Goal: Task Accomplishment & Management: Manage account settings

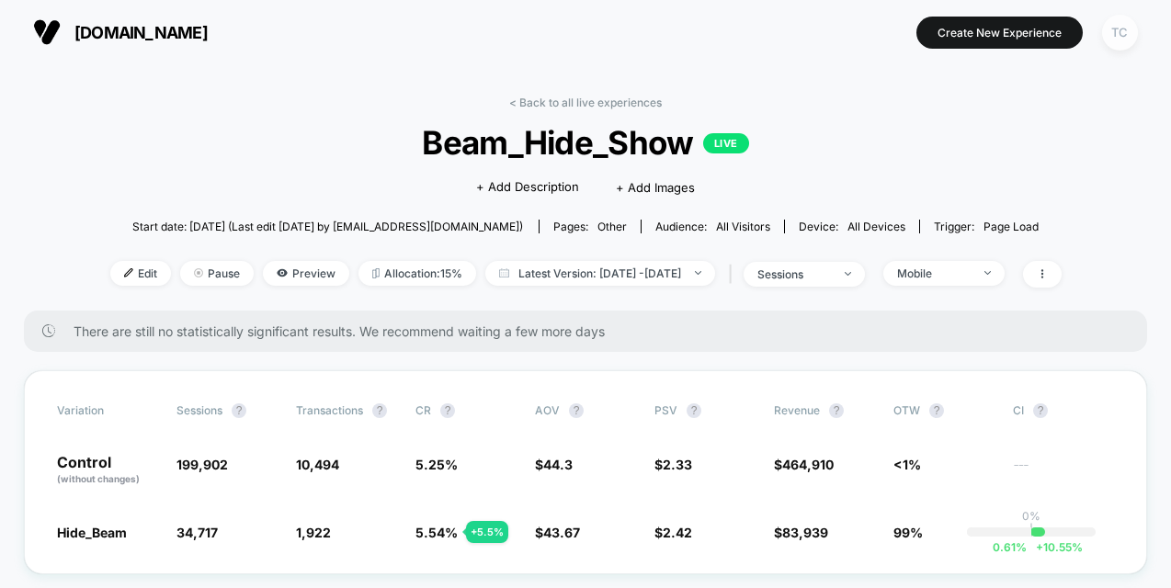
click at [1116, 28] on div "TC" at bounding box center [1120, 33] width 36 height 36
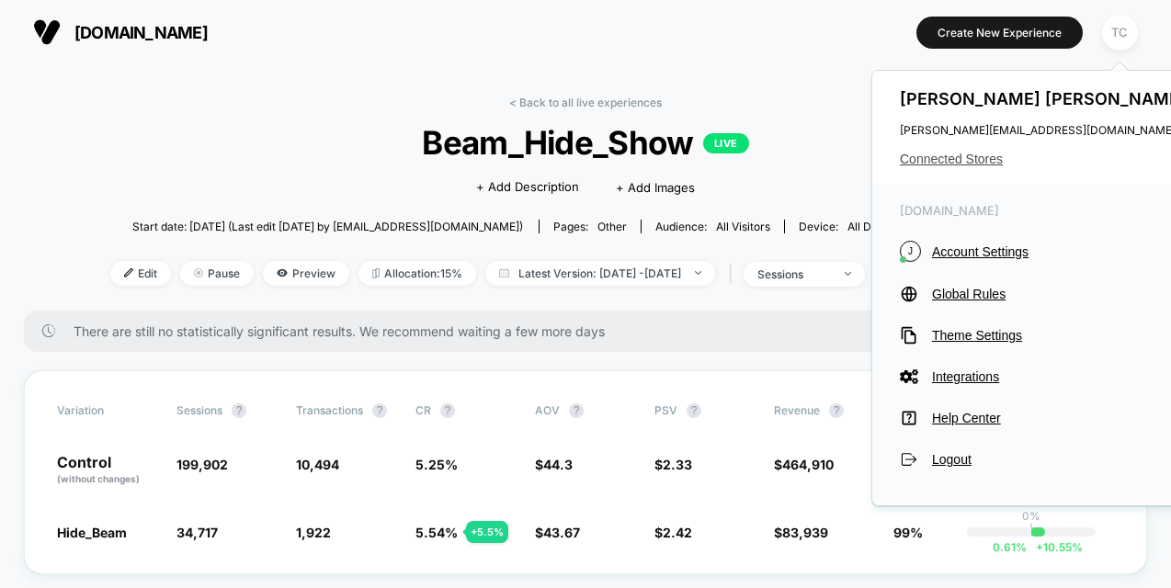
click at [963, 152] on span "Connected Stores" at bounding box center [1045, 159] width 291 height 15
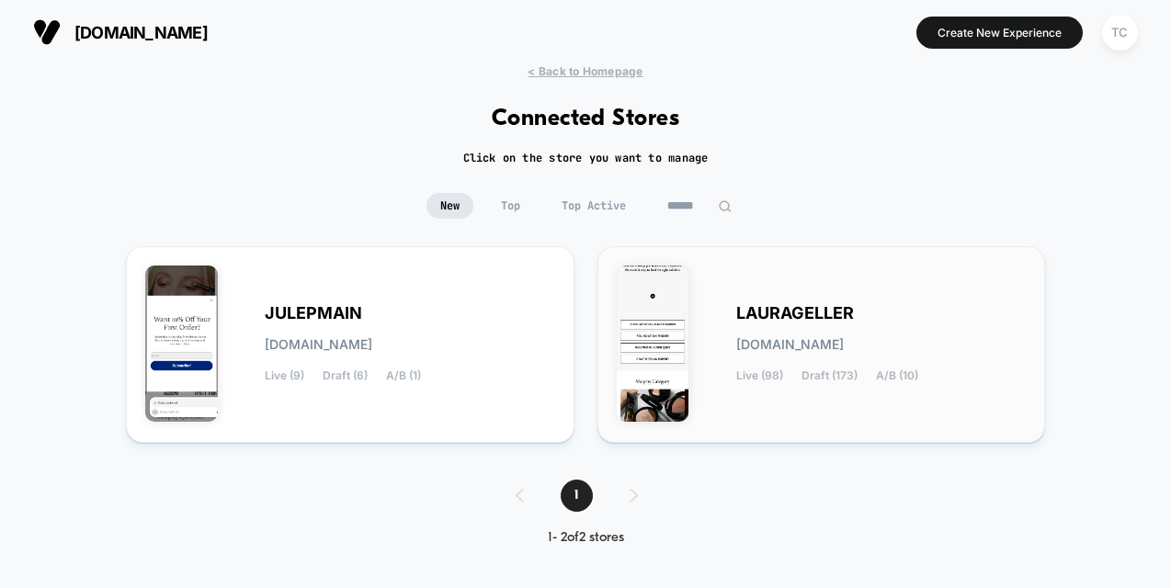
click at [747, 327] on div "LAURAGELLER laurageller.myshopify.com Live (98) Draft (173) A/B (10)" at bounding box center [881, 344] width 291 height 75
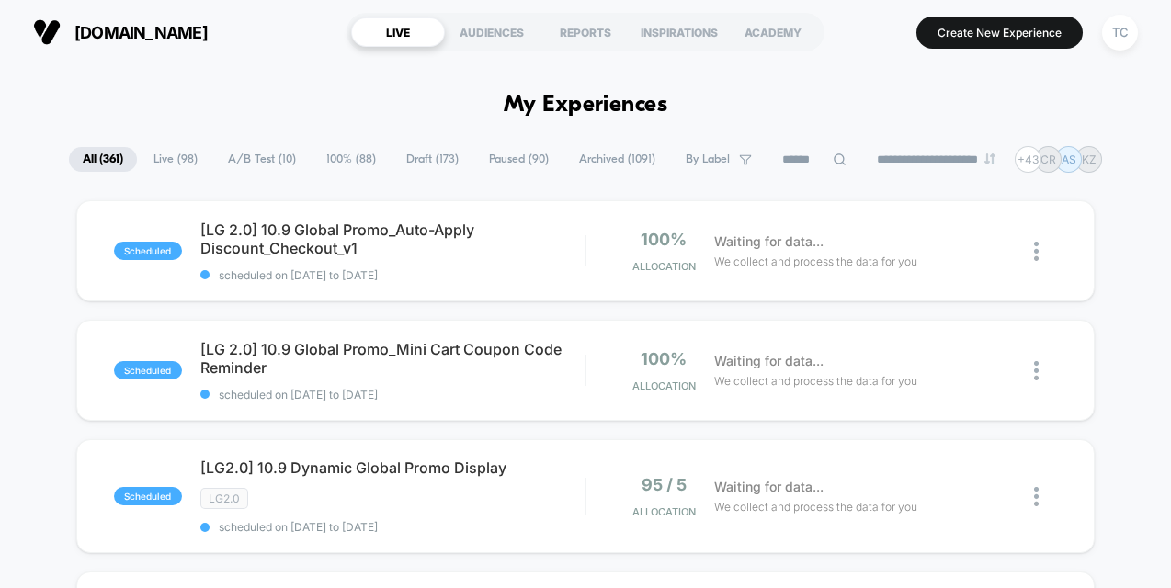
click at [243, 163] on span "A/B Test ( 10 )" at bounding box center [262, 159] width 96 height 25
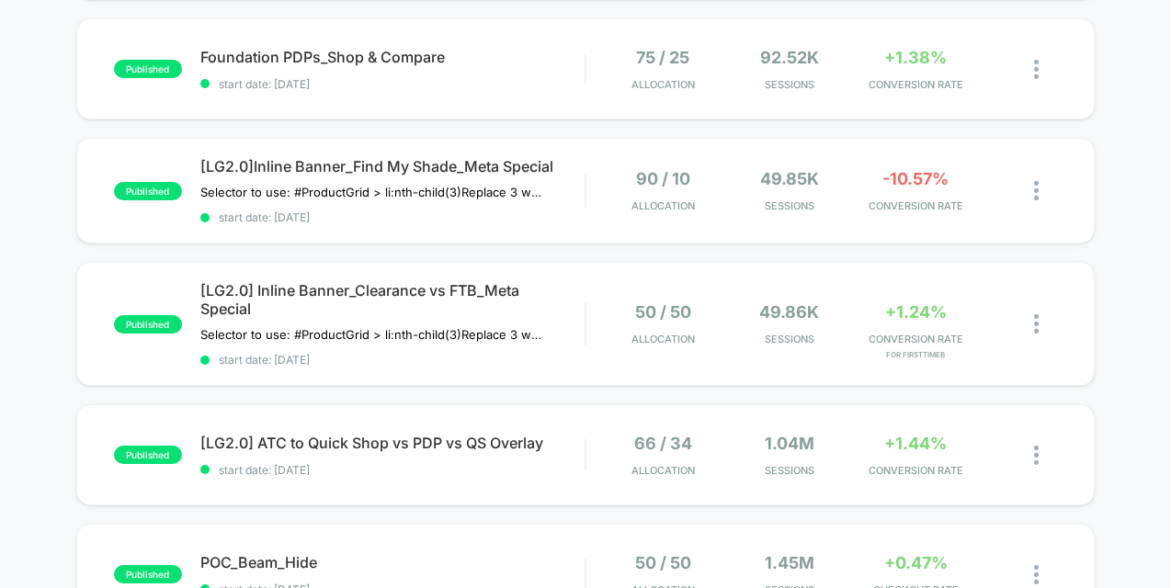
scroll to position [1048, 0]
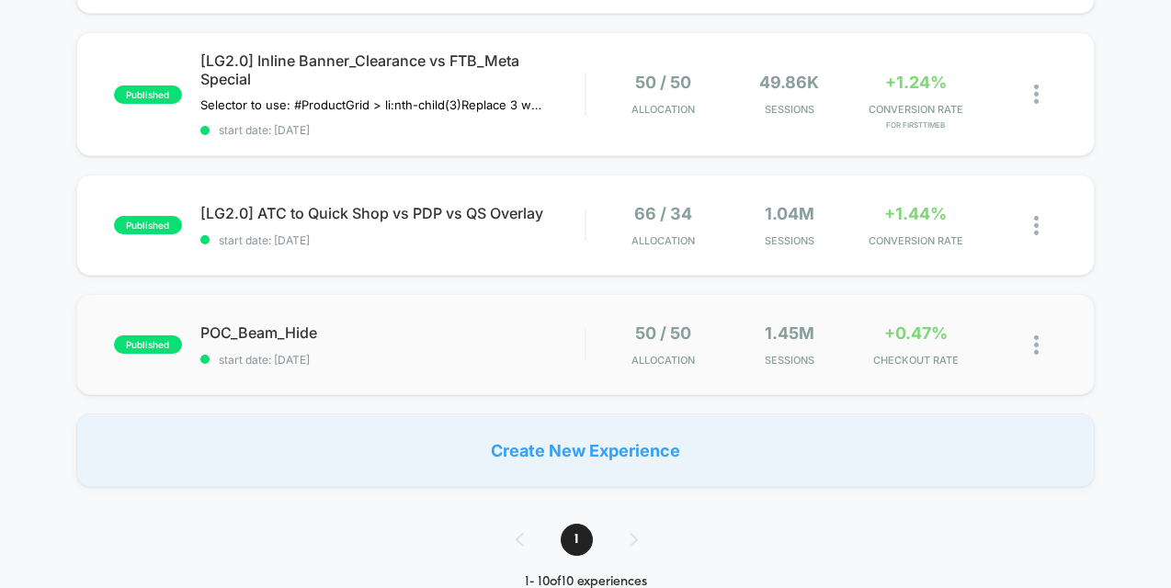
click at [325, 329] on span "POC_Beam_Hide" at bounding box center [392, 333] width 384 height 18
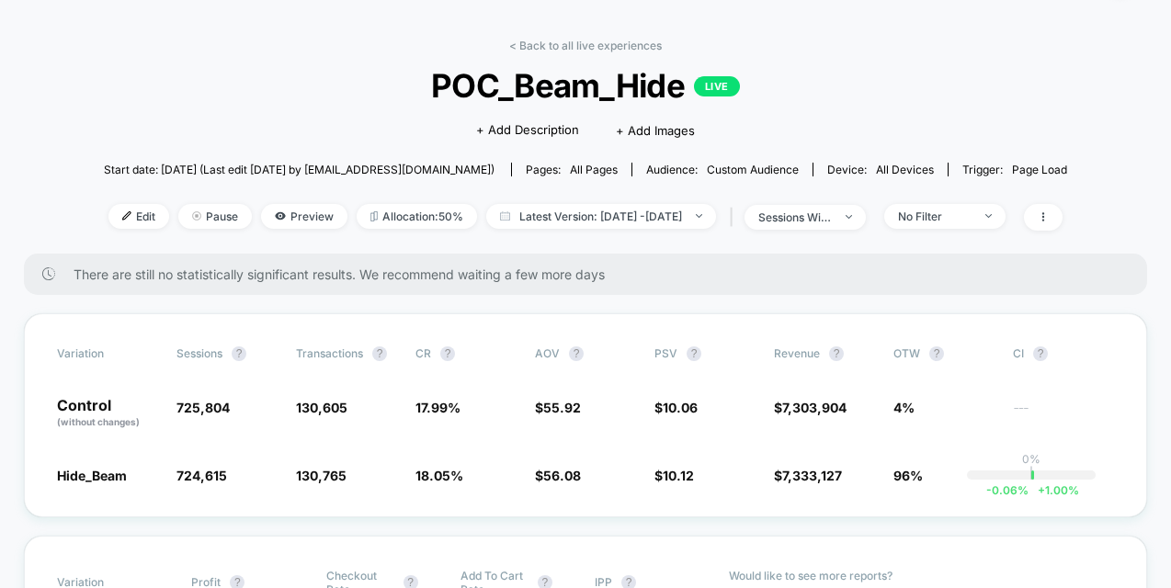
scroll to position [78, 0]
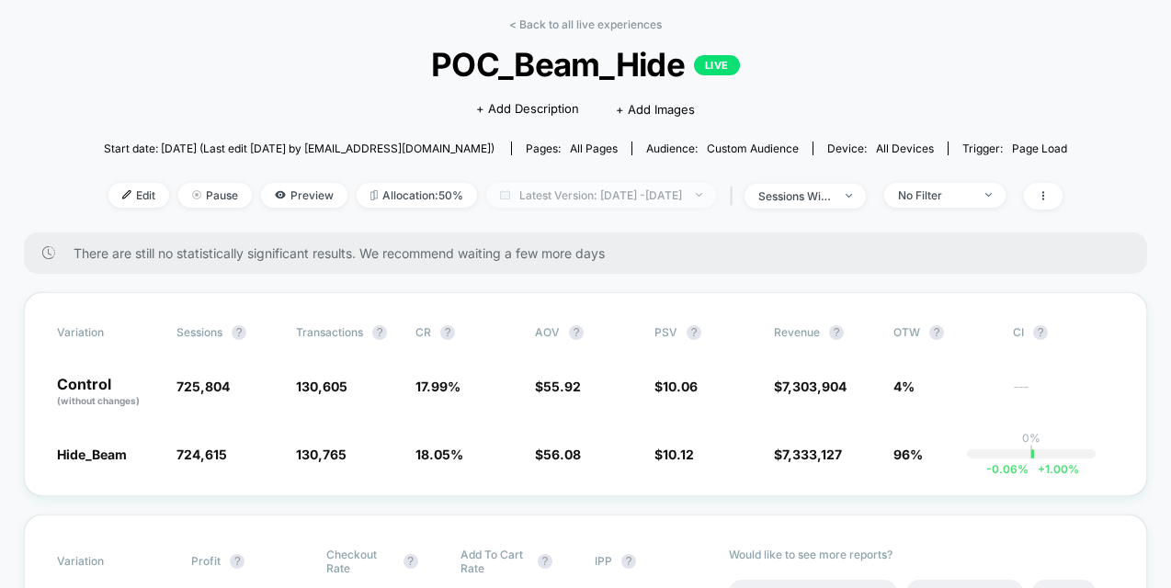
click at [607, 191] on span "Latest Version: Sep 8, 2025 - Oct 6, 2025" at bounding box center [601, 195] width 230 height 25
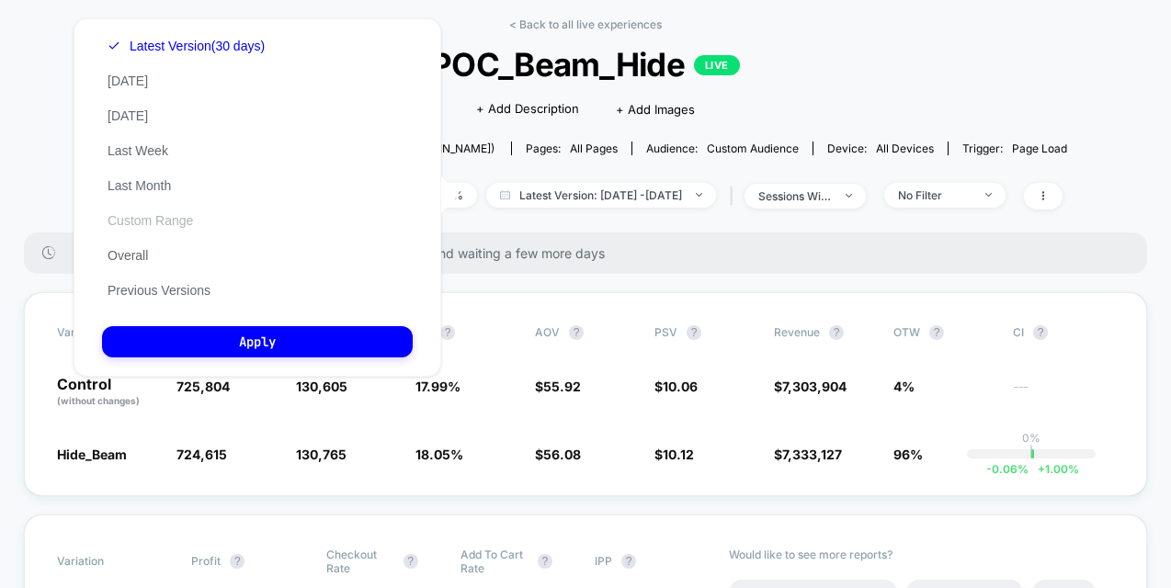
click at [156, 213] on button "Custom Range" at bounding box center [150, 220] width 97 height 17
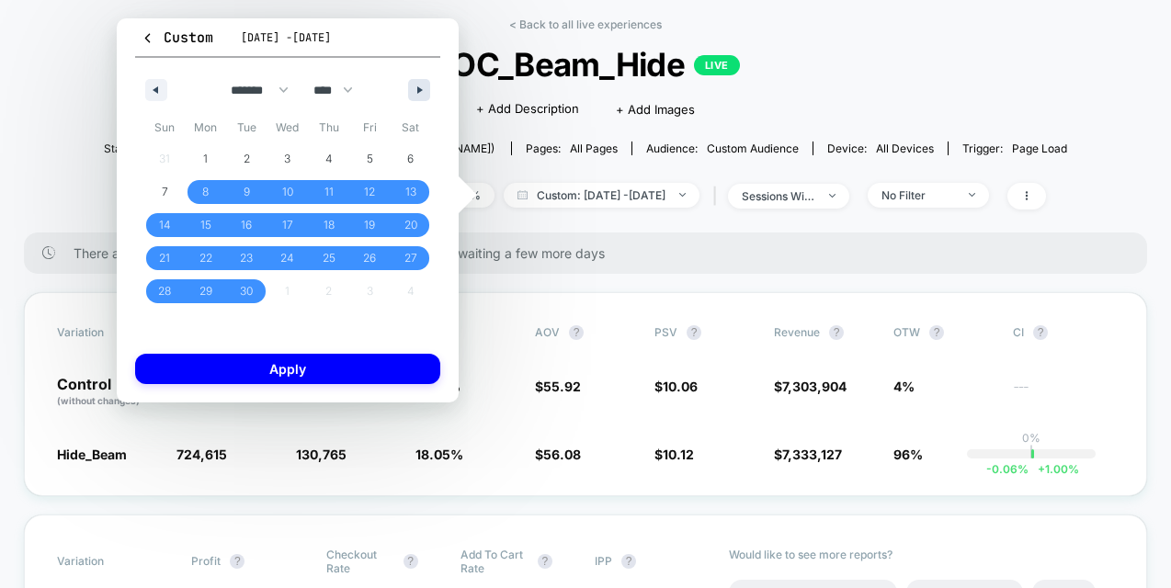
click at [419, 94] on button "button" at bounding box center [419, 90] width 22 height 22
select select "*"
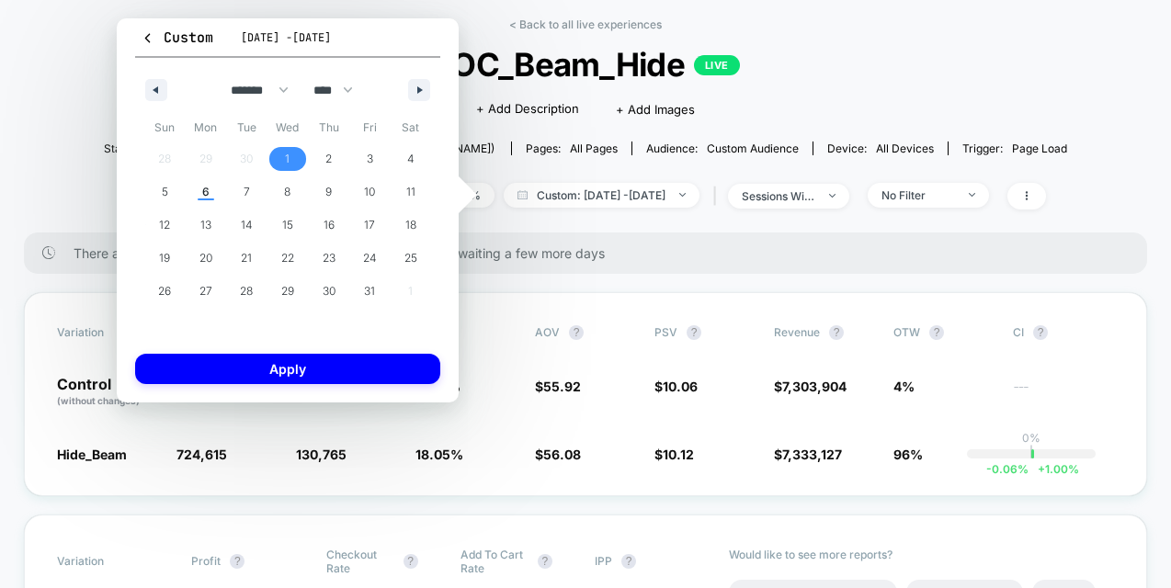
click at [293, 160] on span "1" at bounding box center [288, 159] width 41 height 24
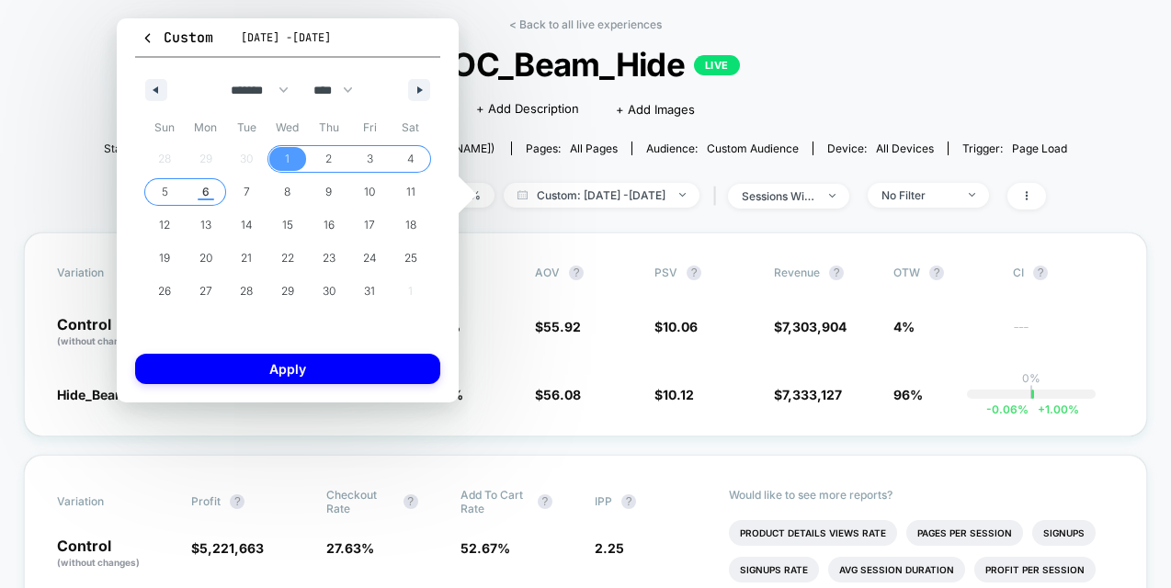
click at [213, 193] on span "6" at bounding box center [206, 192] width 41 height 24
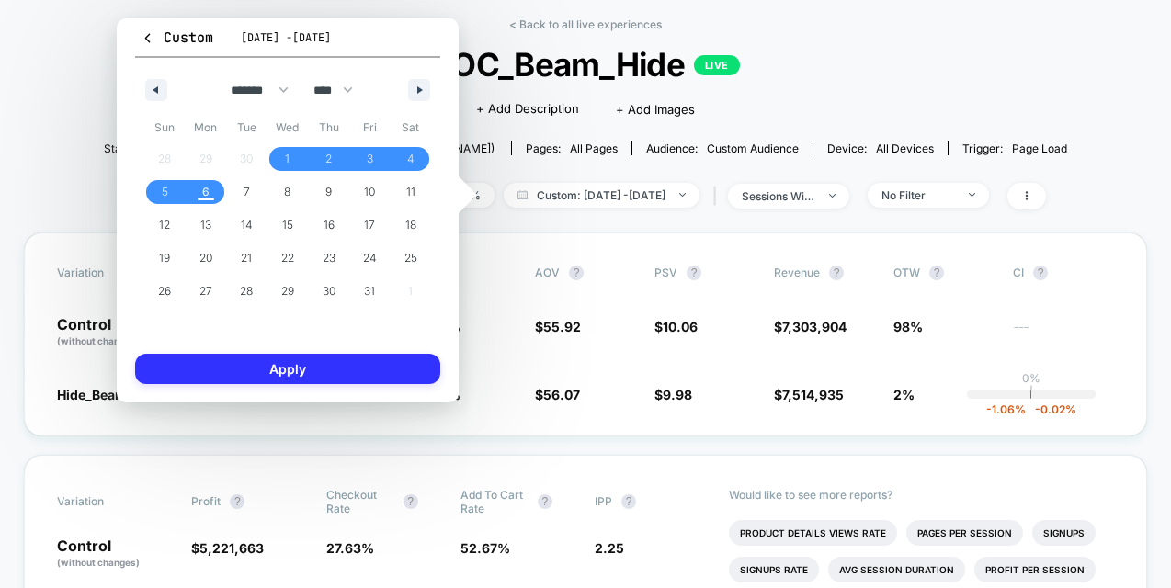
click at [337, 364] on button "Apply" at bounding box center [287, 369] width 305 height 30
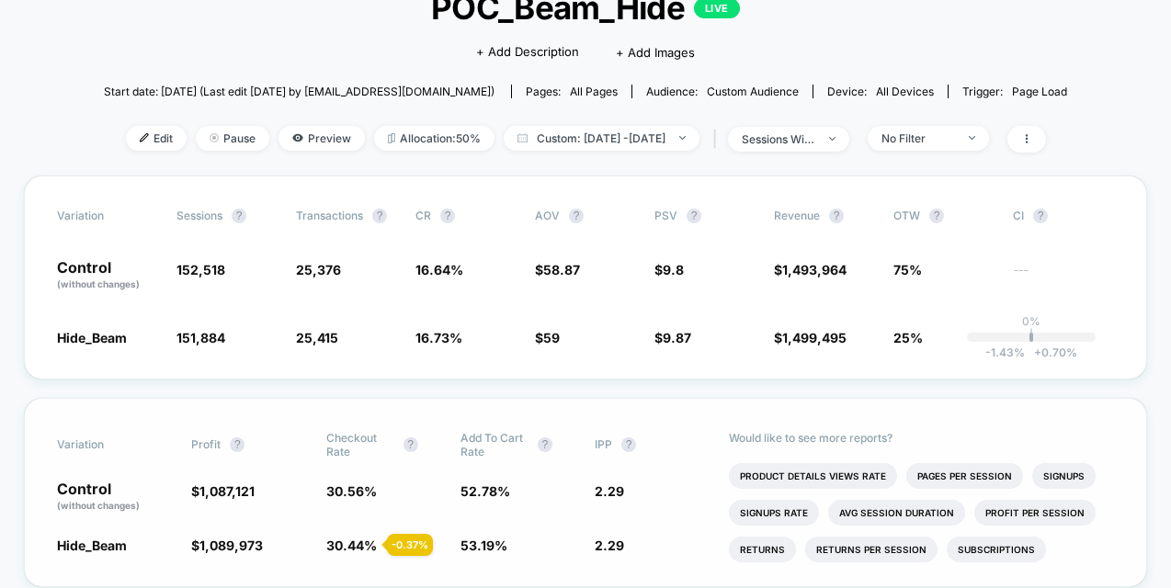
scroll to position [134, 0]
click at [491, 267] on span "16.64 %" at bounding box center [466, 276] width 101 height 31
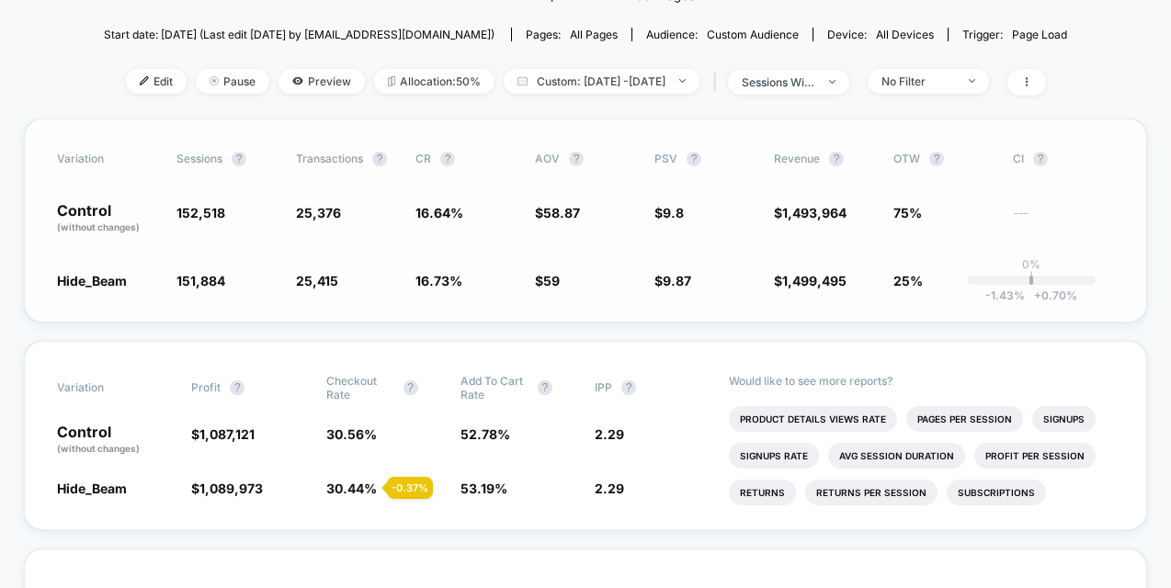
scroll to position [193, 0]
click at [673, 290] on div "Variation Sessions ? Transactions ? CR ? AOV ? PSV ? Revenue ? OTW ? CI ? Contr…" at bounding box center [585, 220] width 1123 height 204
click at [642, 86] on span "Custom: Oct 1, 2025 - Oct 6, 2025" at bounding box center [602, 80] width 196 height 25
select select "*"
select select "****"
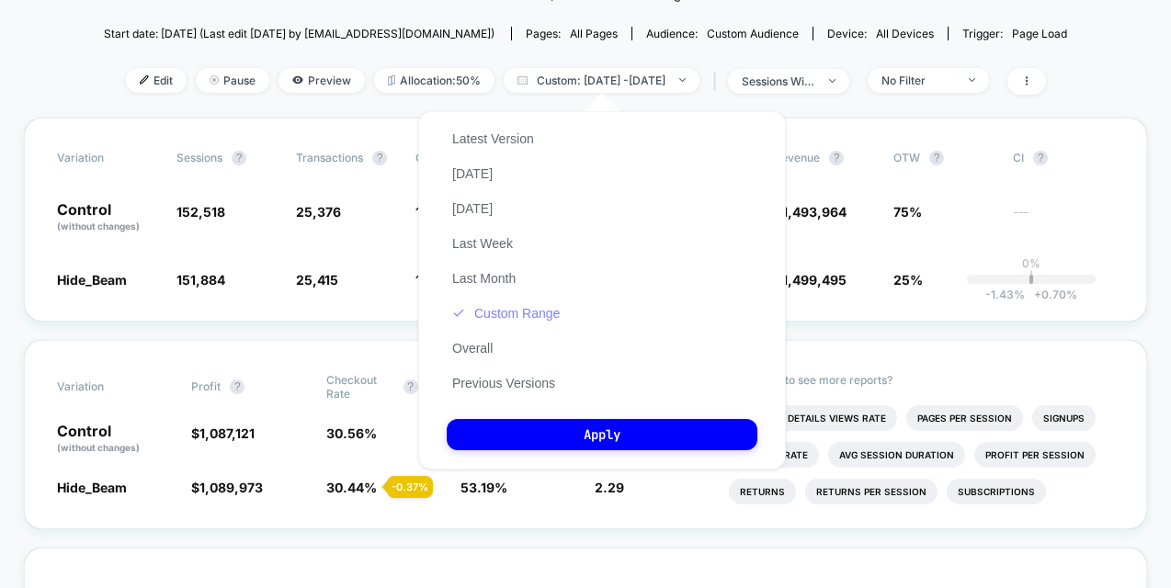
click at [503, 306] on button "Custom Range" at bounding box center [506, 313] width 119 height 17
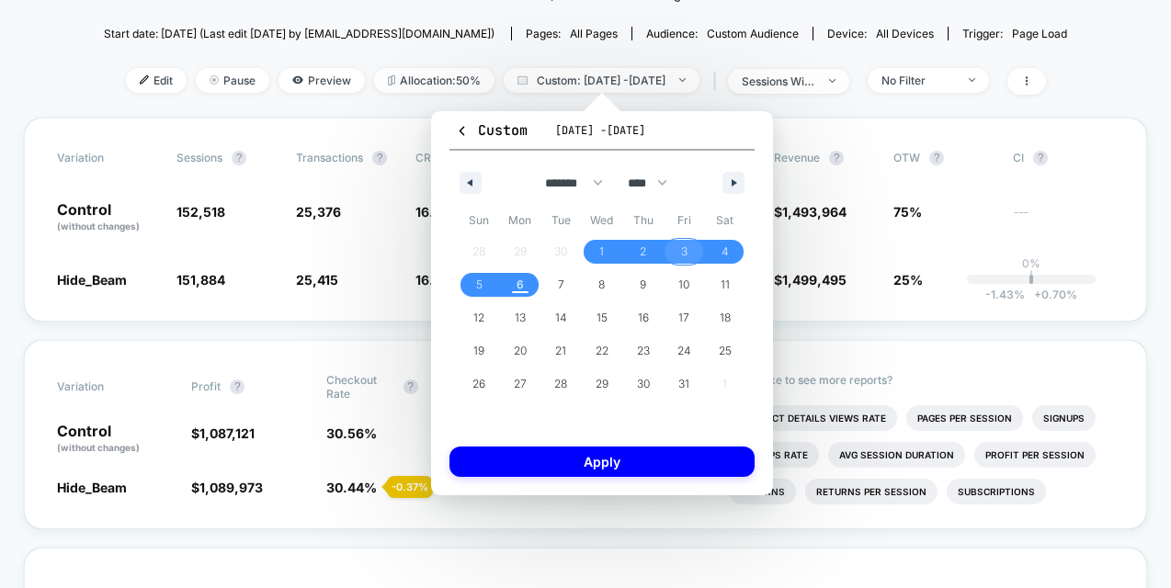
click at [684, 256] on span "3" at bounding box center [684, 251] width 6 height 33
click at [517, 291] on span "6" at bounding box center [520, 284] width 7 height 33
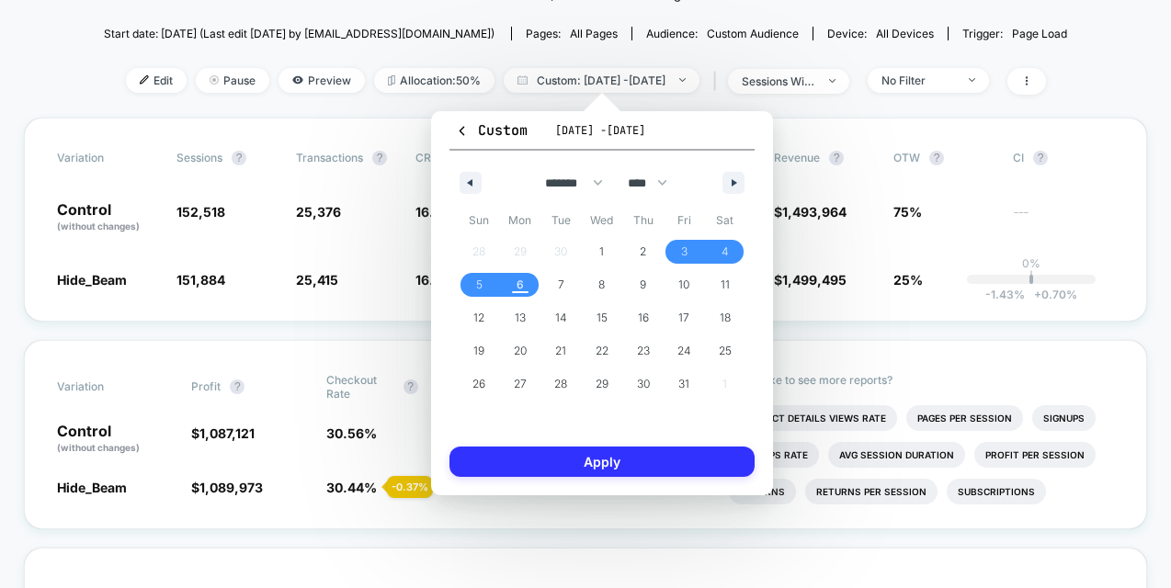
click at [650, 462] on button "Apply" at bounding box center [602, 462] width 305 height 30
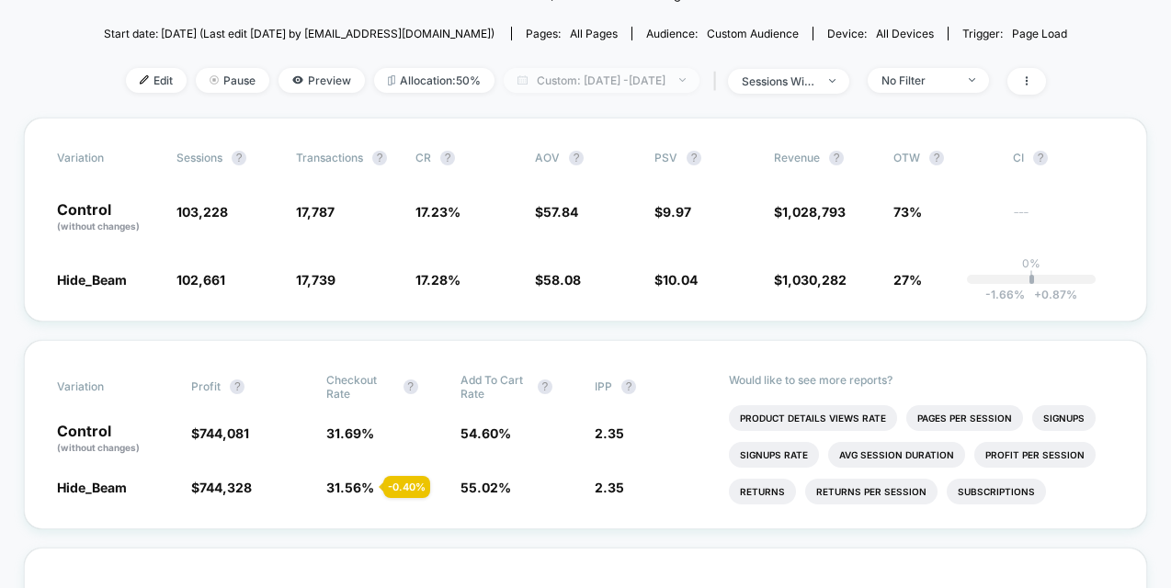
click at [596, 78] on span "Custom: Oct 3, 2025 - Oct 6, 2025" at bounding box center [602, 80] width 196 height 25
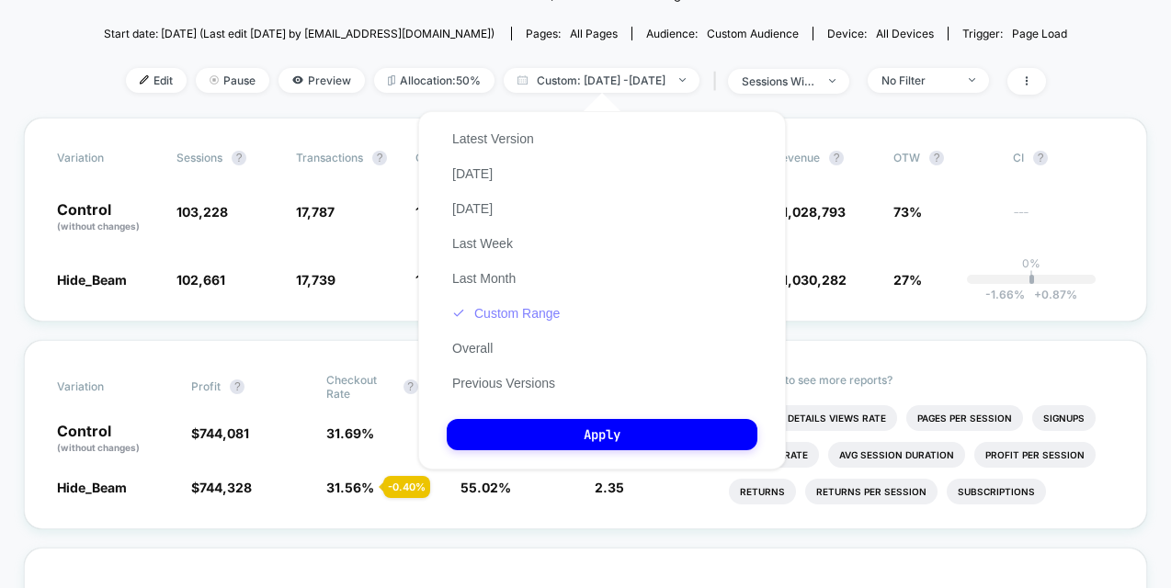
click at [501, 315] on button "Custom Range" at bounding box center [506, 313] width 119 height 17
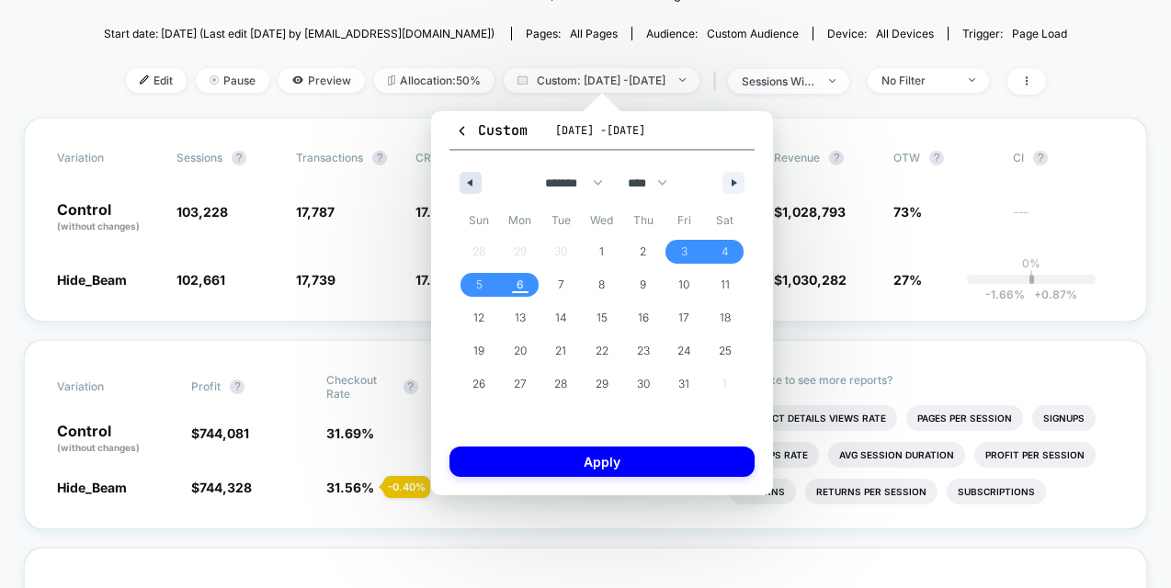
click at [471, 184] on icon "button" at bounding box center [467, 182] width 9 height 7
select select "*"
click at [522, 388] on span "29" at bounding box center [520, 384] width 13 height 33
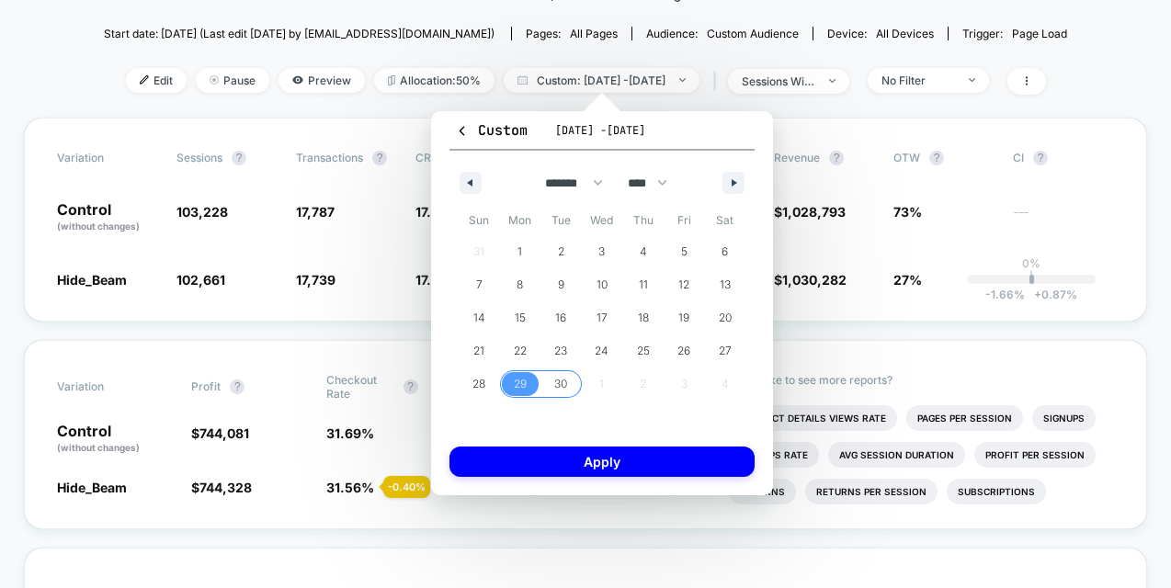
click at [570, 384] on span "30" at bounding box center [561, 384] width 41 height 24
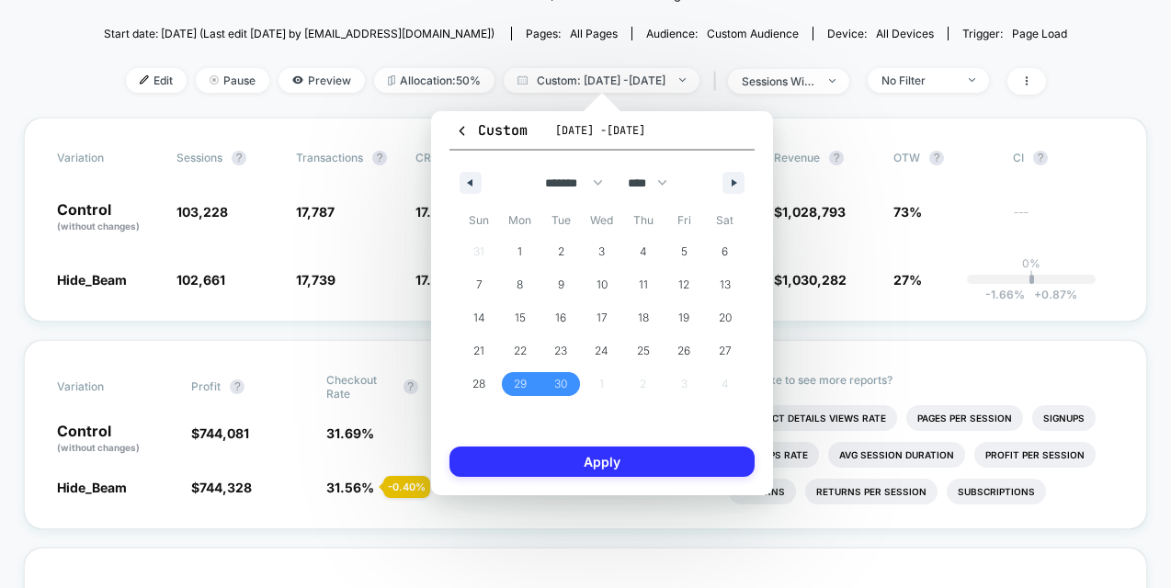
click at [596, 467] on button "Apply" at bounding box center [602, 462] width 305 height 30
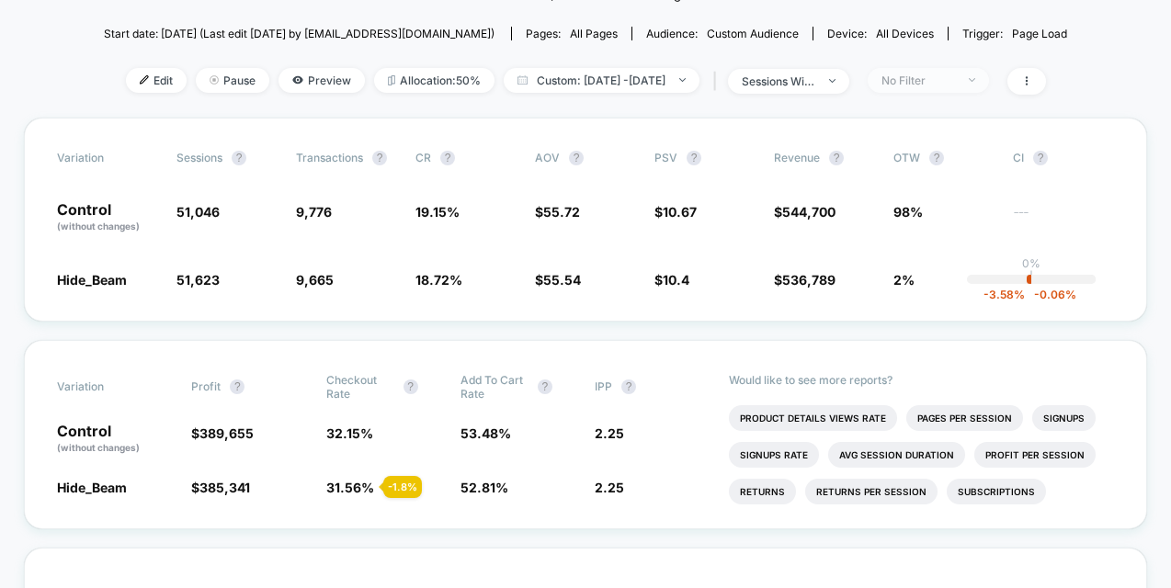
click at [955, 85] on div "No Filter" at bounding box center [919, 81] width 74 height 14
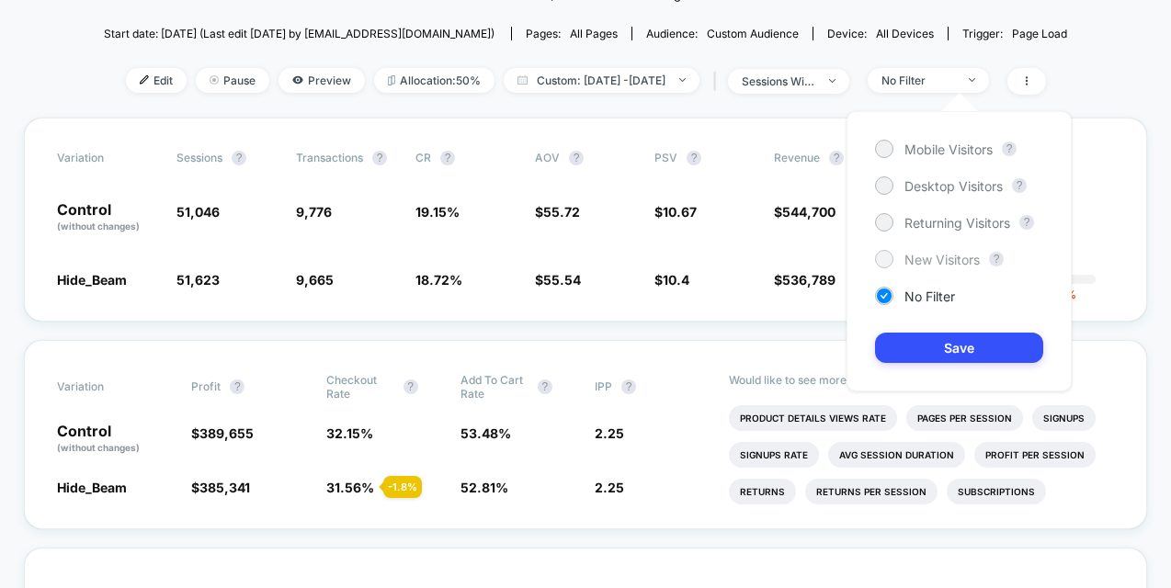
click at [928, 256] on span "New Visitors" at bounding box center [942, 260] width 75 height 16
click at [920, 350] on button "Save" at bounding box center [959, 348] width 168 height 30
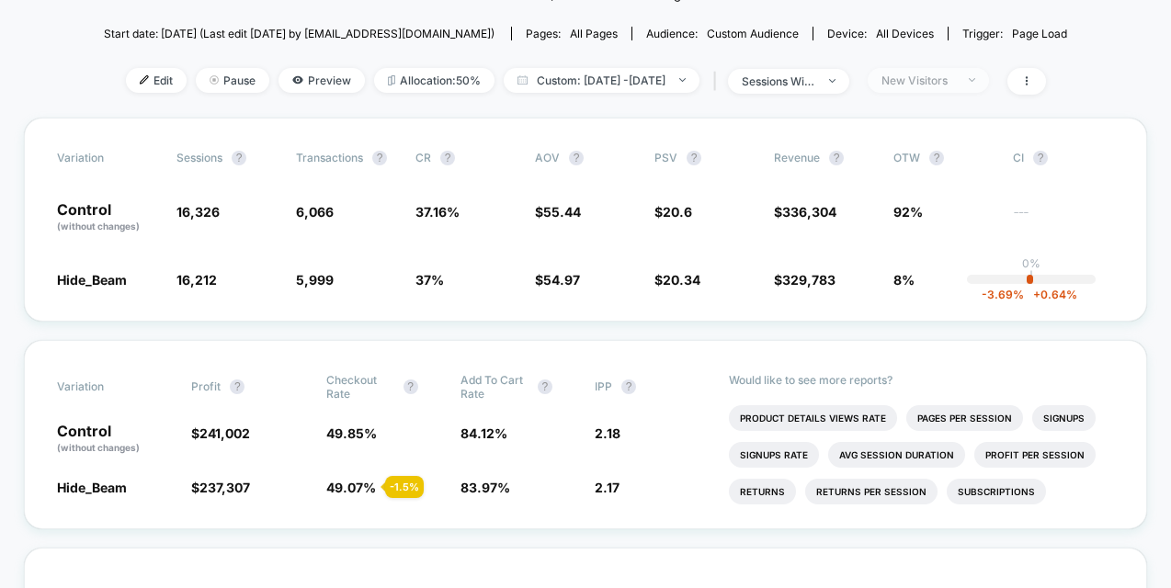
click at [955, 76] on div "New Visitors" at bounding box center [919, 81] width 74 height 14
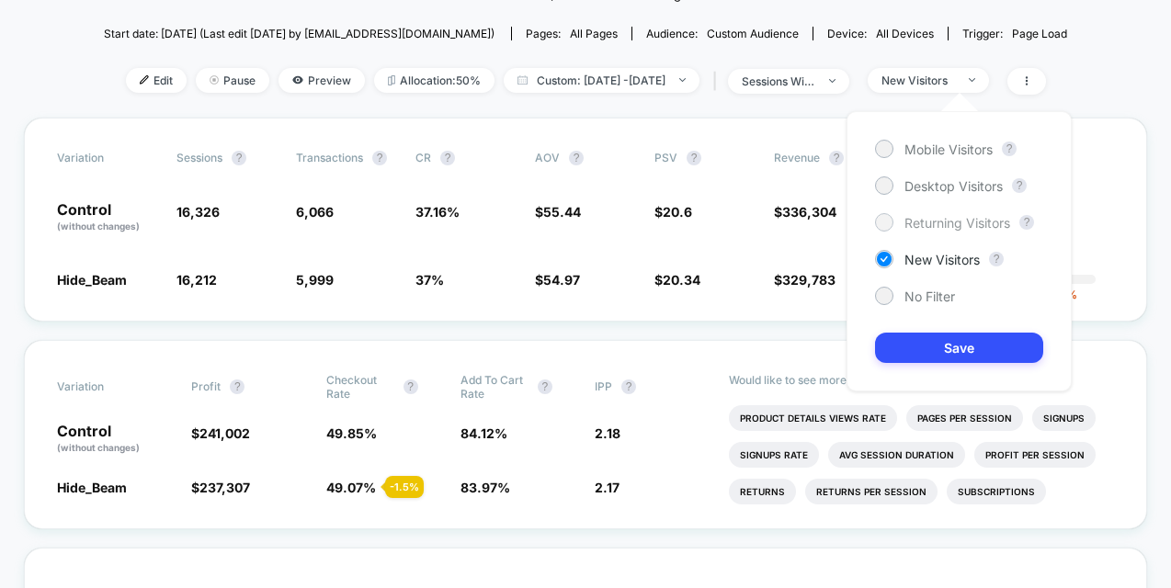
click at [934, 227] on span "Returning Visitors" at bounding box center [958, 223] width 106 height 16
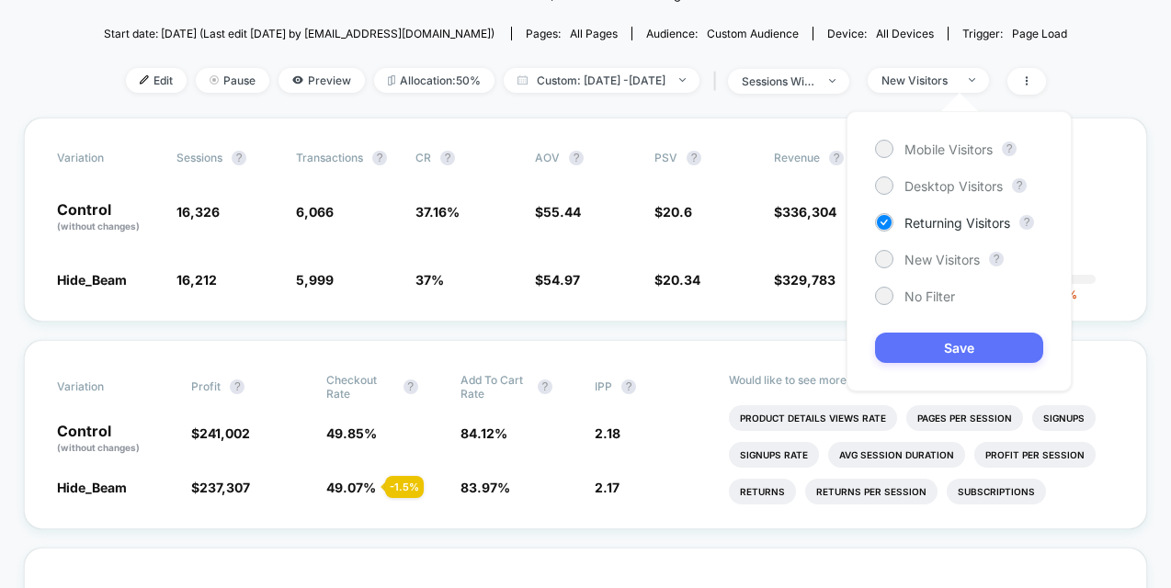
click at [945, 343] on button "Save" at bounding box center [959, 348] width 168 height 30
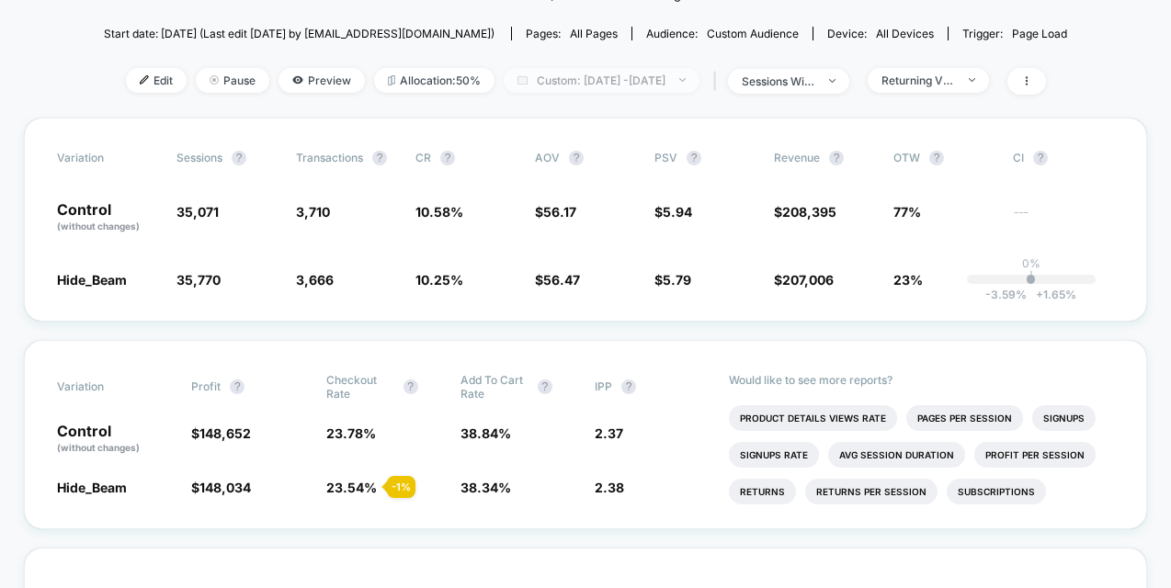
click at [618, 86] on span "Custom: Sep 29, 2025 - Sep 30, 2025" at bounding box center [602, 80] width 196 height 25
select select "*"
select select "****"
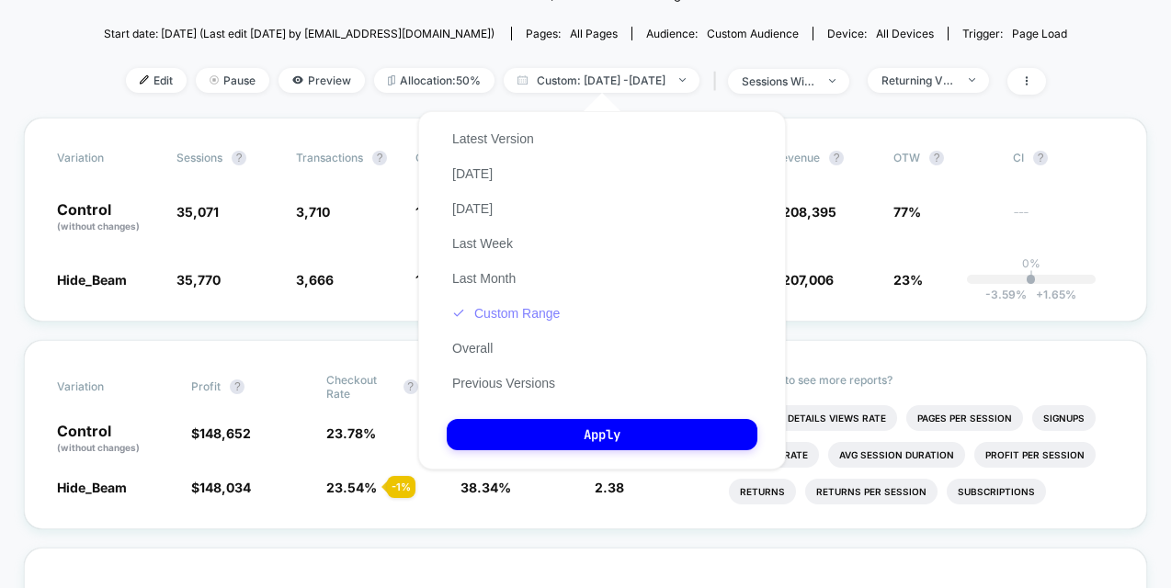
click at [531, 313] on button "Custom Range" at bounding box center [506, 313] width 119 height 17
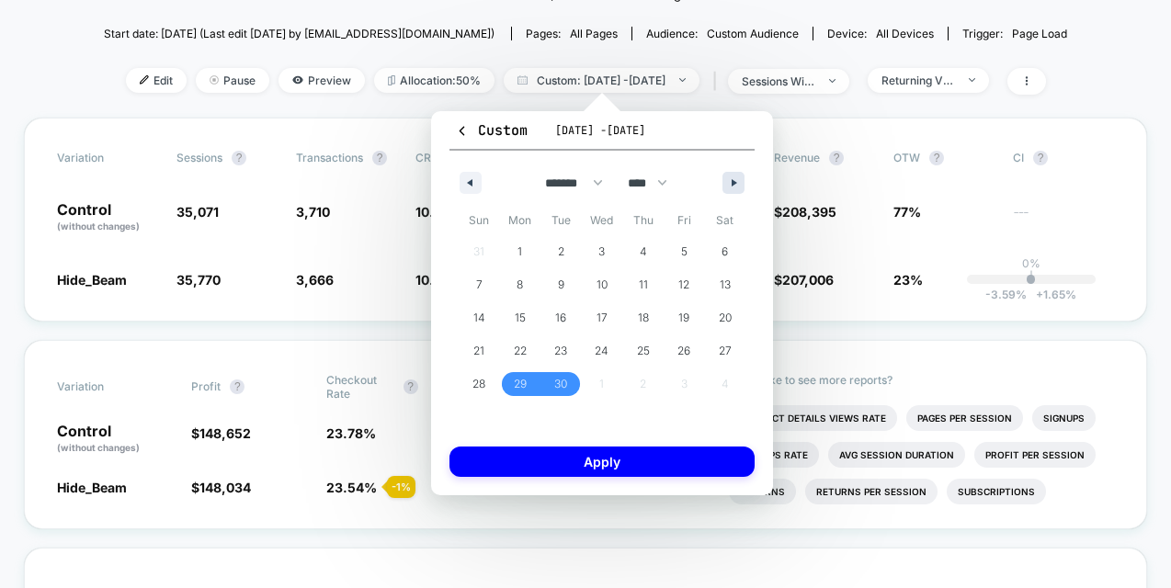
click at [733, 175] on button "button" at bounding box center [734, 183] width 22 height 22
select select "*"
click at [722, 256] on span "4" at bounding box center [725, 251] width 7 height 33
click at [517, 285] on span "6" at bounding box center [520, 284] width 7 height 33
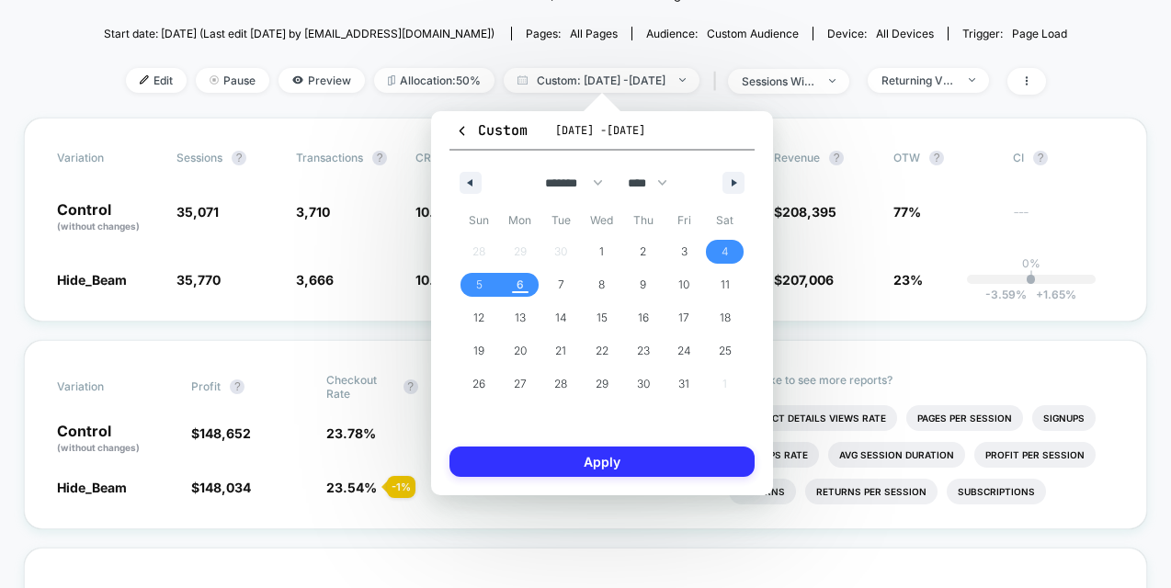
click at [579, 462] on button "Apply" at bounding box center [602, 462] width 305 height 30
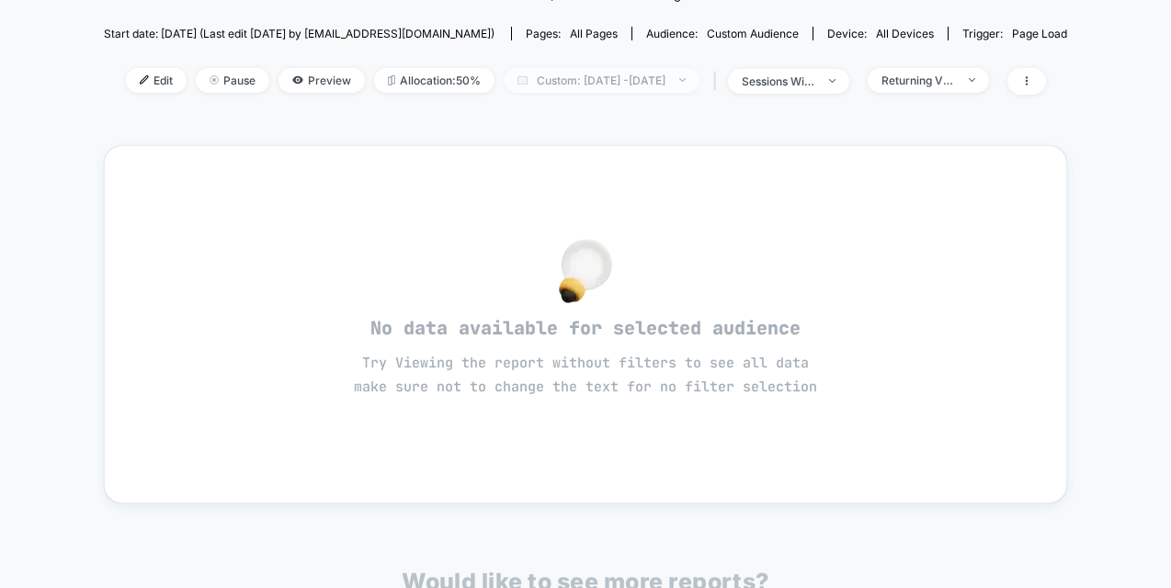
click at [620, 77] on span "Custom: Oct 4, 2025 - Sep 30, 2025" at bounding box center [602, 80] width 196 height 25
select select "*"
select select "****"
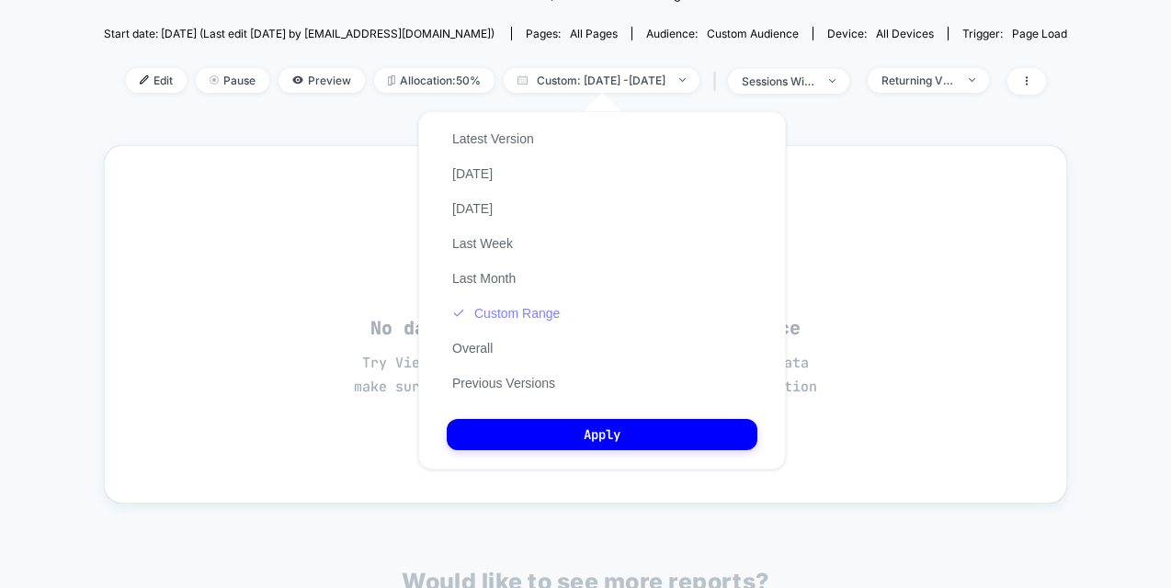
click at [499, 314] on button "Custom Range" at bounding box center [506, 313] width 119 height 17
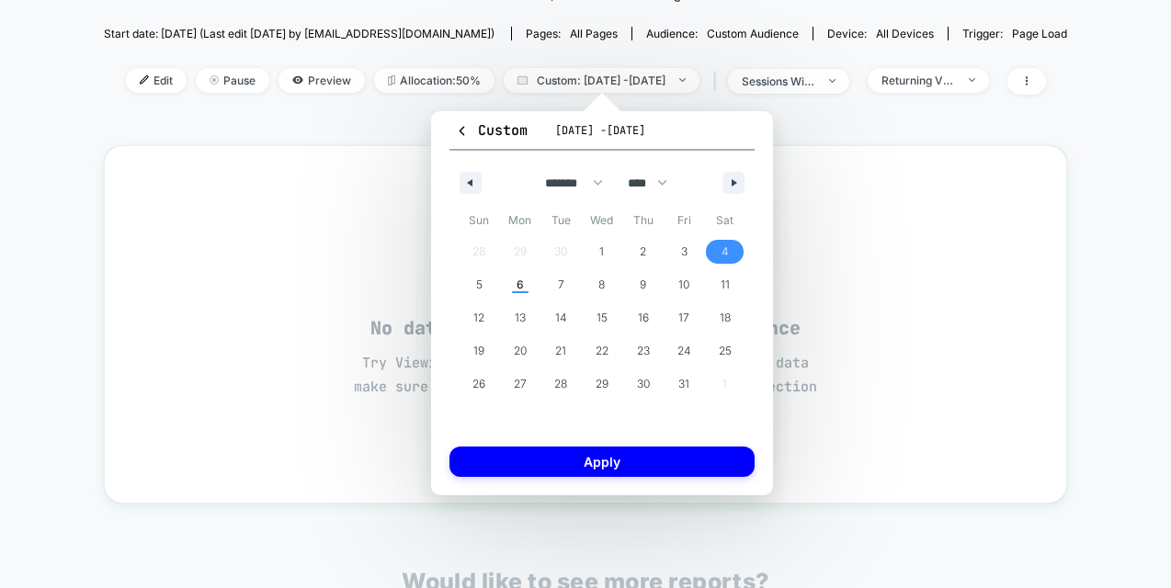
click at [723, 245] on span "4" at bounding box center [725, 251] width 7 height 33
click at [525, 287] on span "6" at bounding box center [520, 285] width 41 height 24
click at [616, 477] on div "Custom Oct 4, 2025 - Oct 6, 2025 ******* ******** ***** ***** *** **** **** ***…" at bounding box center [602, 303] width 342 height 384
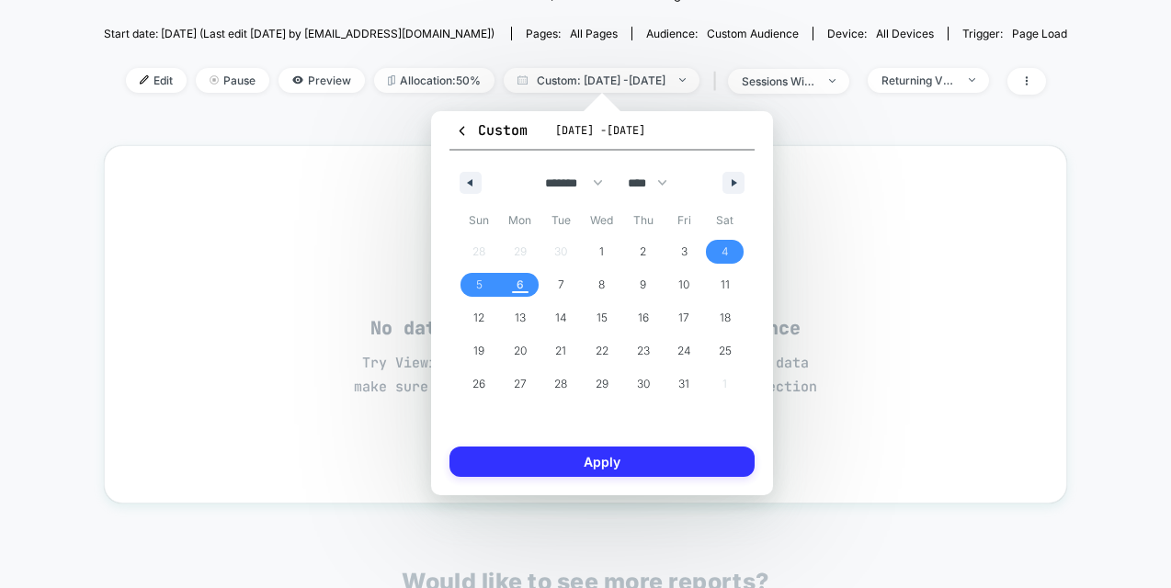
click at [617, 473] on button "Apply" at bounding box center [602, 462] width 305 height 30
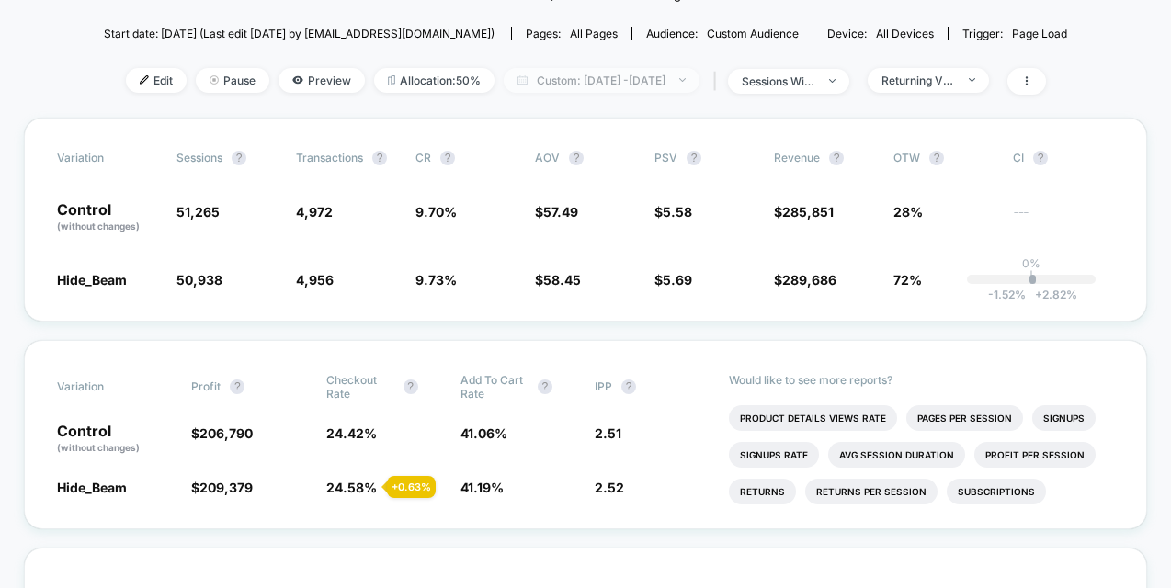
click at [652, 77] on span "Custom: Oct 4, 2025 - Oct 6, 2025" at bounding box center [602, 80] width 196 height 25
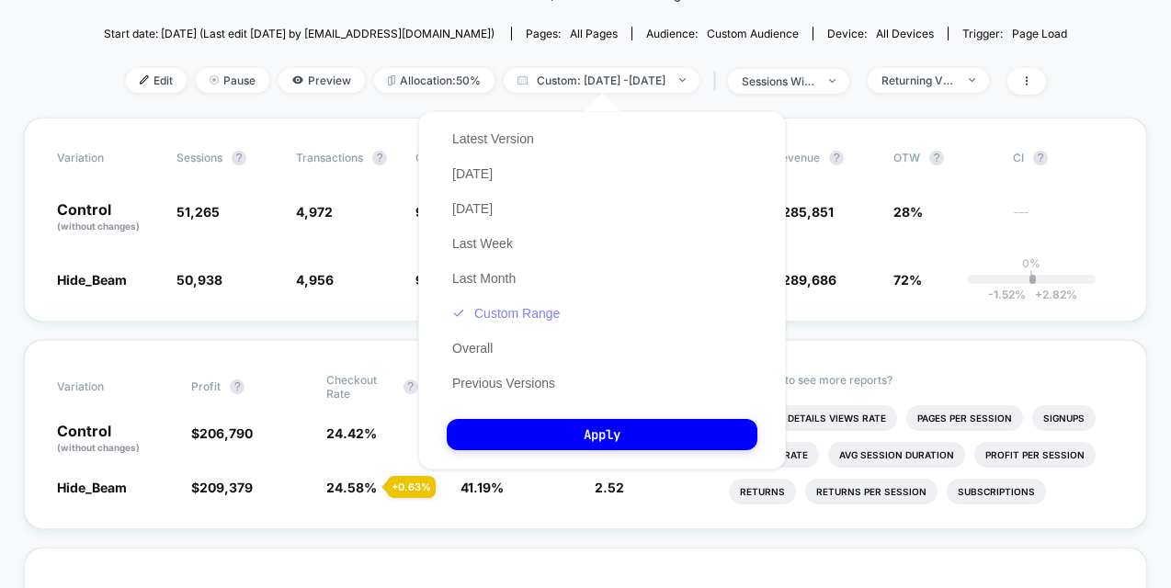
click at [527, 310] on button "Custom Range" at bounding box center [506, 313] width 119 height 17
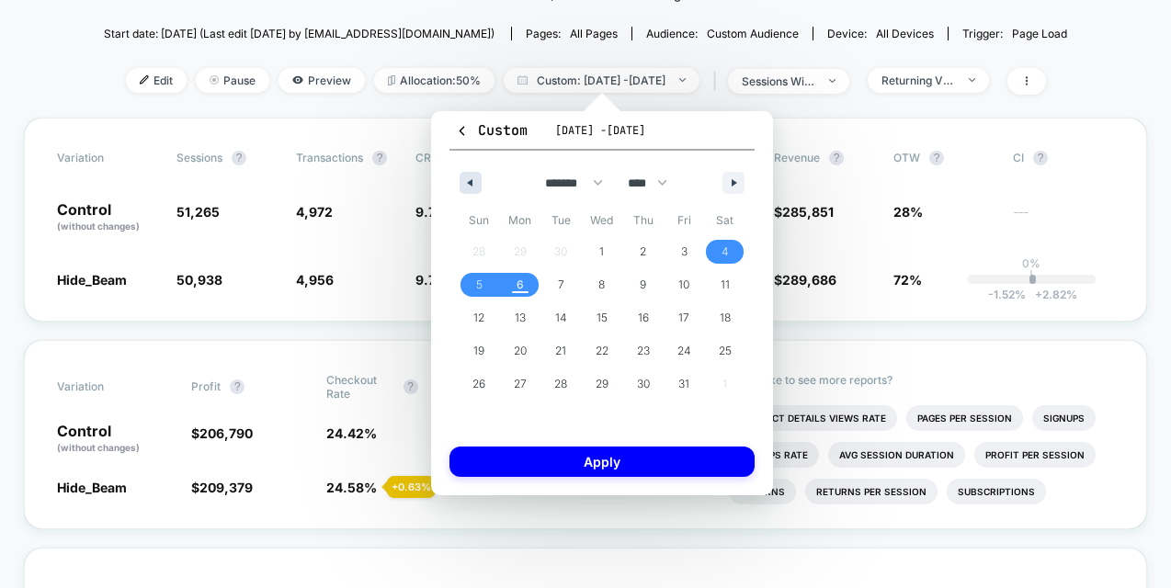
click at [472, 182] on icon "button" at bounding box center [467, 182] width 9 height 7
select select "*"
click at [525, 394] on span "29" at bounding box center [520, 384] width 13 height 33
click at [547, 388] on span "30" at bounding box center [561, 384] width 41 height 24
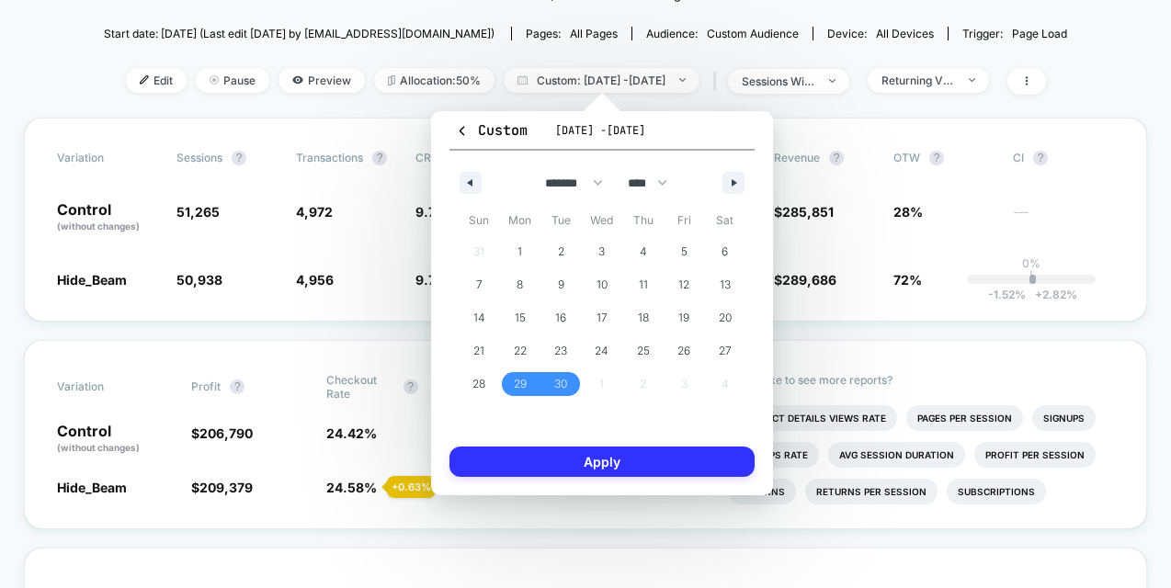
click at [614, 455] on button "Apply" at bounding box center [602, 462] width 305 height 30
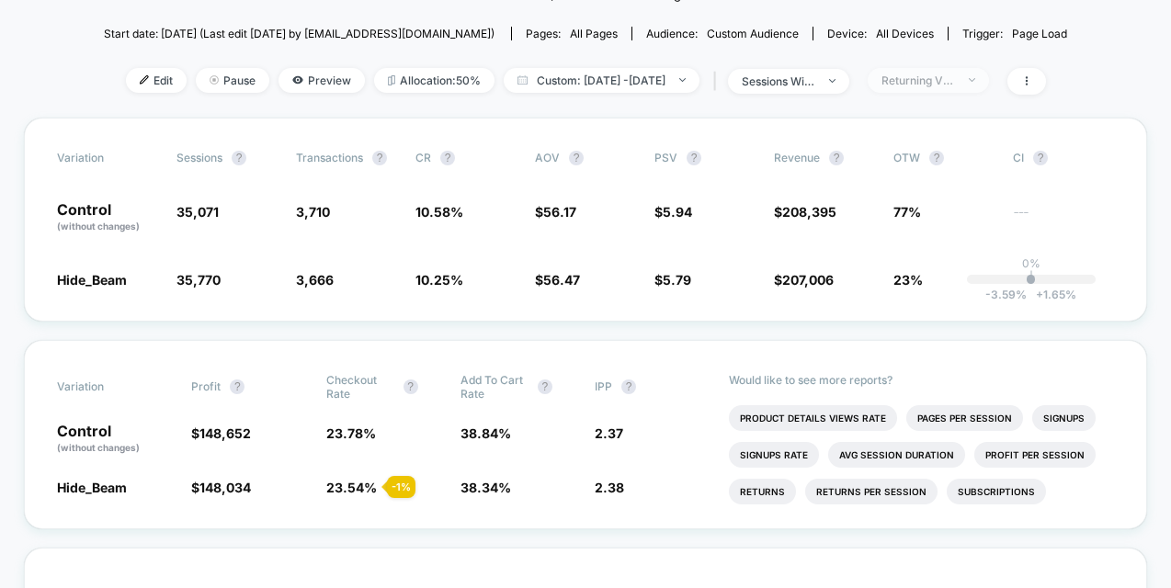
click at [948, 85] on div "Returning Visitors" at bounding box center [919, 81] width 74 height 14
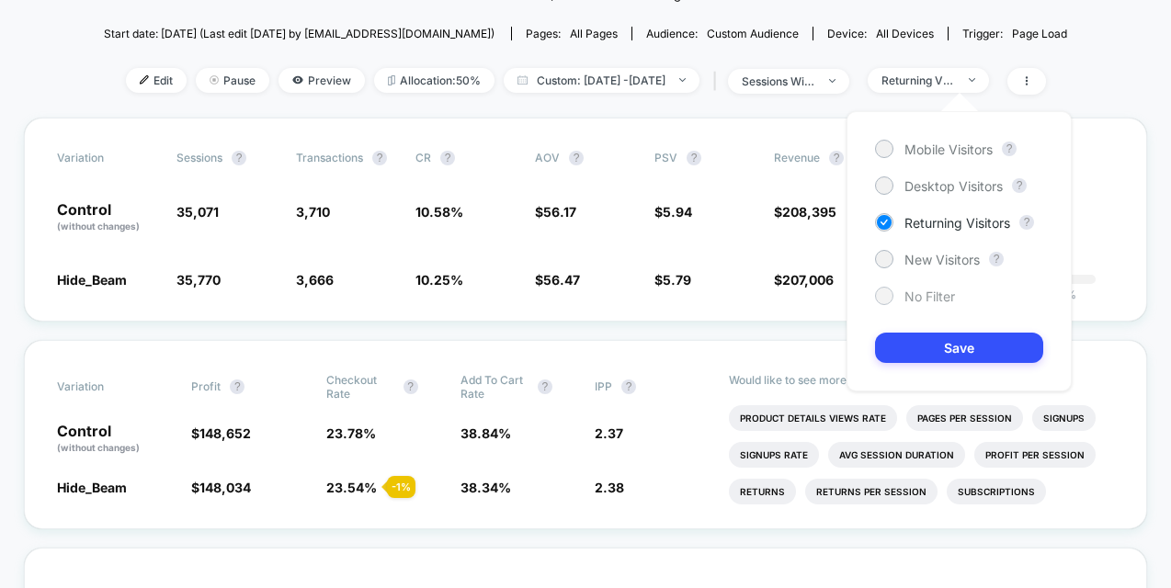
click at [880, 292] on div at bounding box center [884, 296] width 14 height 14
click at [918, 340] on button "Save" at bounding box center [959, 348] width 168 height 30
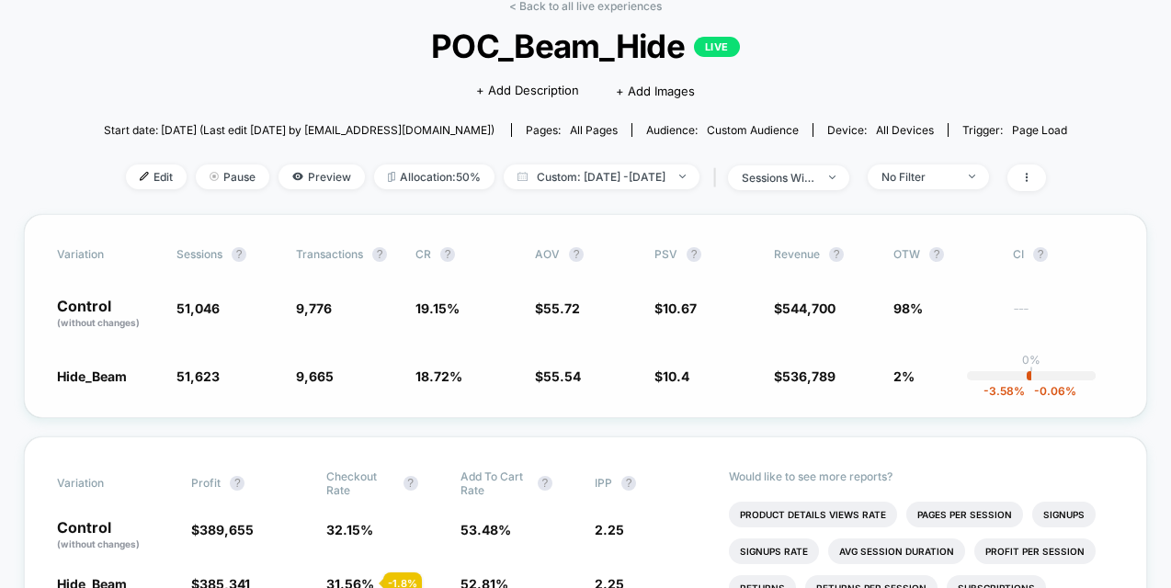
scroll to position [69, 0]
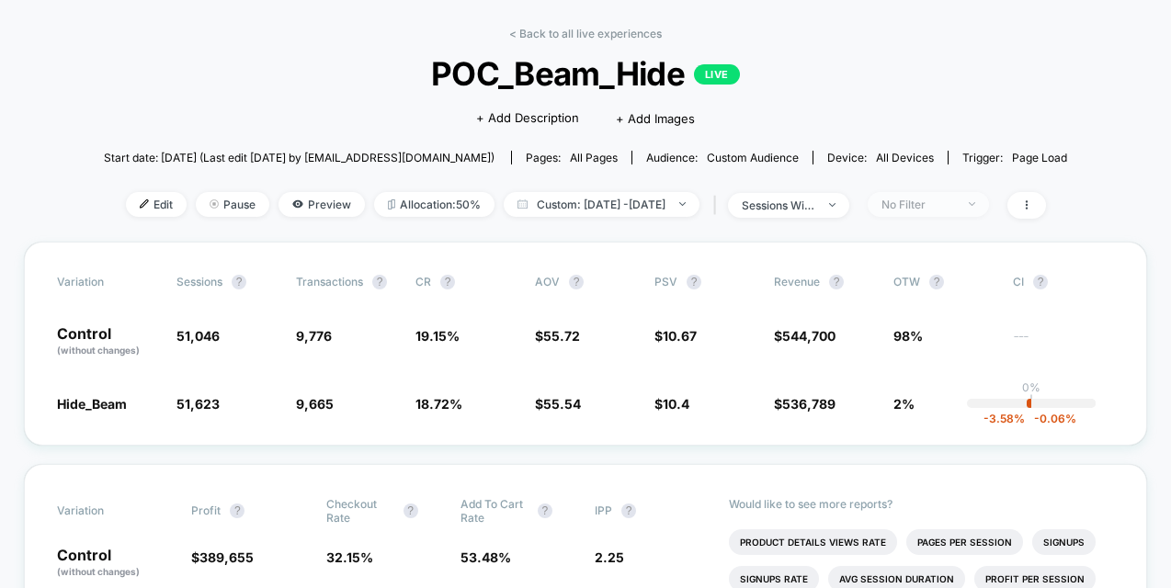
click at [952, 199] on div "No Filter" at bounding box center [919, 205] width 74 height 14
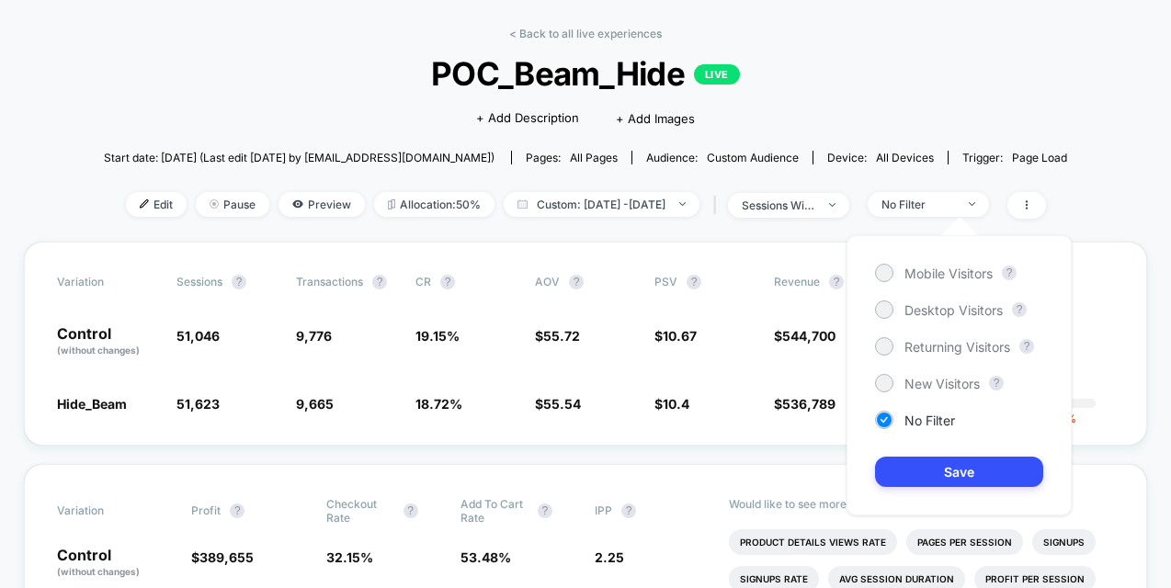
click at [694, 229] on div "< Back to all live experiences POC_Beam_Hide LIVE Click to edit experience deta…" at bounding box center [585, 134] width 963 height 215
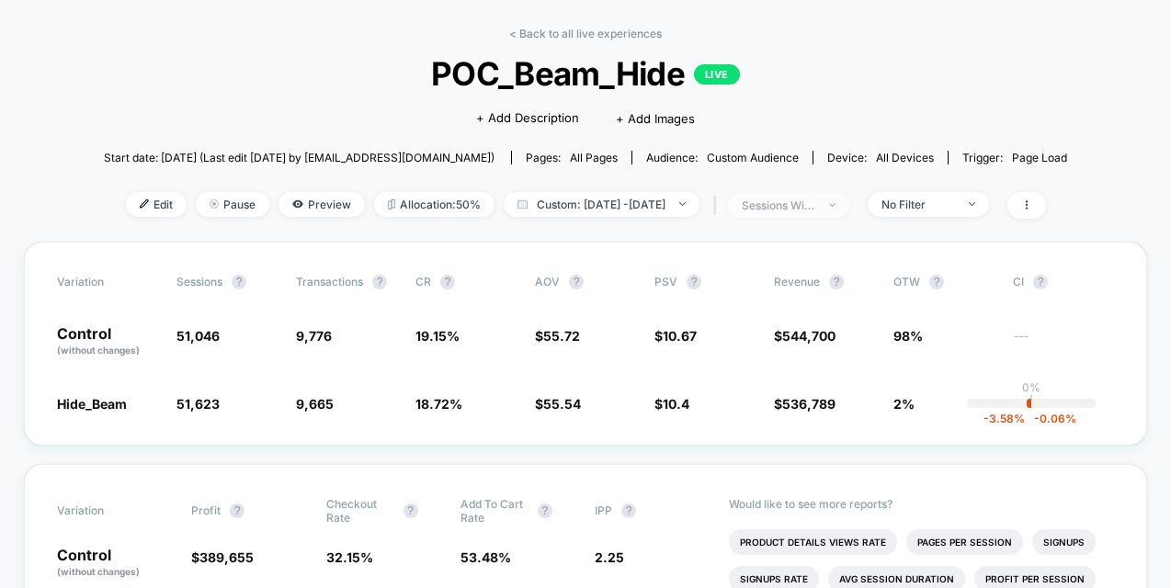
click at [815, 204] on div "sessions with impression" at bounding box center [779, 206] width 74 height 14
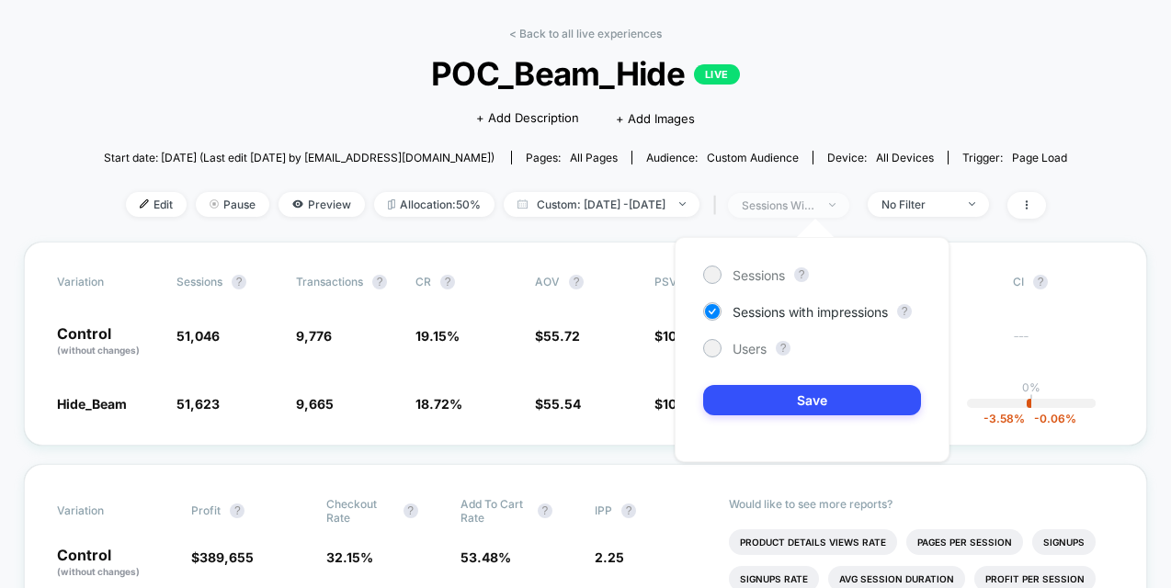
click at [815, 204] on div "sessions with impression" at bounding box center [779, 206] width 74 height 14
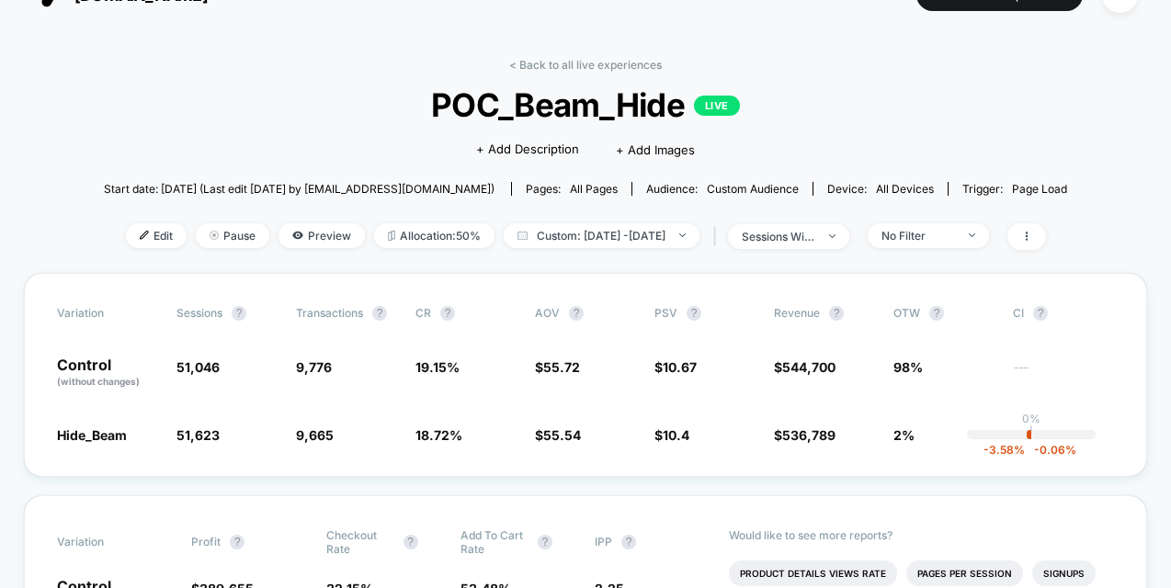
scroll to position [0, 0]
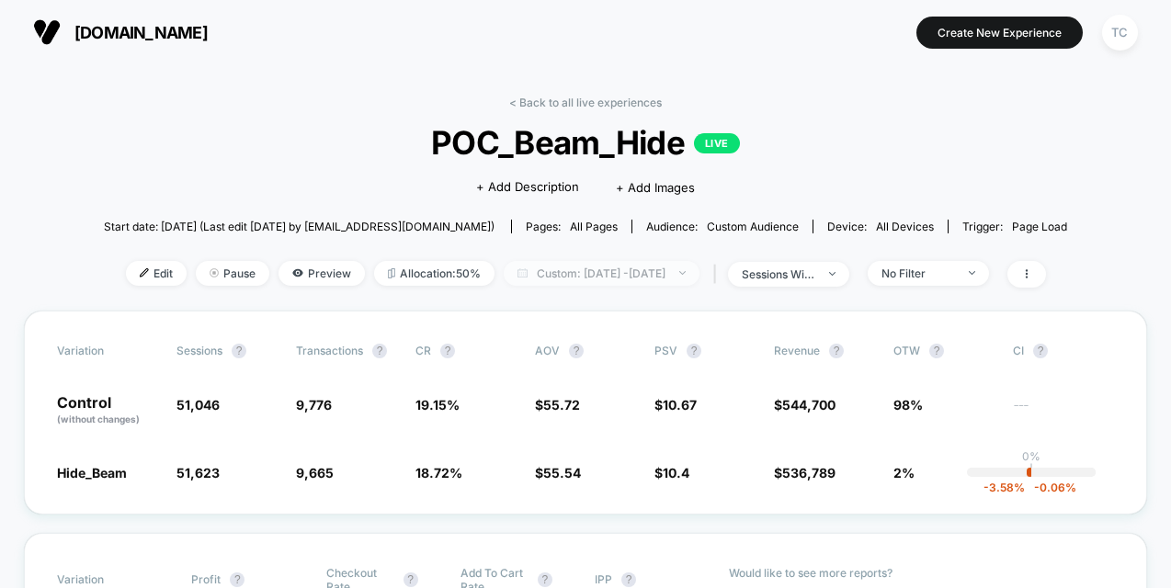
click at [689, 274] on span "Custom: Sep 29, 2025 - Sep 30, 2025" at bounding box center [602, 273] width 196 height 25
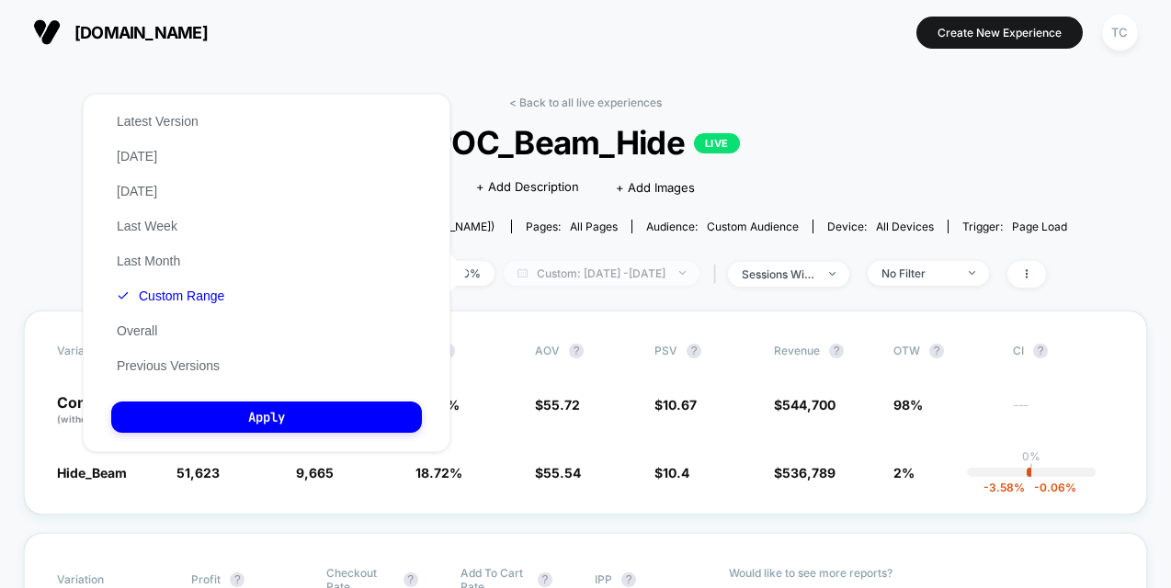
click at [689, 274] on span "Custom: Sep 29, 2025 - Sep 30, 2025" at bounding box center [602, 273] width 196 height 25
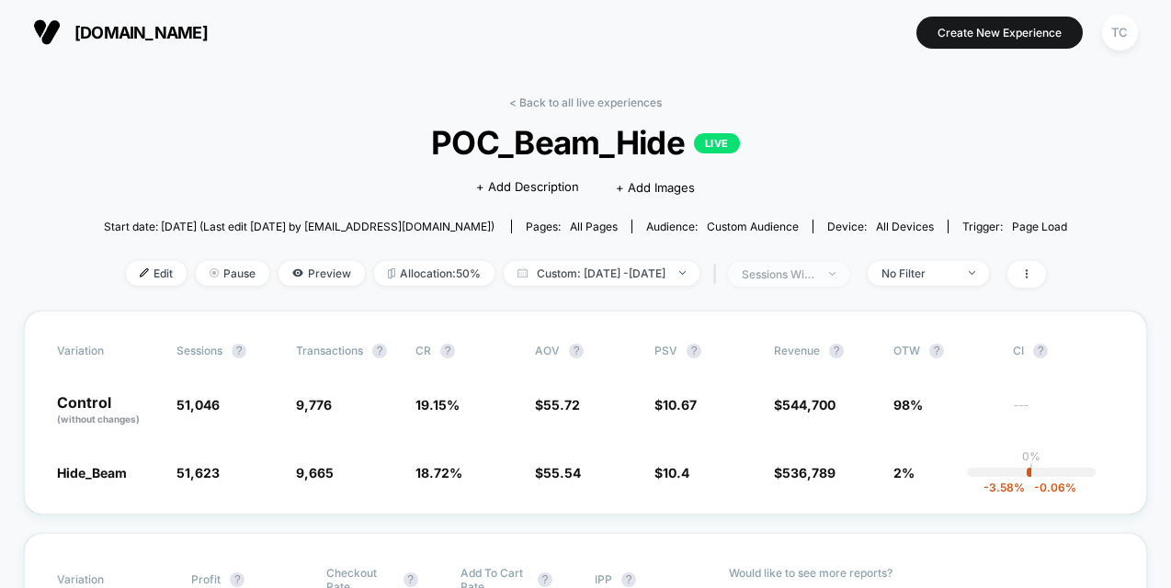
click at [815, 275] on div "sessions with impression" at bounding box center [779, 275] width 74 height 14
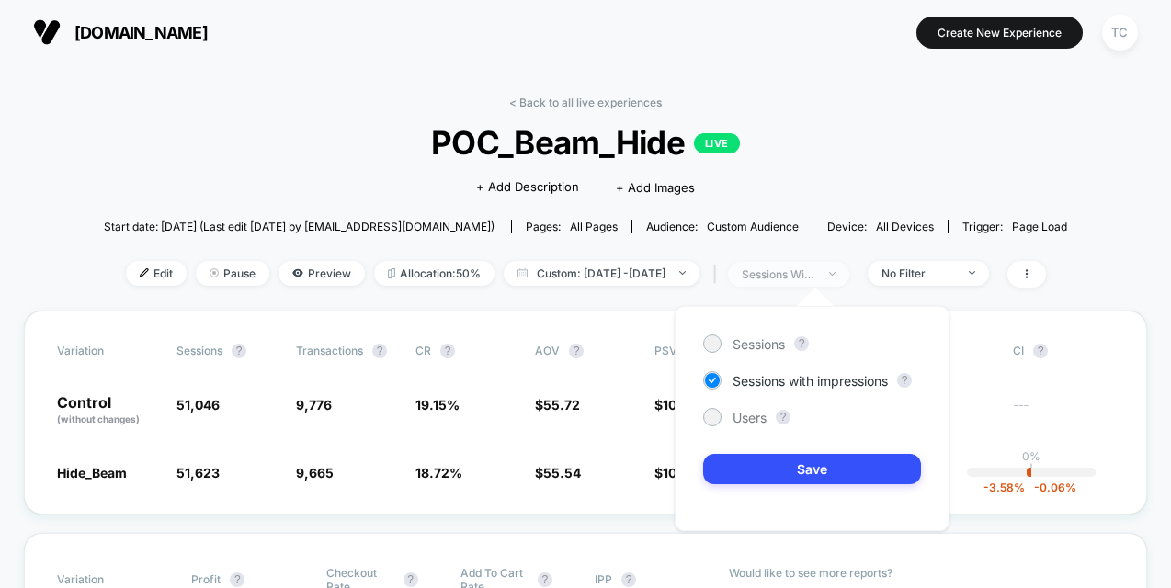
click at [815, 275] on div "sessions with impression" at bounding box center [779, 275] width 74 height 14
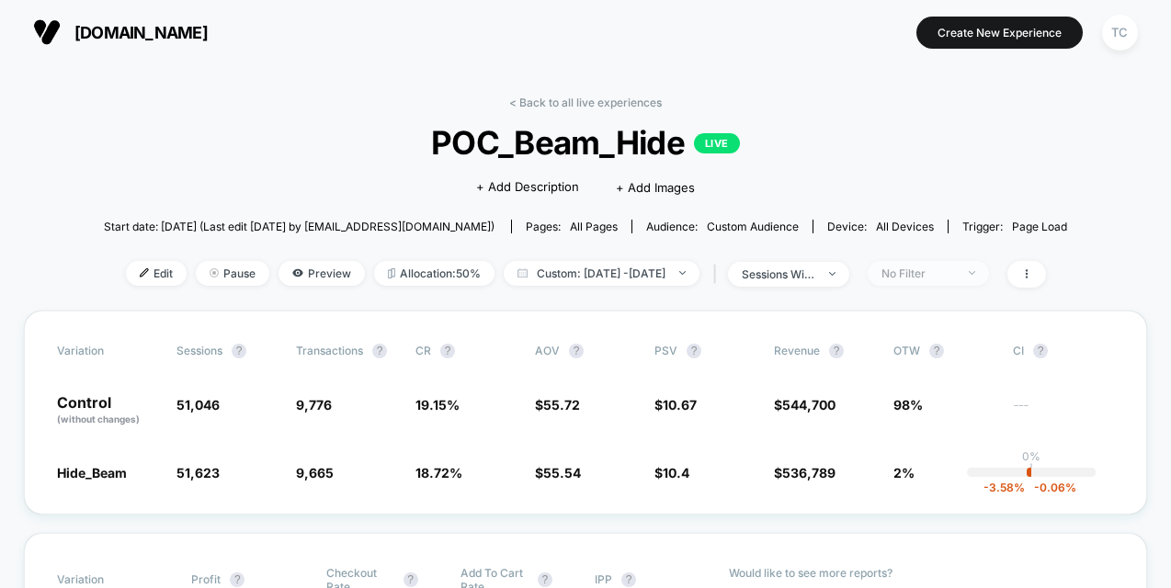
click at [951, 280] on span "No Filter" at bounding box center [928, 273] width 121 height 25
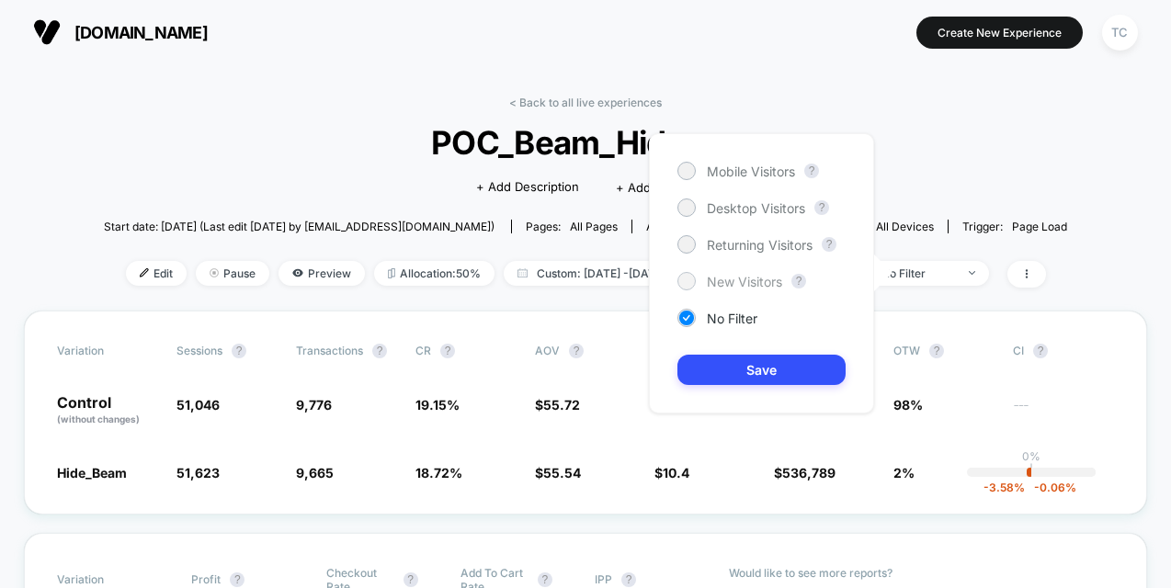
click at [743, 279] on span "New Visitors" at bounding box center [744, 282] width 75 height 16
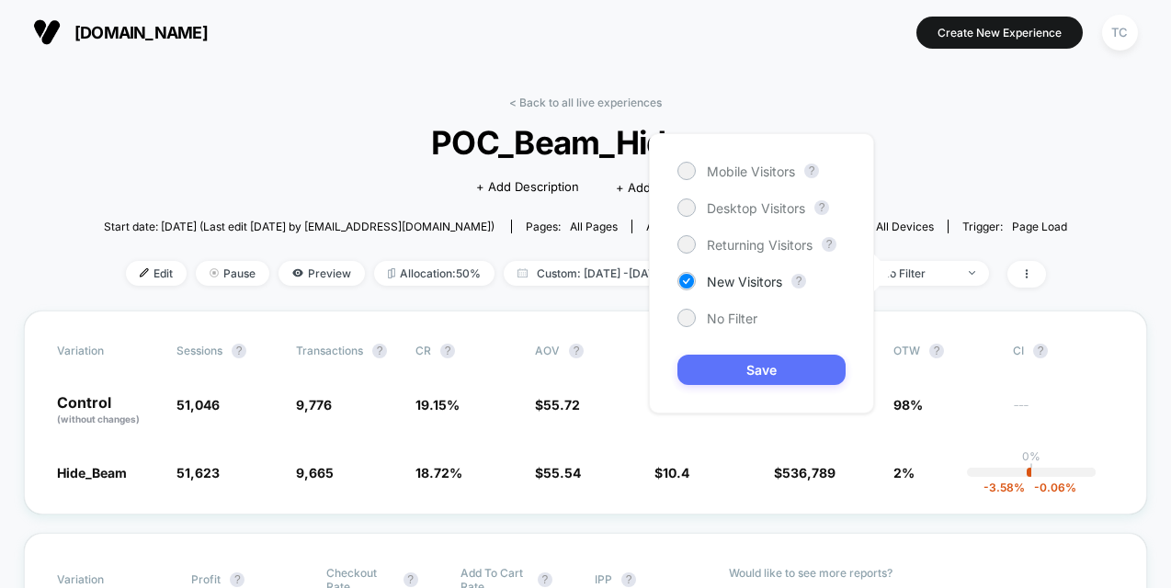
click at [760, 374] on button "Save" at bounding box center [762, 370] width 168 height 30
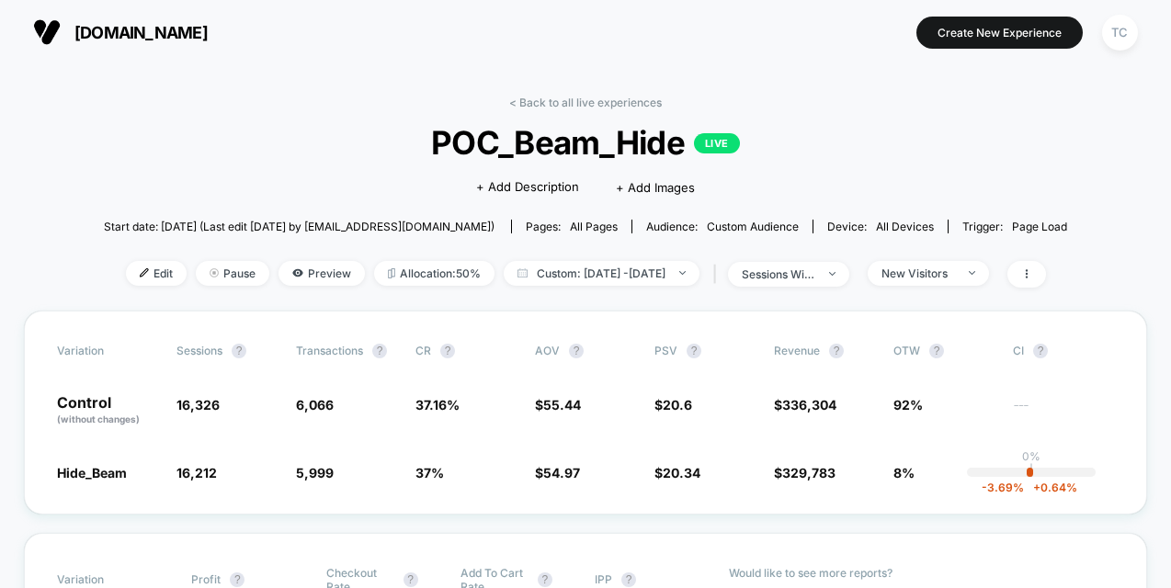
click at [1139, 27] on button "TC" at bounding box center [1120, 33] width 47 height 38
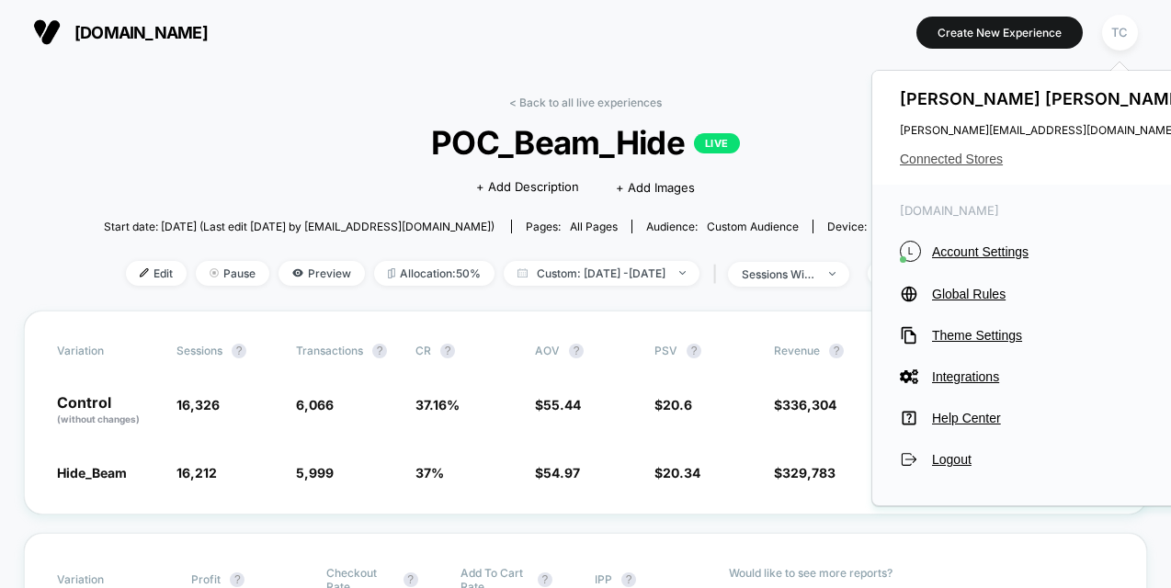
click at [960, 154] on span "Connected Stores" at bounding box center [1045, 159] width 291 height 15
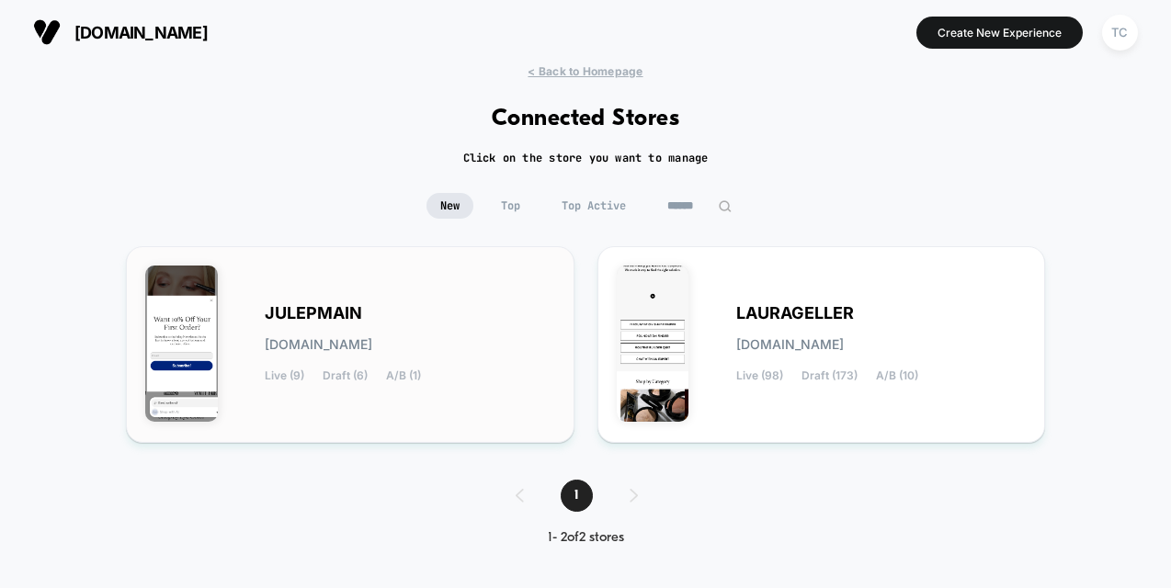
click at [358, 319] on span "JULEPMAIN" at bounding box center [313, 313] width 97 height 13
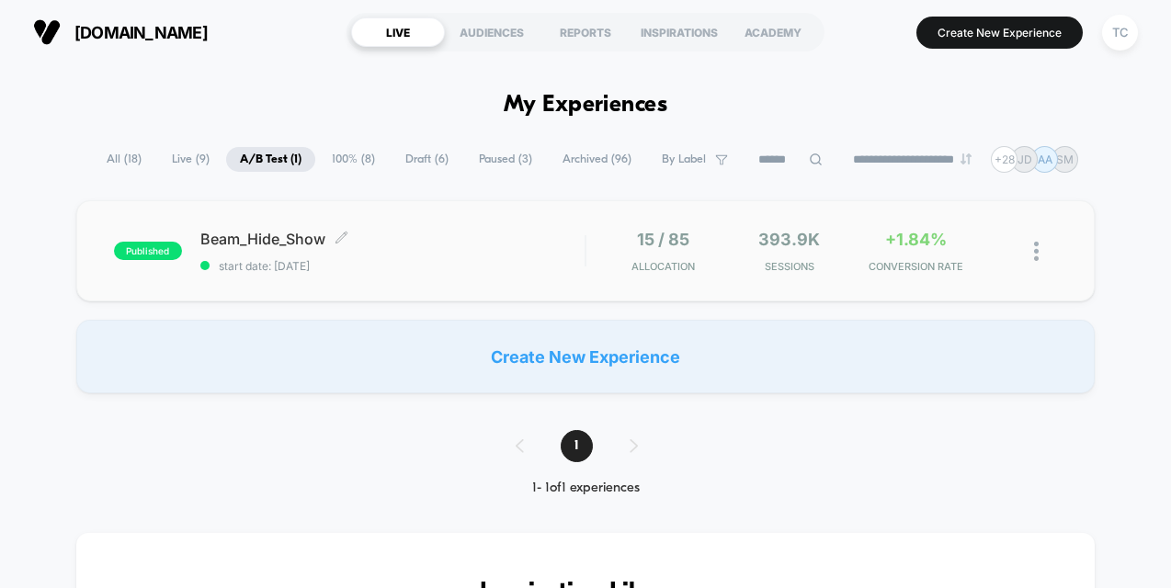
click at [270, 242] on span "Beam_Hide_Show Click to edit experience details" at bounding box center [392, 239] width 384 height 18
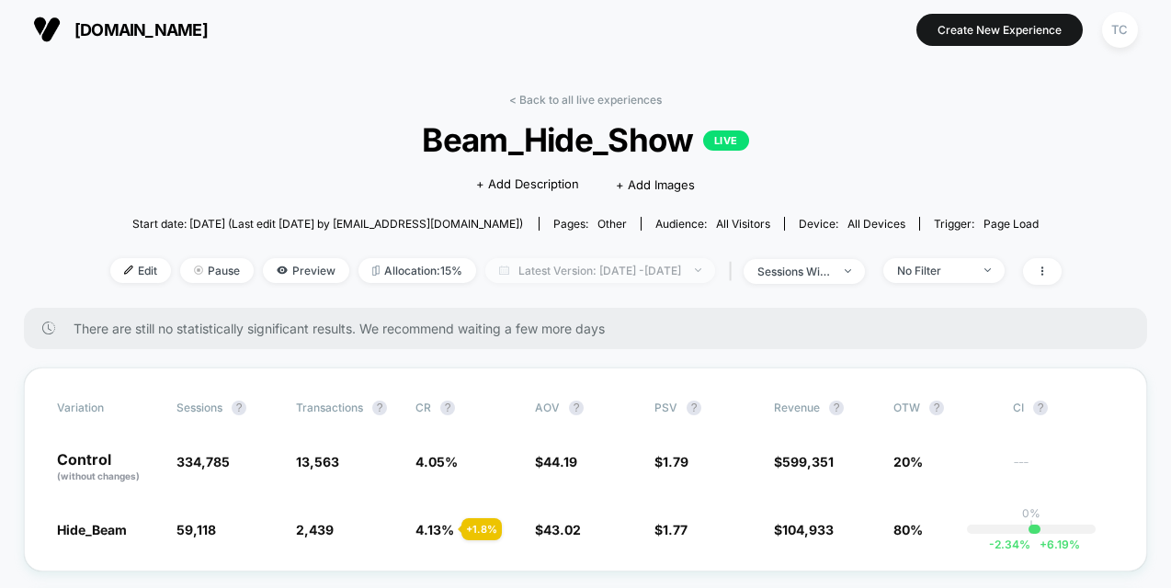
scroll to position [4, 0]
click at [633, 270] on span "Latest Version: Jul 8, 2025 - Oct 6, 2025" at bounding box center [600, 269] width 230 height 25
select select "*"
select select "****"
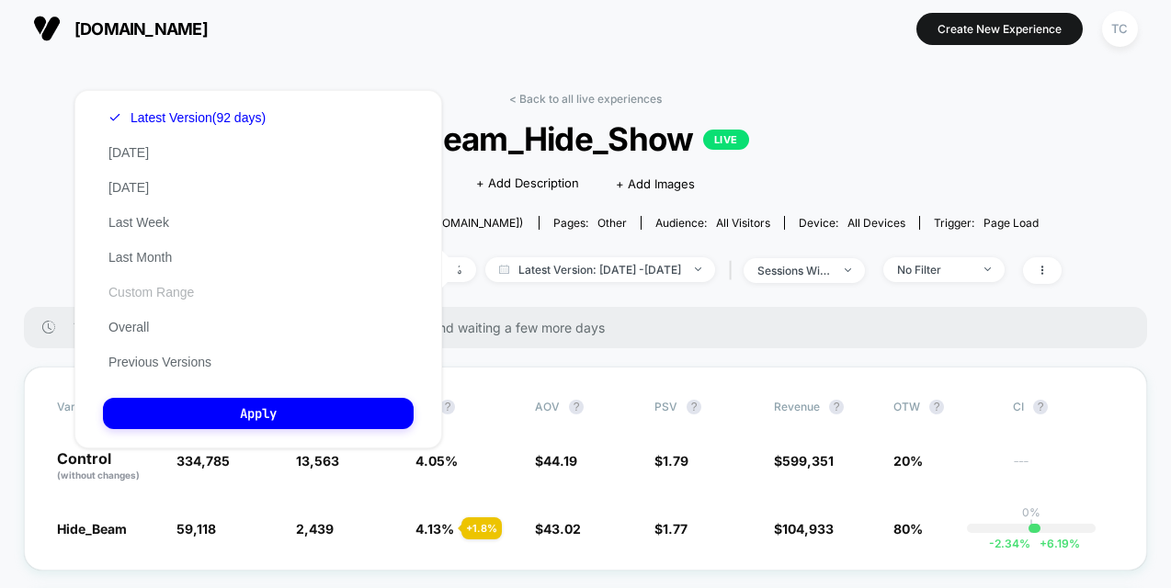
click at [154, 289] on button "Custom Range" at bounding box center [151, 292] width 97 height 17
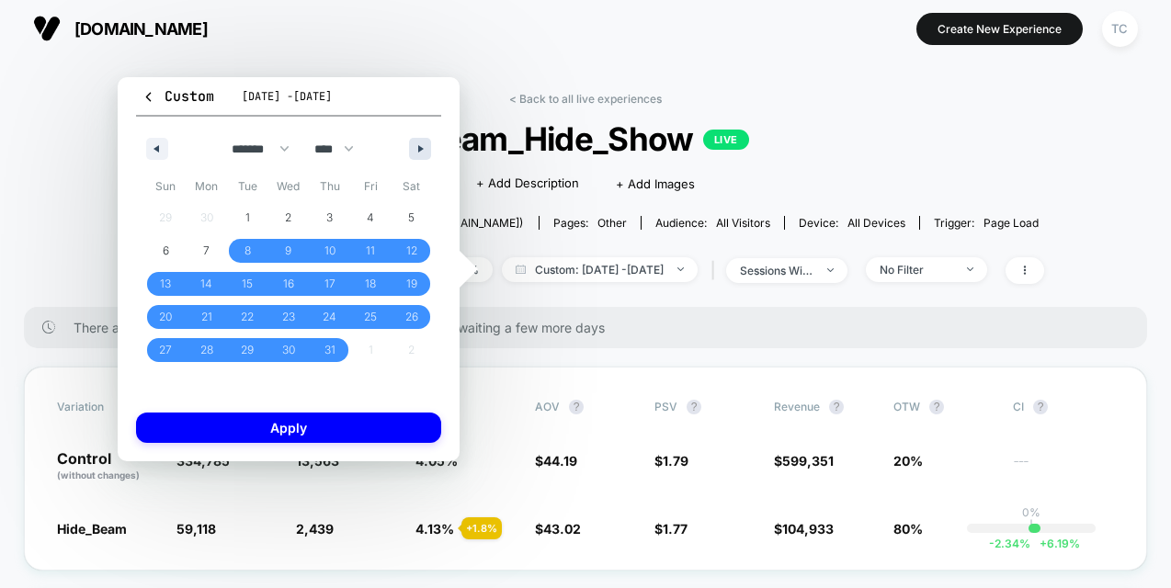
click at [412, 145] on button "button" at bounding box center [420, 149] width 22 height 22
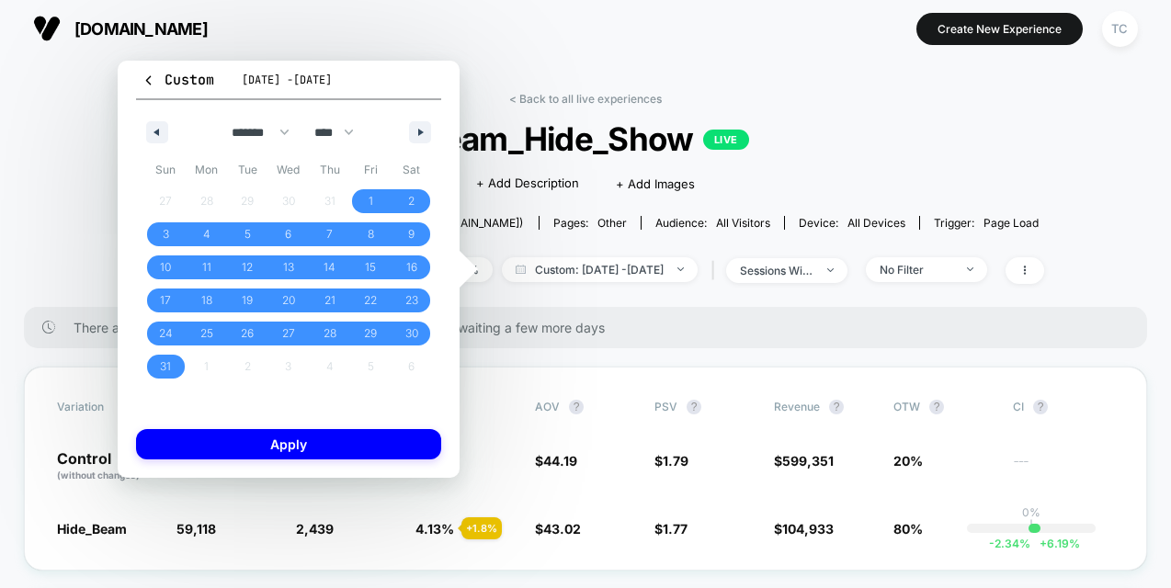
click at [416, 148] on div "******* ******** ***** ***** *** **** **** ****** ********* ******* ******** **…" at bounding box center [288, 127] width 305 height 55
click at [420, 141] on button "button" at bounding box center [420, 132] width 22 height 22
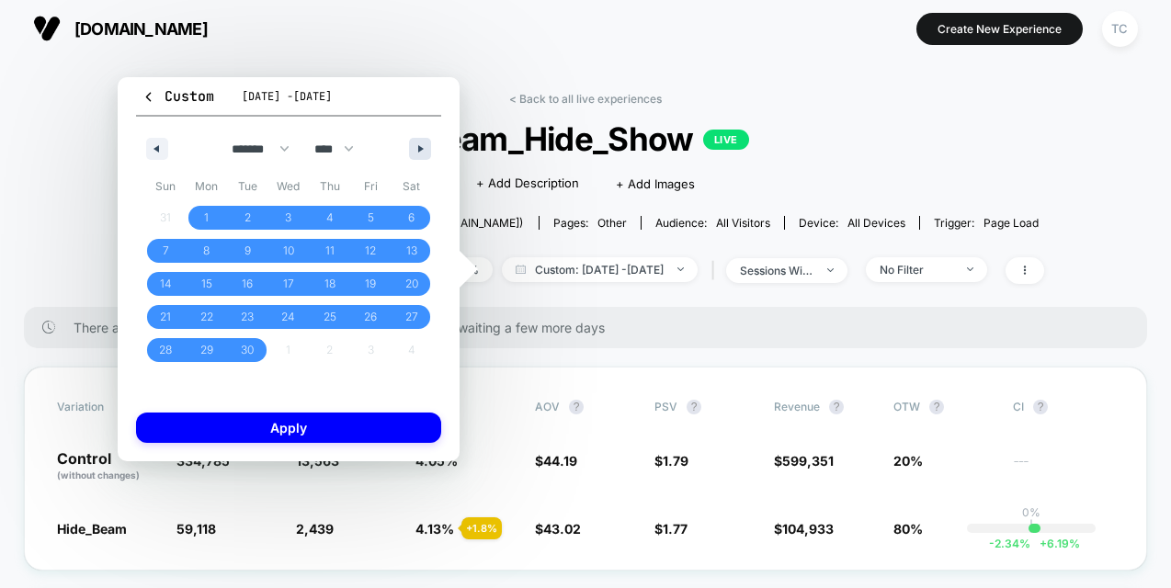
click at [416, 154] on button "button" at bounding box center [420, 149] width 22 height 22
select select "*"
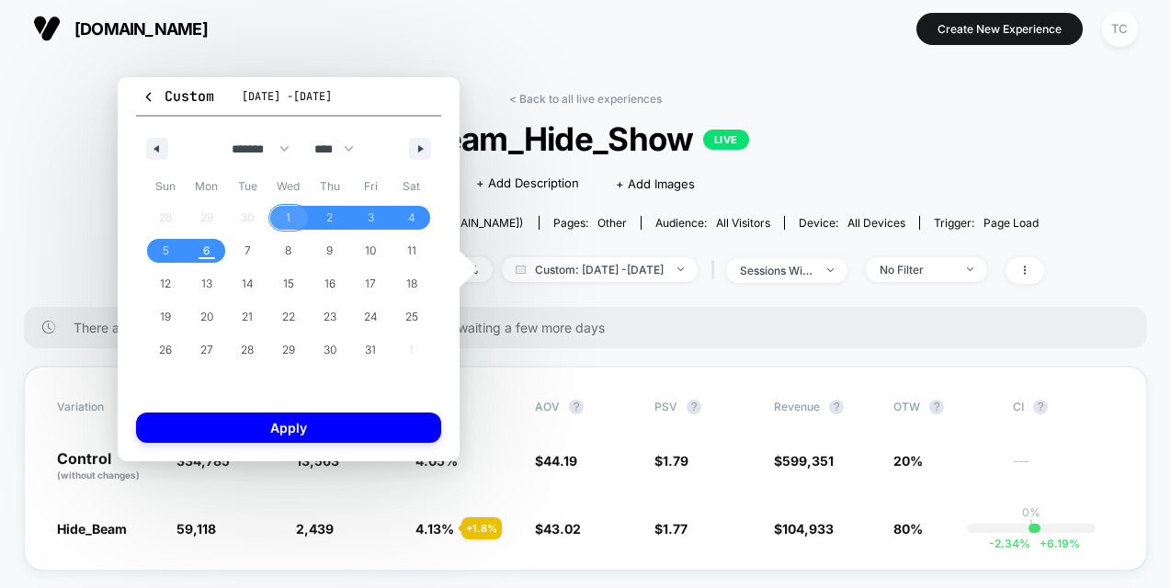
click at [288, 216] on span "1" at bounding box center [288, 217] width 5 height 33
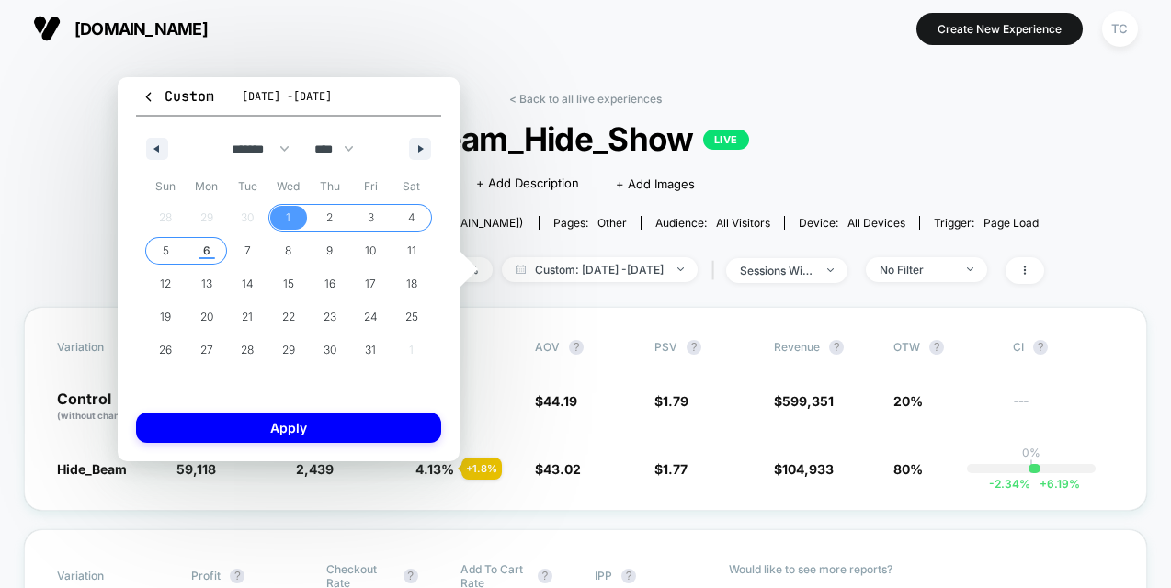
click at [205, 253] on span "6" at bounding box center [206, 250] width 7 height 33
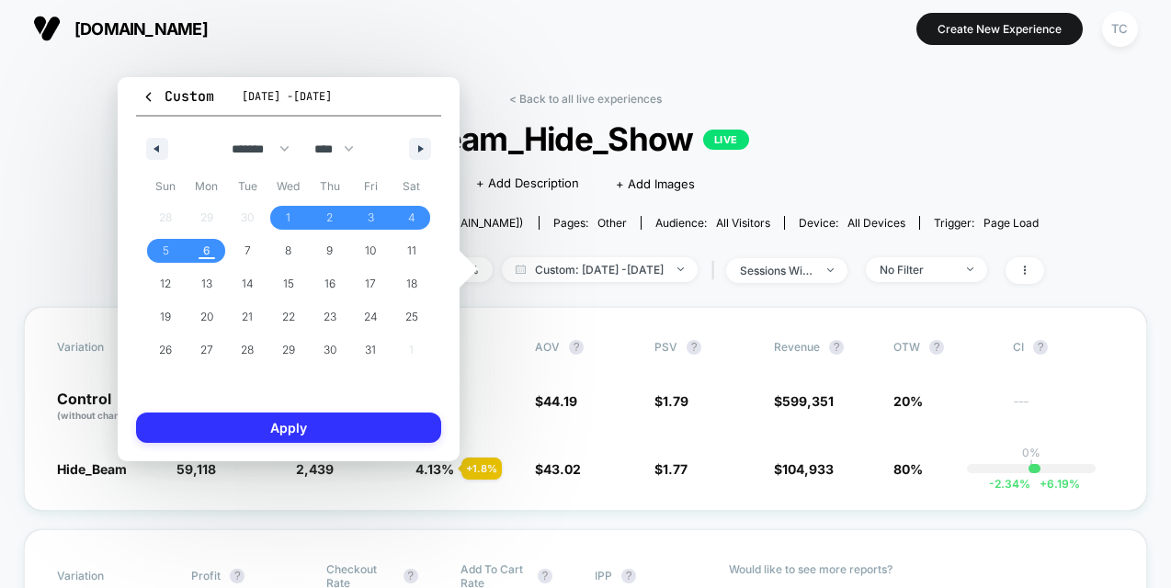
click at [288, 434] on button "Apply" at bounding box center [288, 428] width 305 height 30
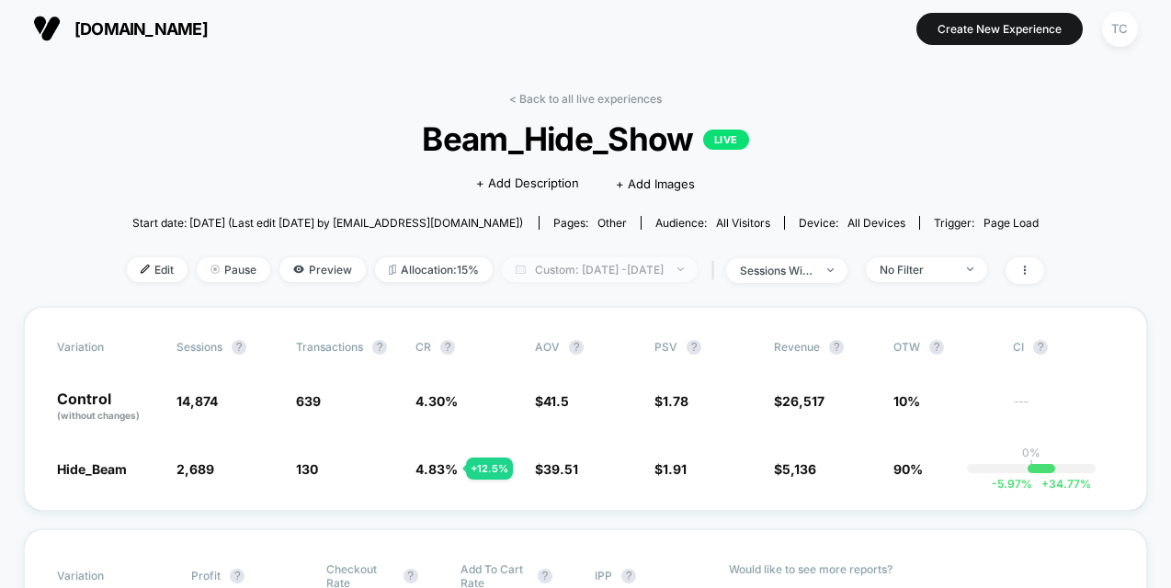
click at [600, 262] on span "Custom: Oct 1, 2025 - Oct 6, 2025" at bounding box center [600, 269] width 196 height 25
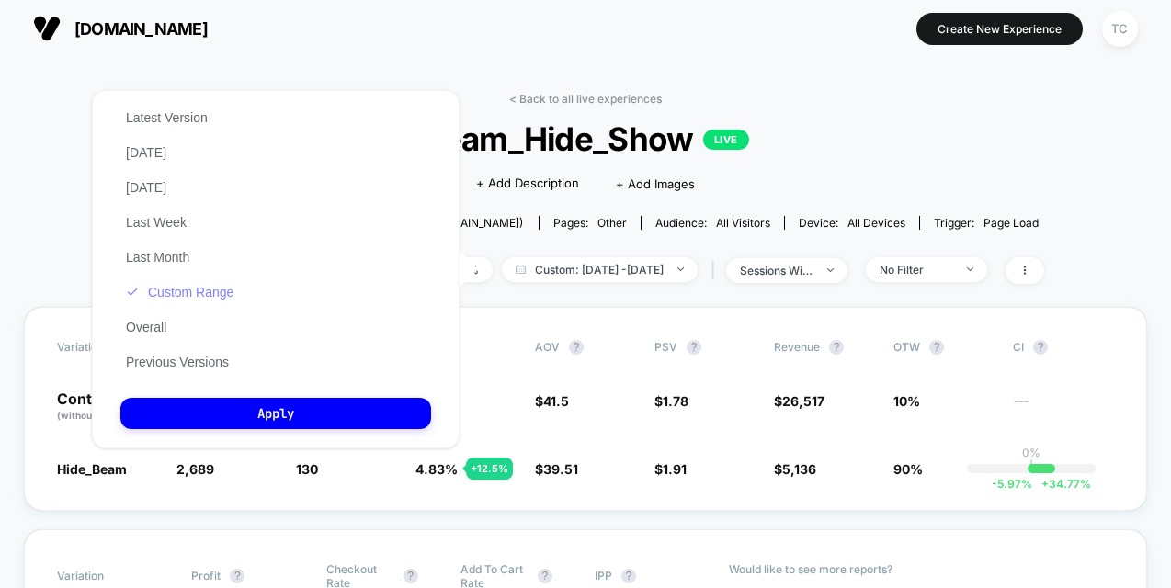
click at [183, 291] on button "Custom Range" at bounding box center [179, 292] width 119 height 17
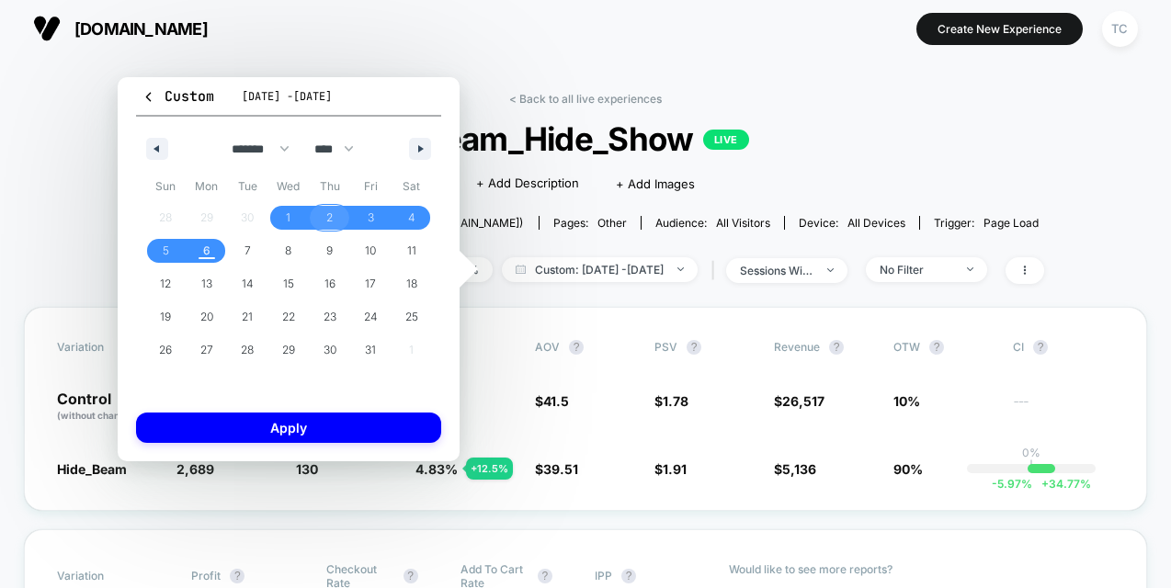
click at [326, 218] on span "2" at bounding box center [329, 217] width 6 height 33
click at [210, 250] on span "6" at bounding box center [207, 251] width 41 height 24
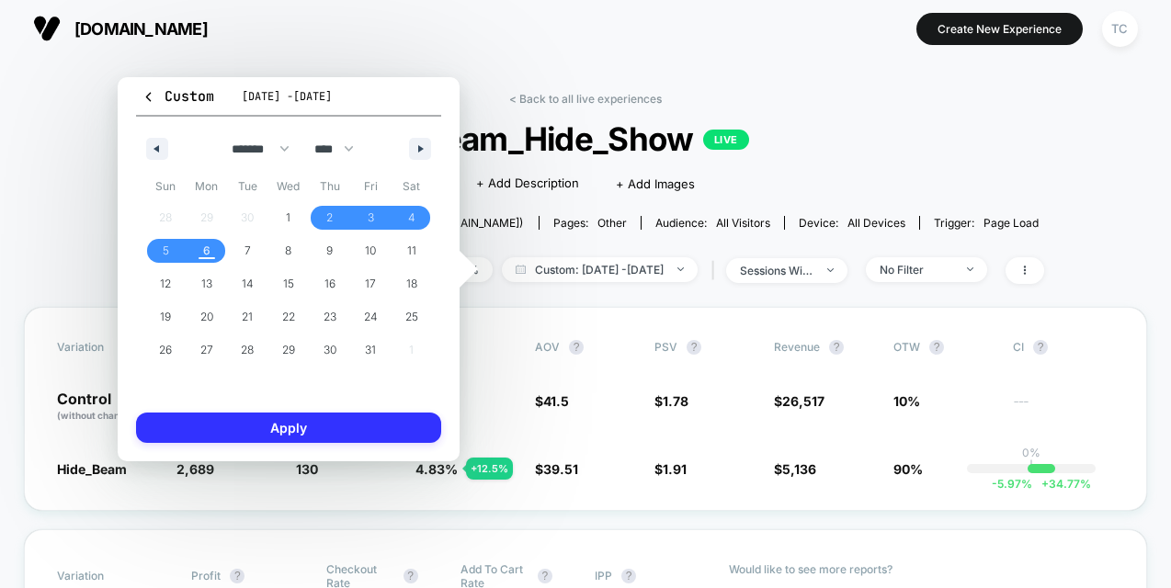
click at [312, 424] on button "Apply" at bounding box center [288, 428] width 305 height 30
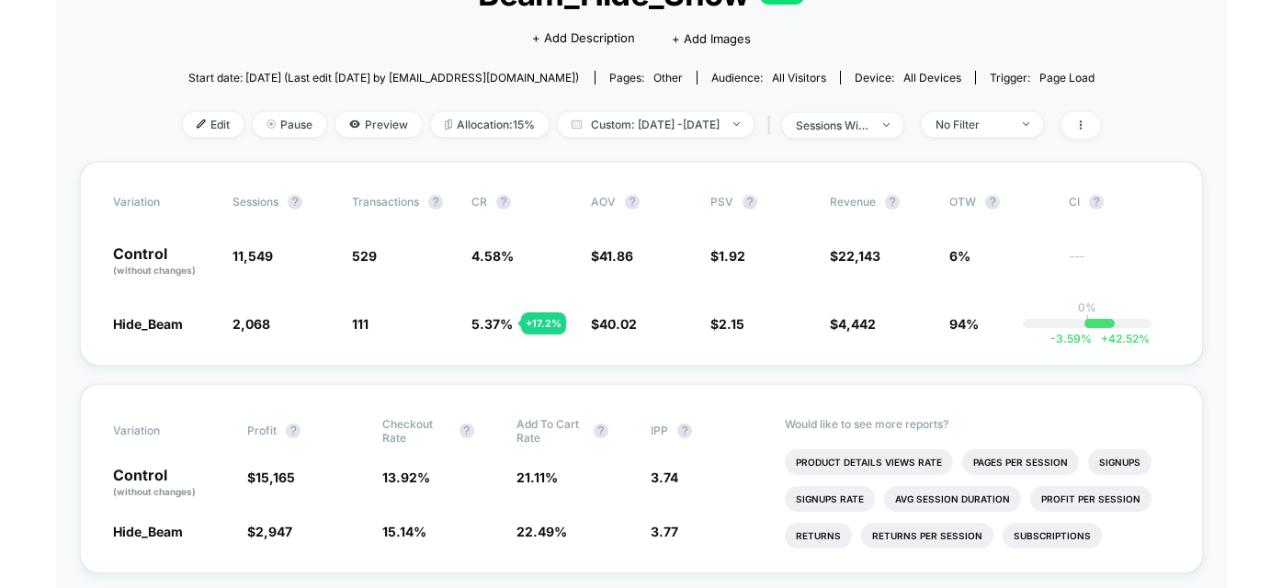
scroll to position [162, 0]
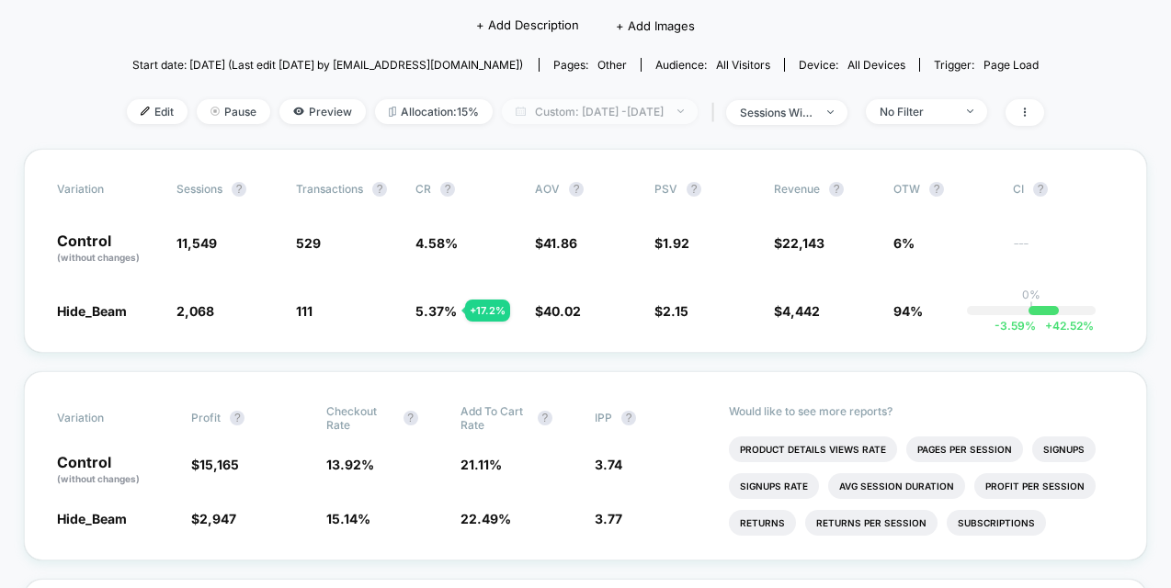
click at [613, 108] on span "Custom: Oct 2, 2025 - Oct 6, 2025" at bounding box center [600, 111] width 196 height 25
select select "*"
select select "****"
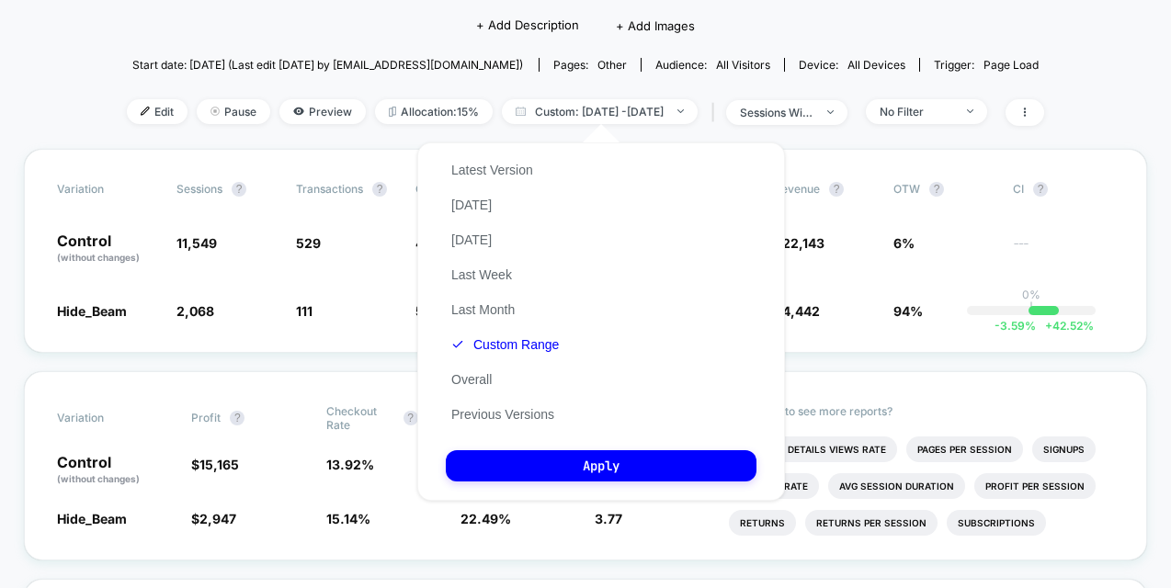
click at [494, 354] on div "Latest Version Today Yesterday Last Week Last Month Custom Range Overall Previo…" at bounding box center [505, 292] width 119 height 279
click at [505, 344] on button "Custom Range" at bounding box center [505, 344] width 119 height 17
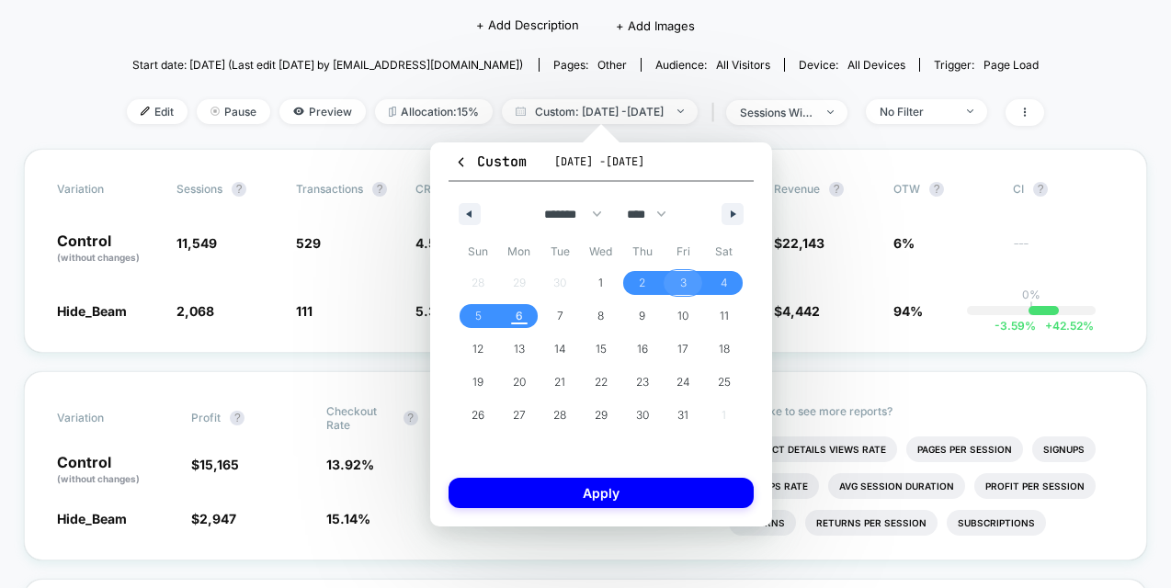
click at [686, 280] on span "3" at bounding box center [683, 283] width 41 height 24
click at [522, 319] on span "6" at bounding box center [519, 316] width 7 height 33
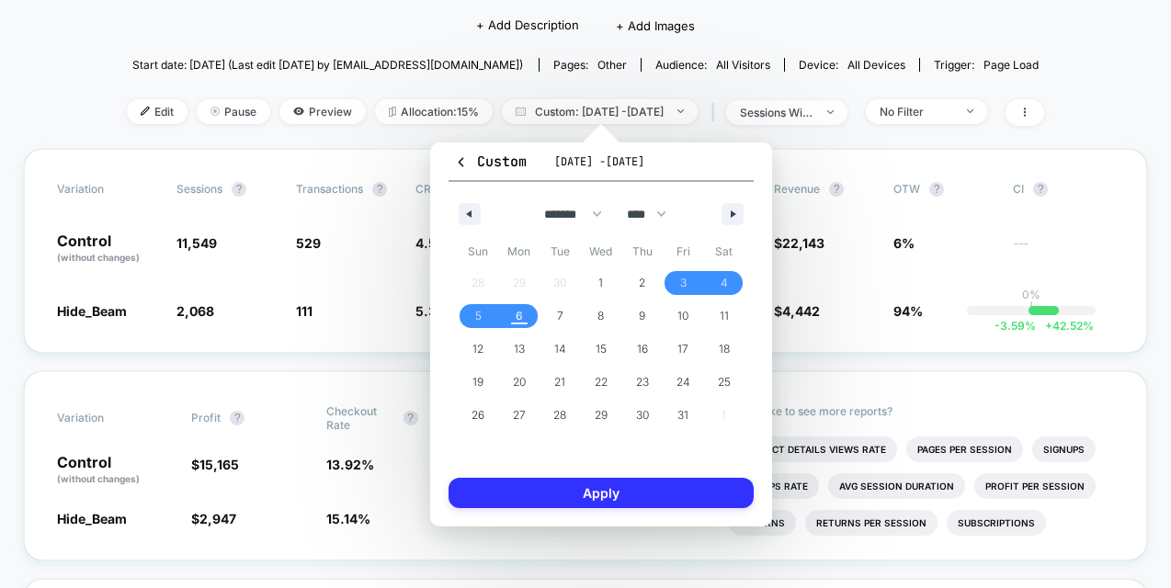
click at [620, 498] on button "Apply" at bounding box center [601, 493] width 305 height 30
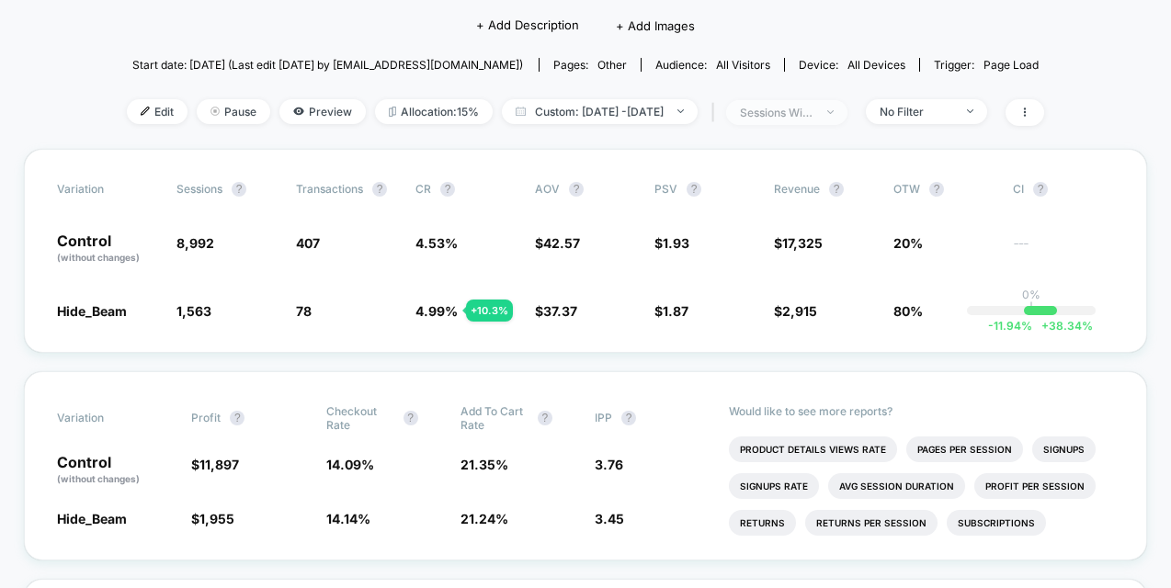
click at [814, 108] on div "sessions with impression" at bounding box center [777, 113] width 74 height 14
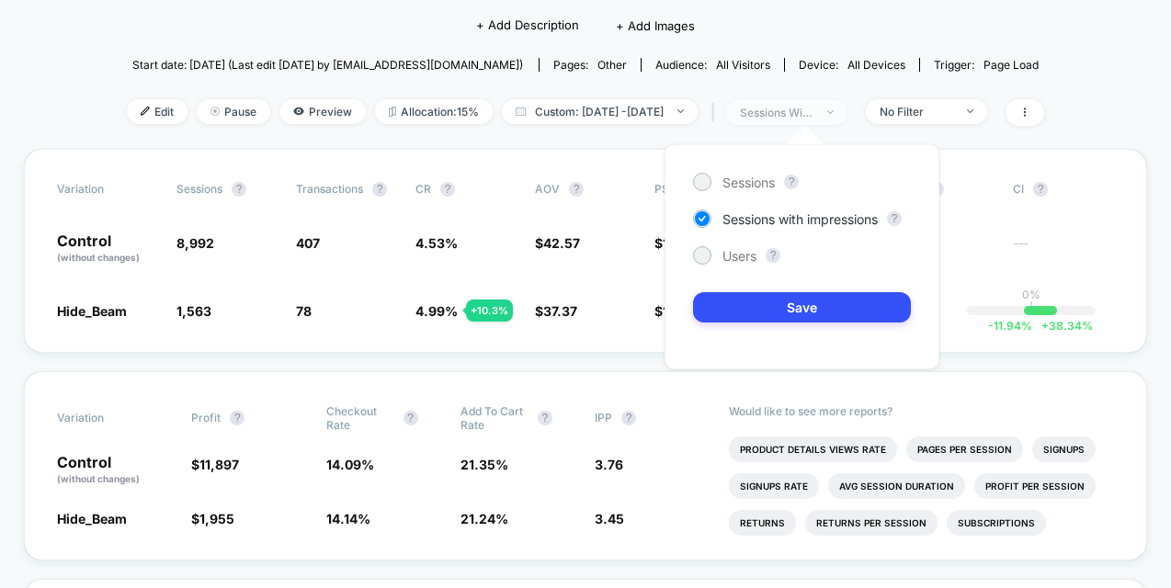
click at [814, 108] on div "sessions with impression" at bounding box center [777, 113] width 74 height 14
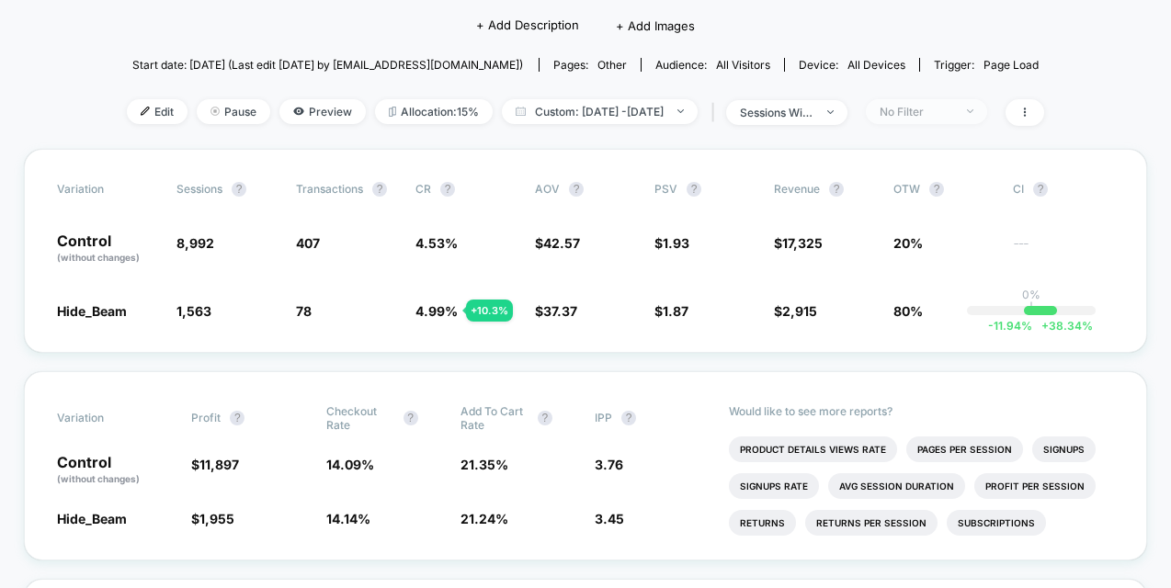
click at [939, 113] on div "No Filter" at bounding box center [917, 112] width 74 height 14
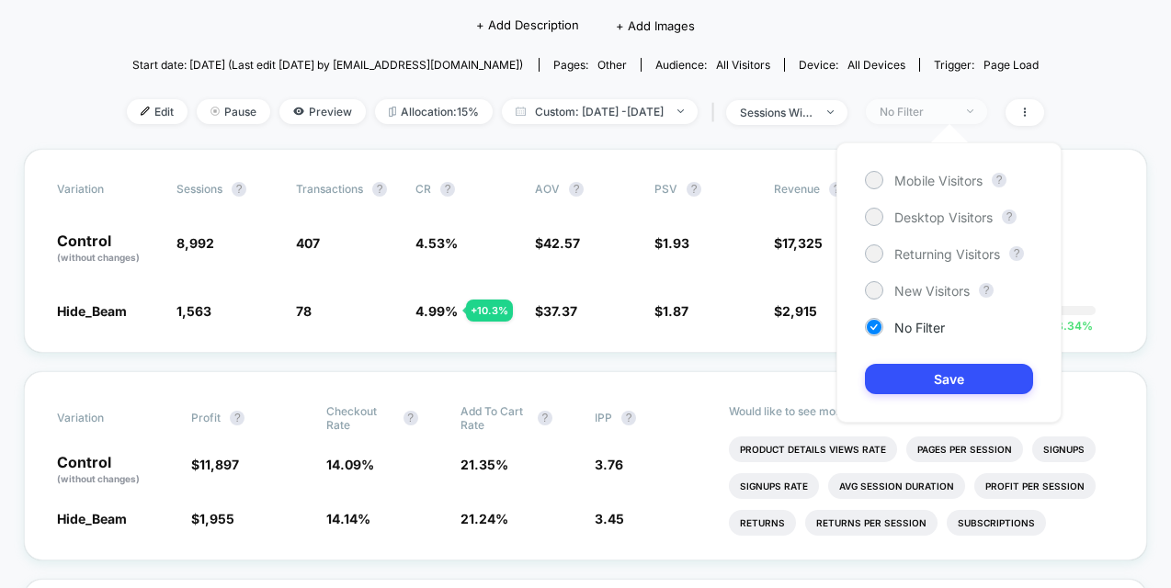
click at [939, 113] on div "No Filter" at bounding box center [917, 112] width 74 height 14
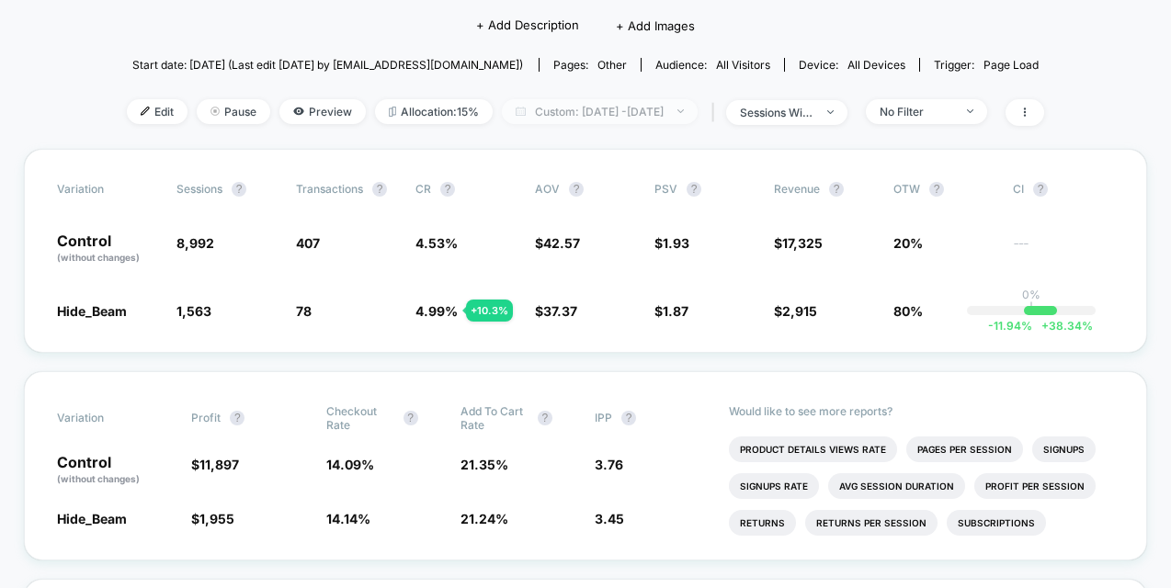
click at [631, 112] on span "Custom: Oct 3, 2025 - Oct 6, 2025" at bounding box center [600, 111] width 196 height 25
select select "*"
select select "****"
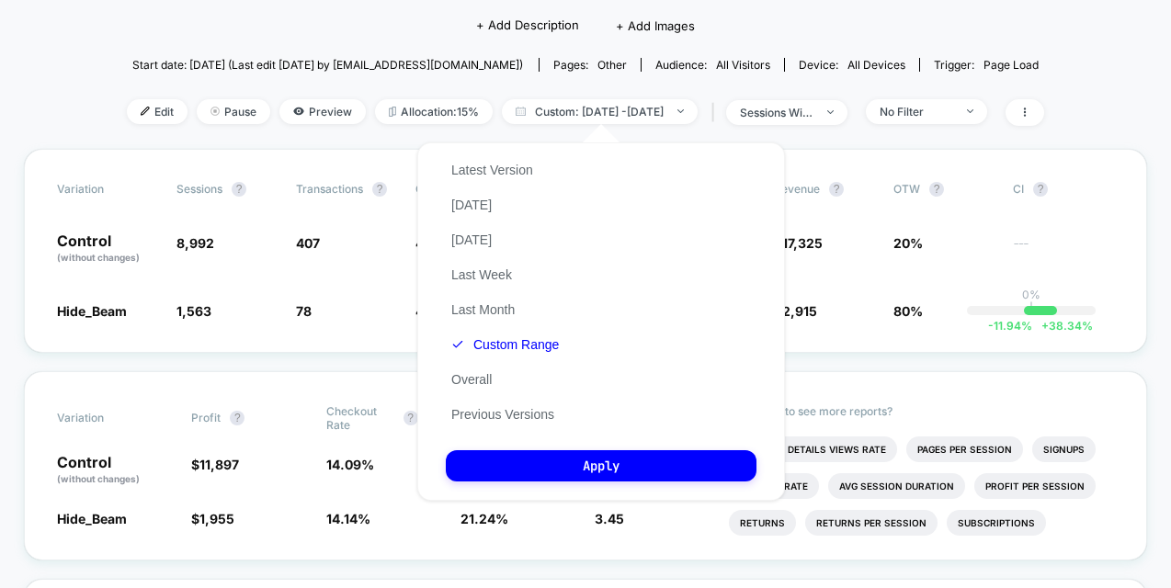
click at [490, 348] on button "Custom Range" at bounding box center [505, 344] width 119 height 17
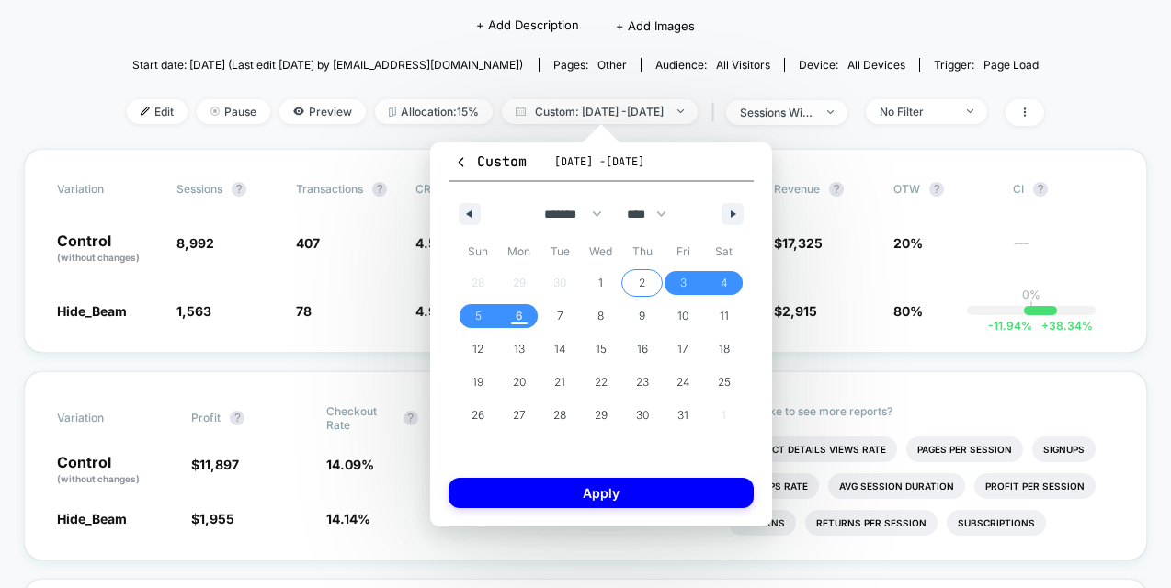
click at [656, 290] on span "2" at bounding box center [641, 283] width 41 height 24
click at [647, 281] on span "2" at bounding box center [641, 283] width 41 height 24
click at [845, 142] on div "< Back to all live experiences Beam_Hide_Show LIVE Click to edit experience det…" at bounding box center [585, 41] width 917 height 215
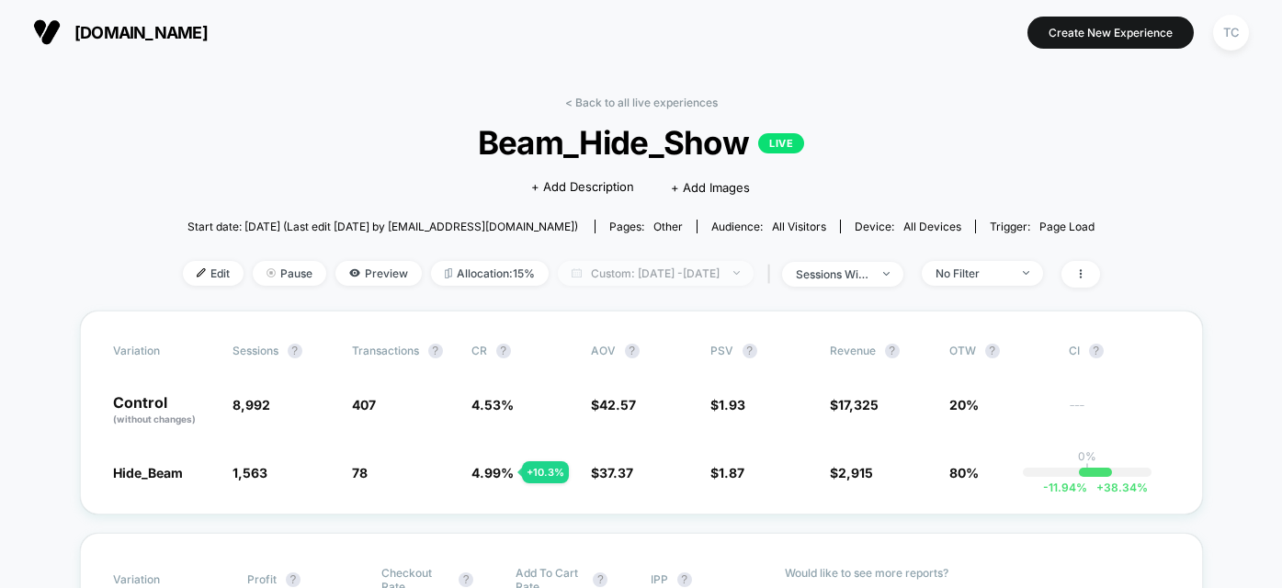
click at [629, 274] on span "Custom: Oct 3, 2025 - Oct 6, 2025" at bounding box center [656, 273] width 196 height 25
select select "*"
select select "****"
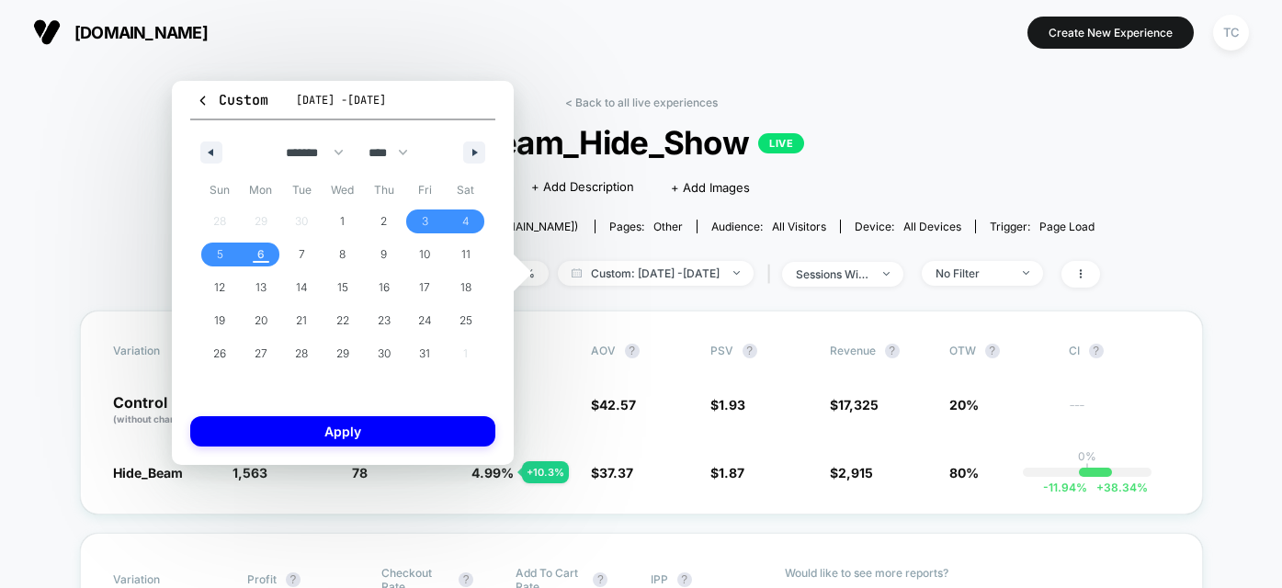
click at [197, 148] on div "******* ******** ***** ***** *** **** **** ****** ********* ******* ******** **…" at bounding box center [342, 147] width 305 height 55
click at [211, 150] on icon "button" at bounding box center [208, 152] width 9 height 7
select select "*"
click at [261, 348] on span "29" at bounding box center [261, 353] width 13 height 33
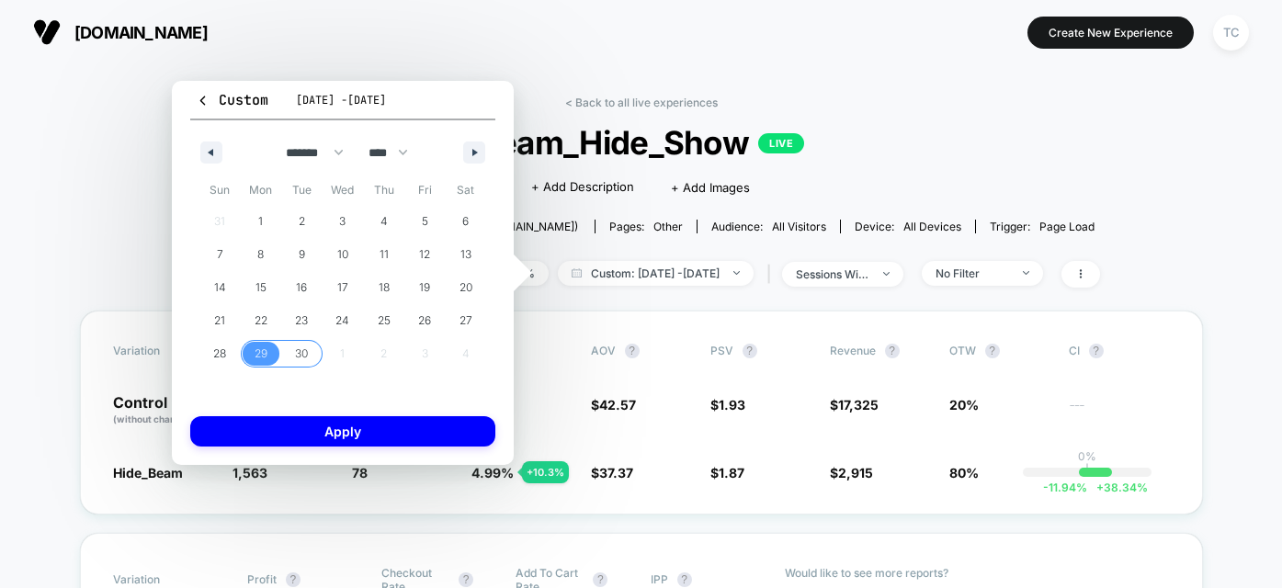
click at [304, 359] on span "30" at bounding box center [301, 353] width 13 height 33
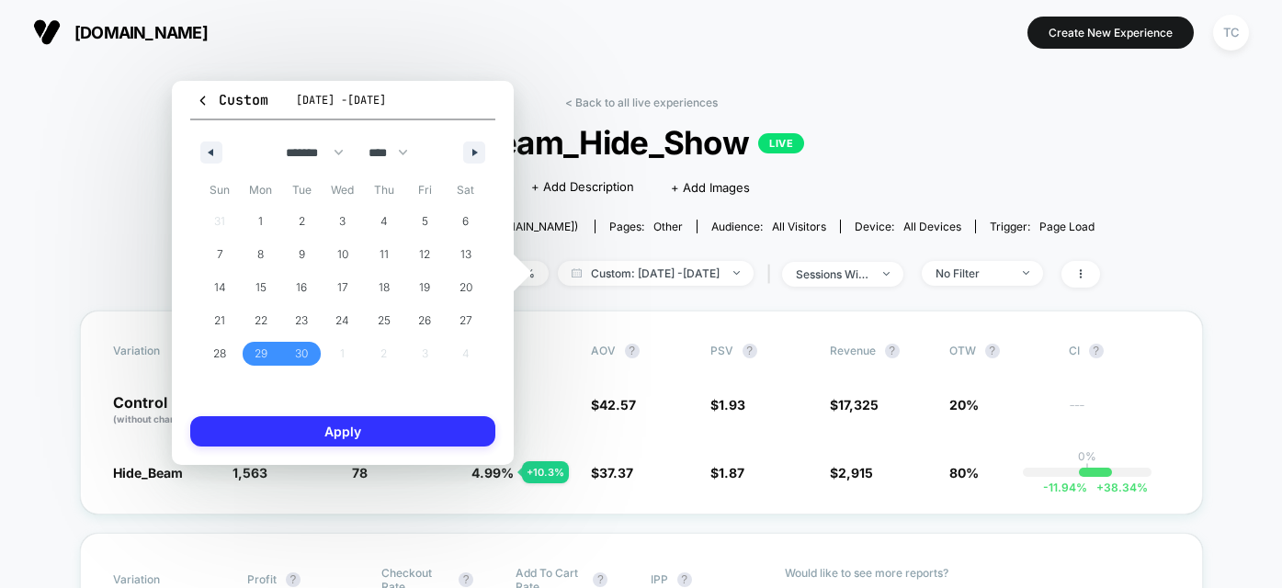
click at [347, 434] on button "Apply" at bounding box center [342, 431] width 305 height 30
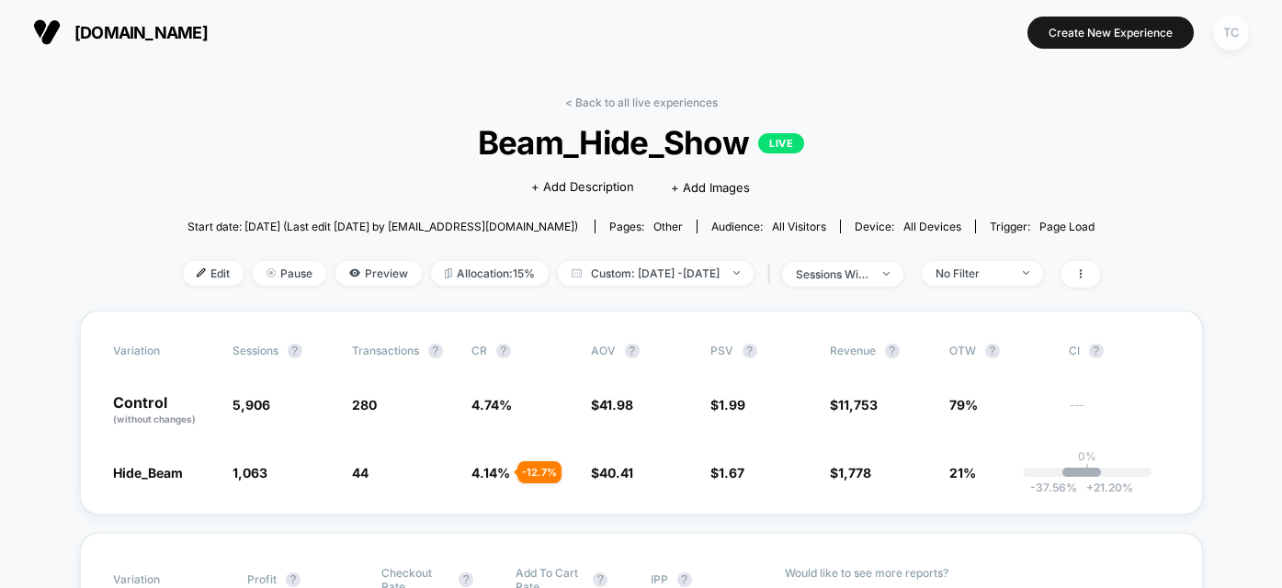
click at [1196, 43] on button "TC" at bounding box center [1231, 33] width 47 height 38
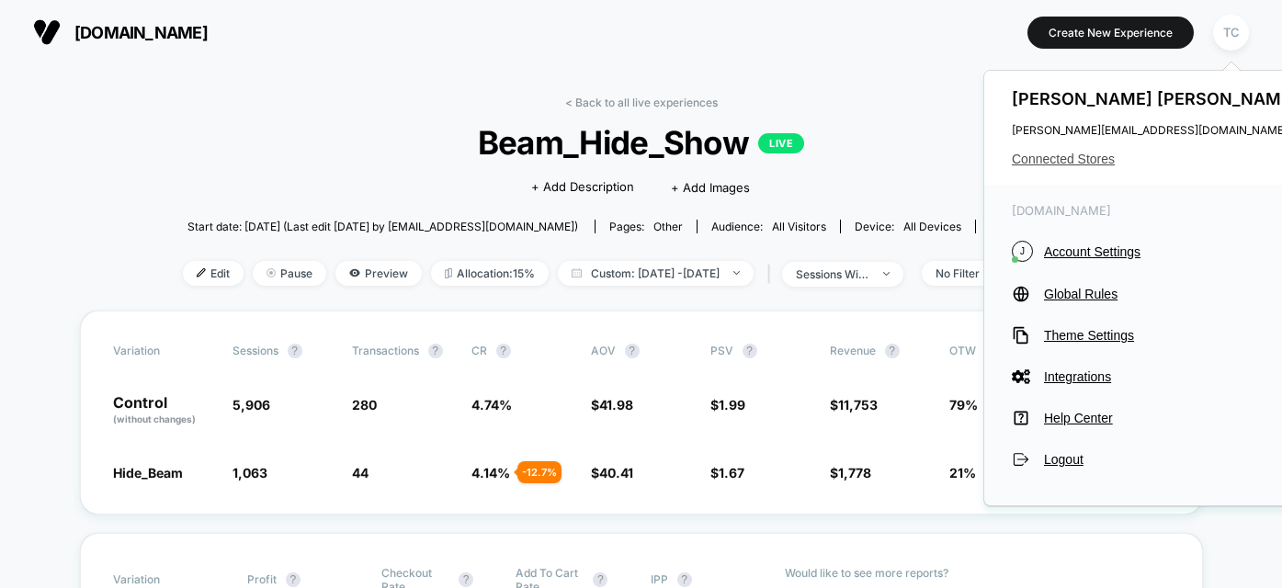
click at [1069, 156] on span "Connected Stores" at bounding box center [1157, 159] width 291 height 15
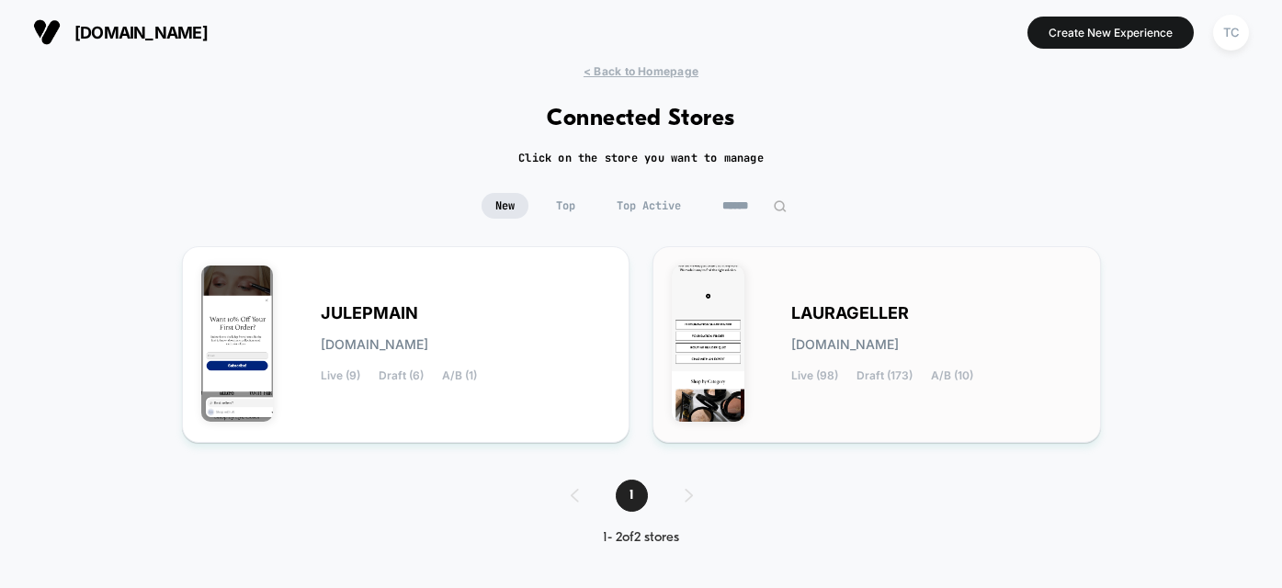
click at [864, 331] on div "LAURAGELLER laurageller.myshopify.com Live (98) Draft (173) A/B (10)" at bounding box center [937, 344] width 291 height 75
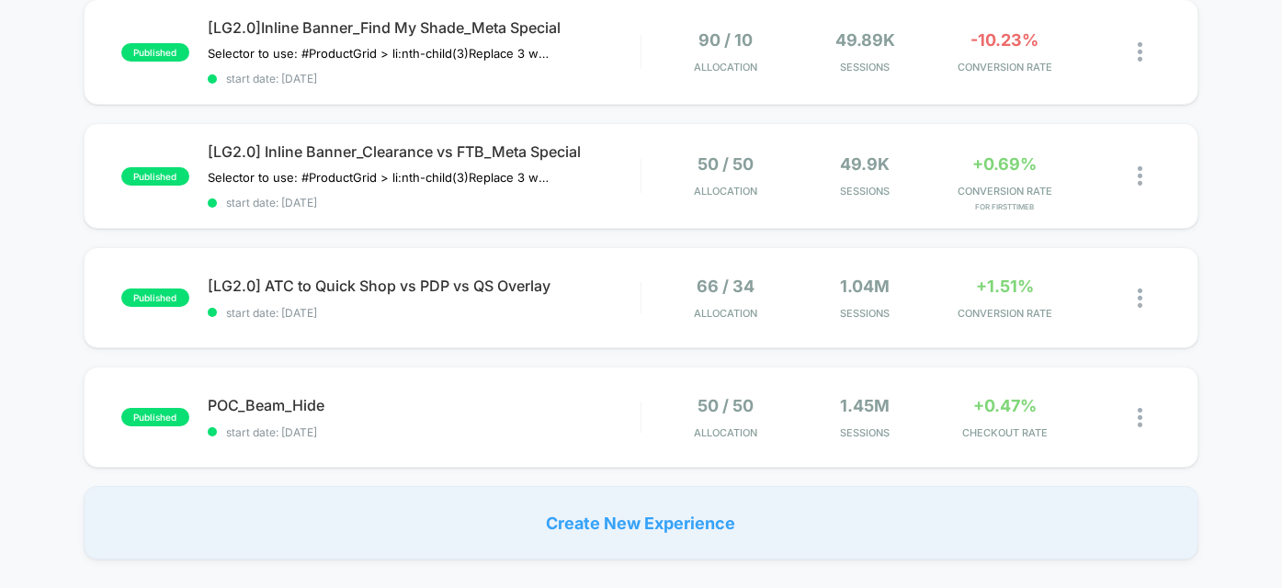
scroll to position [986, 0]
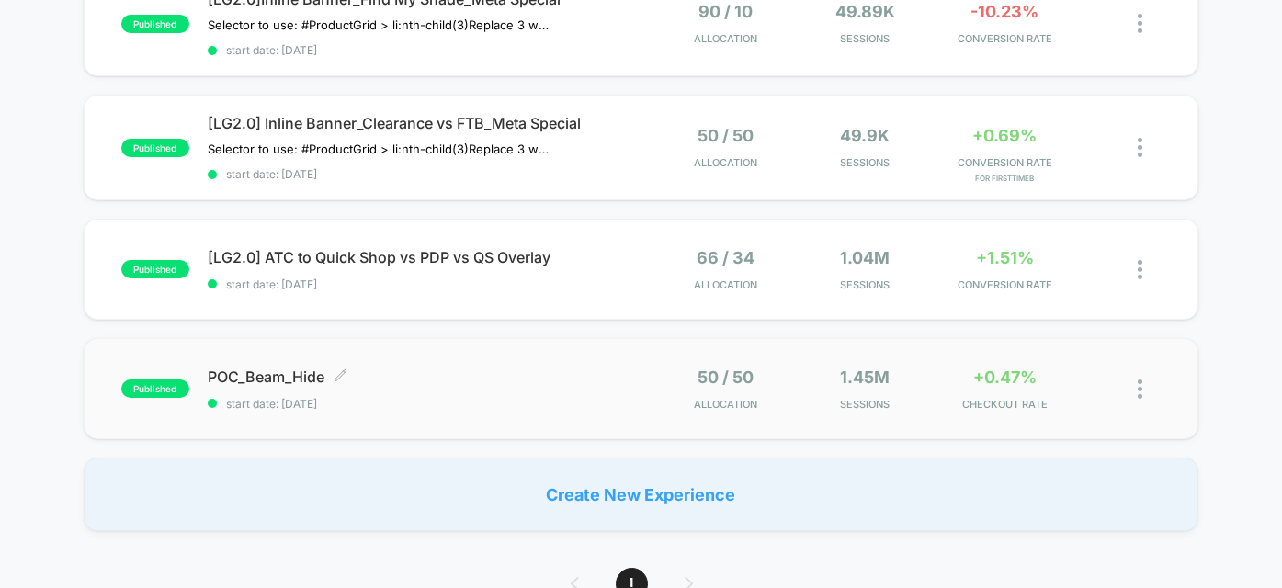
click at [394, 381] on span "POC_Beam_Hide Click to edit experience details" at bounding box center [424, 377] width 433 height 18
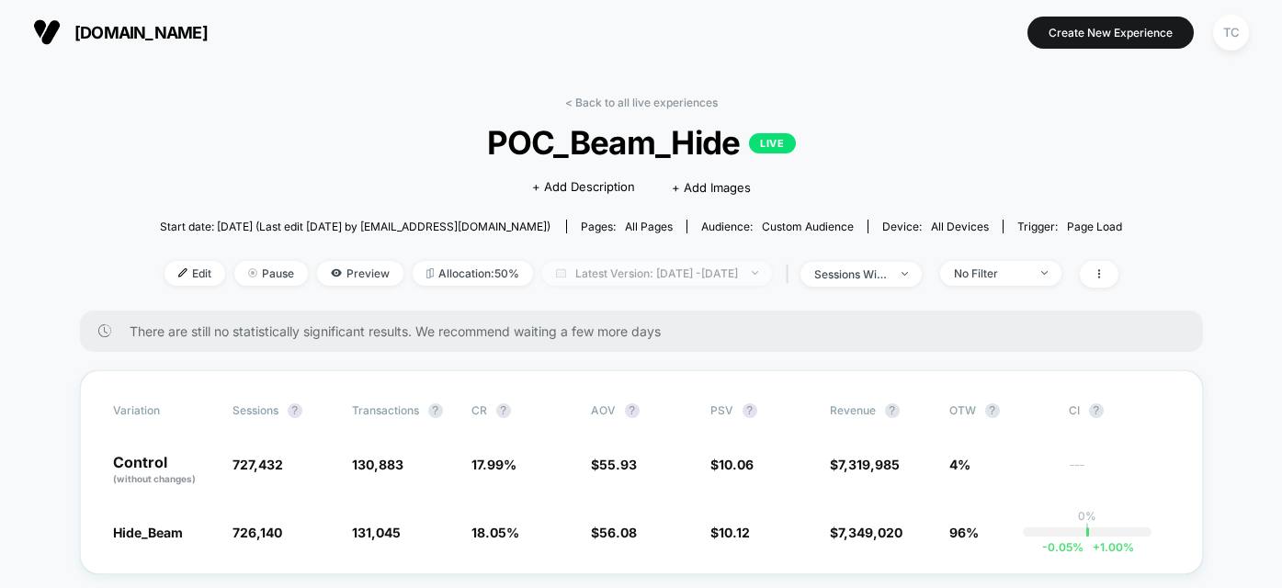
click at [668, 279] on span "Latest Version: Sep 8, 2025 - Oct 6, 2025" at bounding box center [657, 273] width 230 height 25
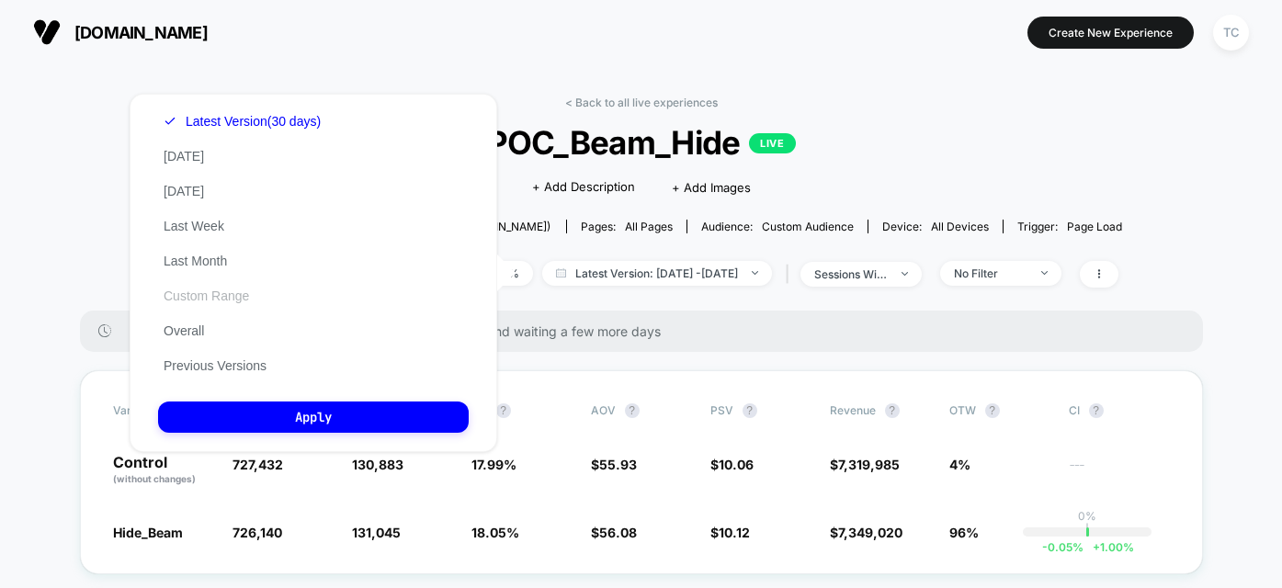
click at [209, 294] on button "Custom Range" at bounding box center [206, 296] width 97 height 17
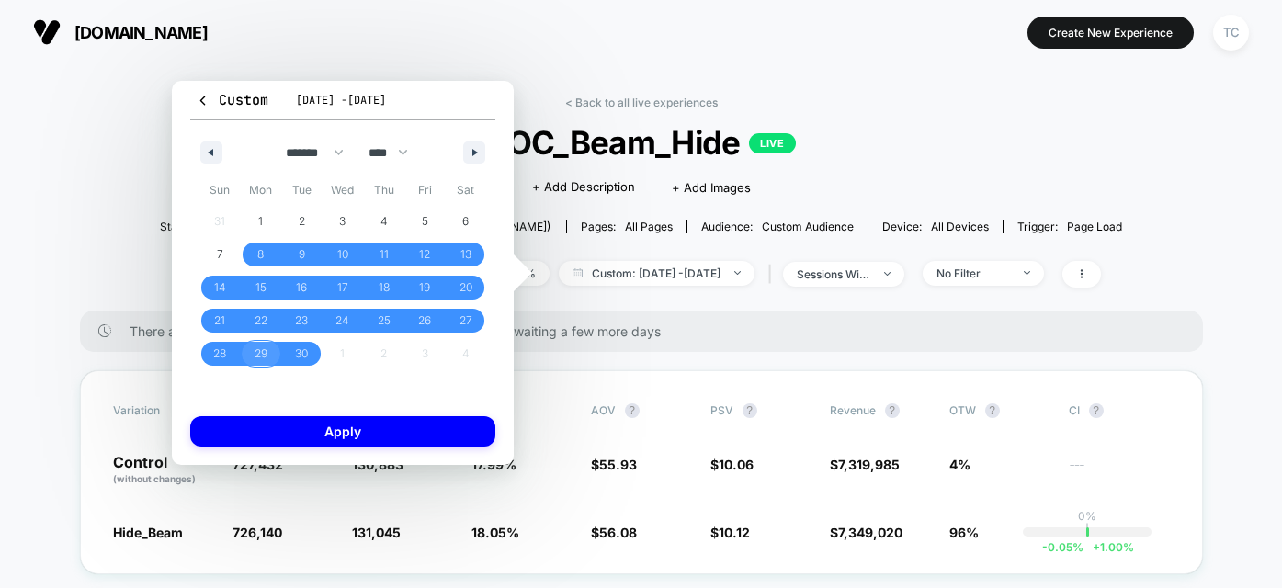
click at [269, 356] on span "29" at bounding box center [261, 354] width 41 height 24
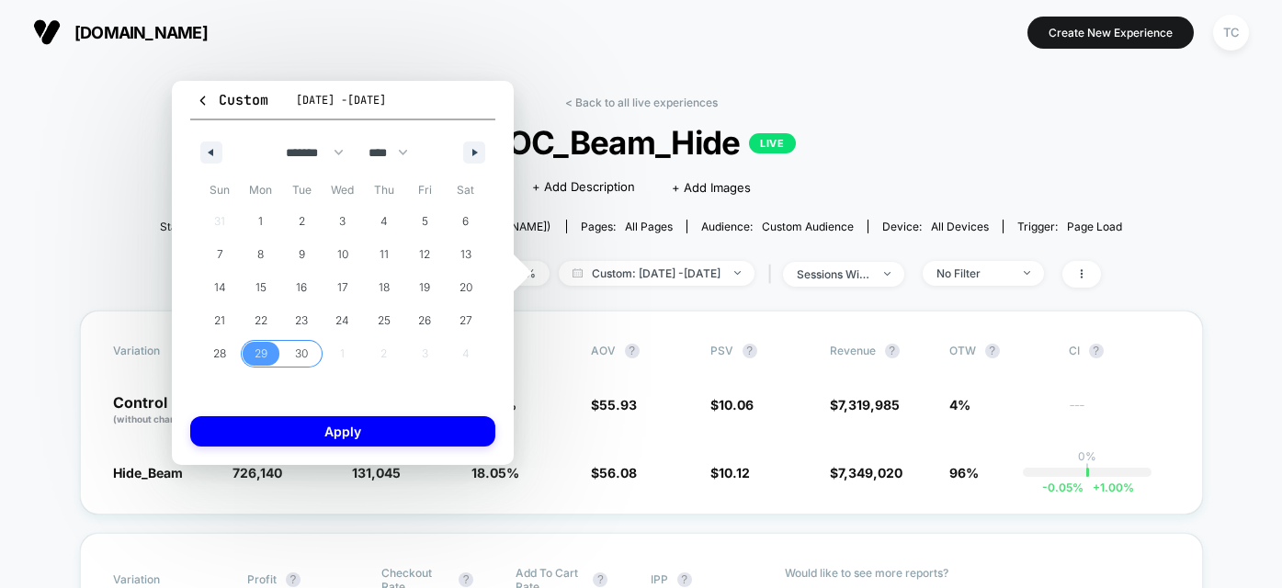
click at [295, 354] on span "30" at bounding box center [301, 353] width 13 height 33
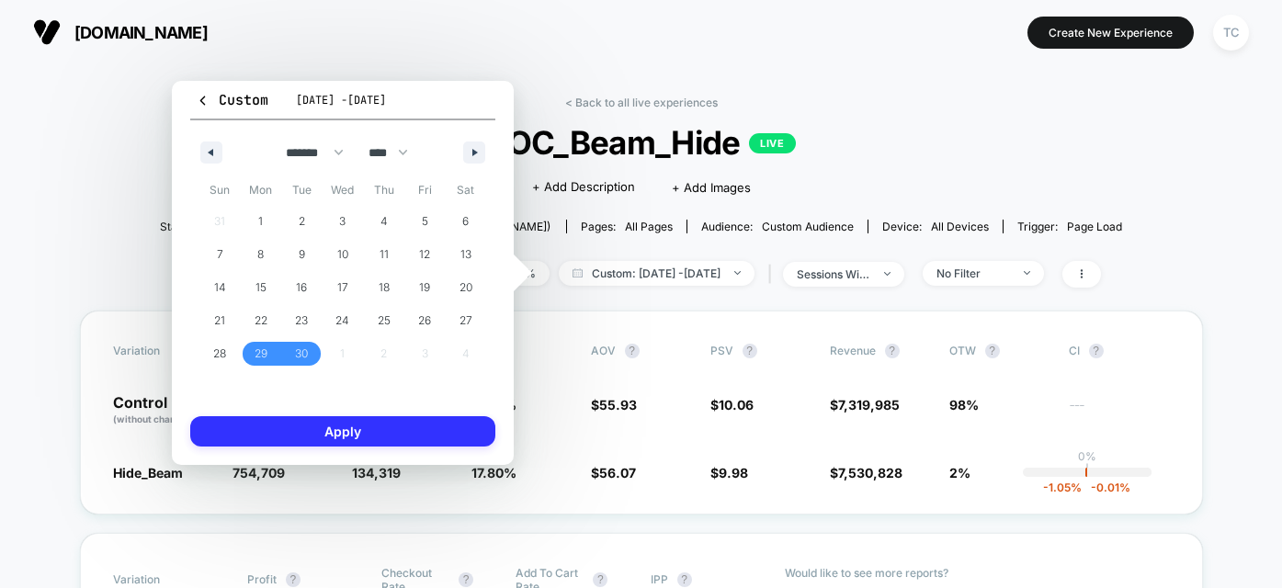
click at [366, 417] on button "Apply" at bounding box center [342, 431] width 305 height 30
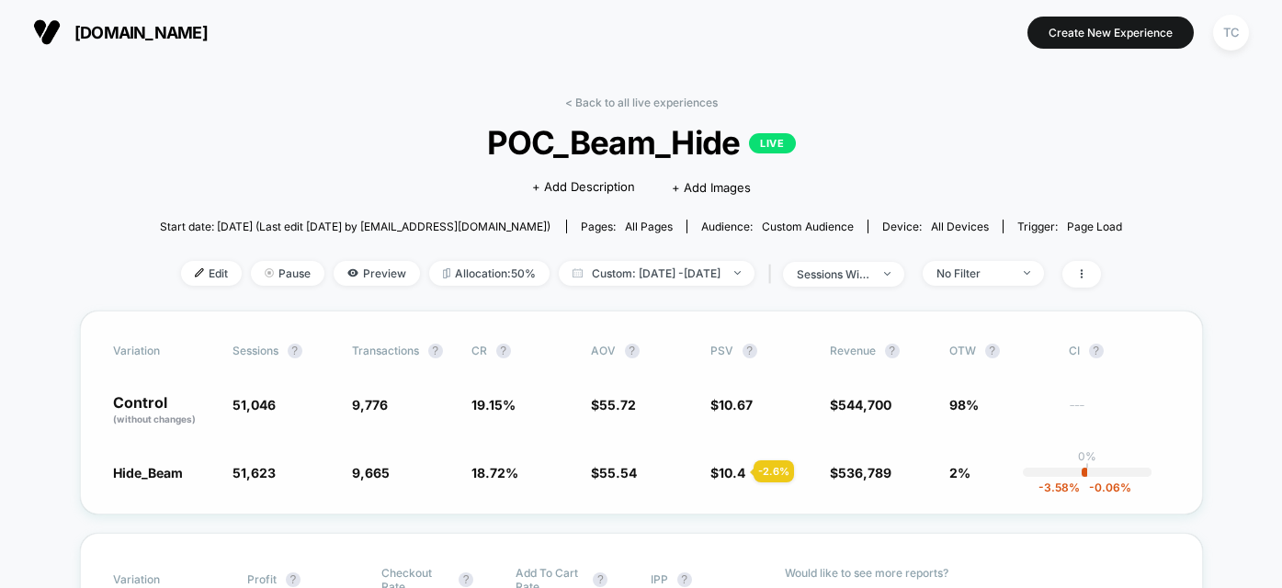
click at [732, 472] on span "10.4" at bounding box center [732, 473] width 27 height 16
click at [1010, 277] on div "No Filter" at bounding box center [974, 274] width 74 height 14
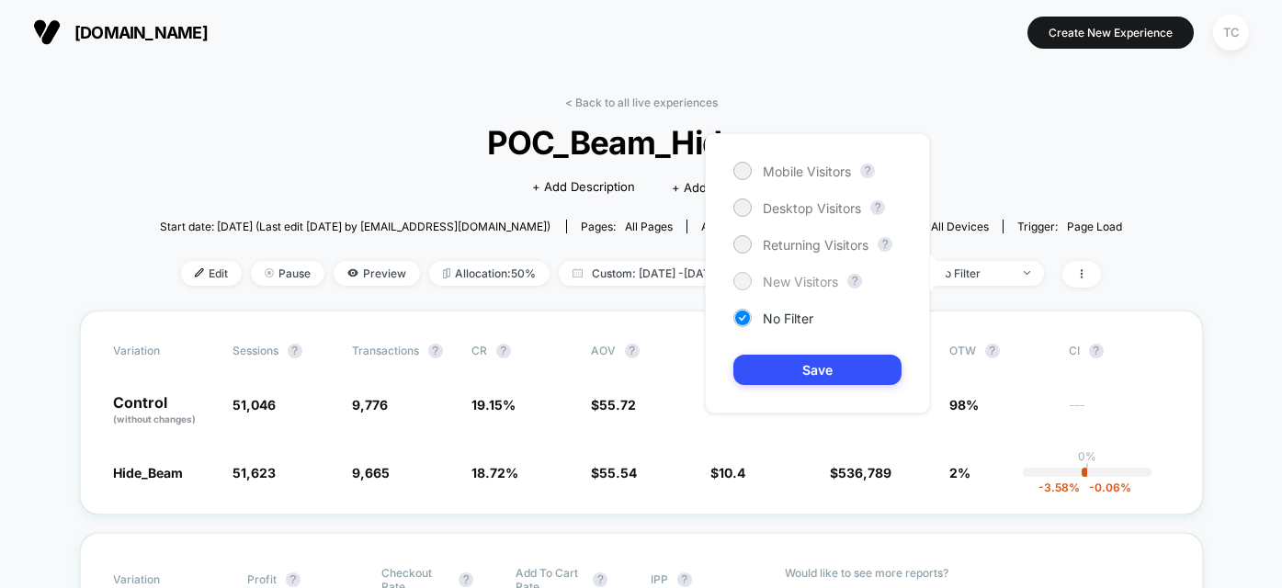
click at [799, 282] on span "New Visitors" at bounding box center [800, 282] width 75 height 16
click at [822, 372] on button "Save" at bounding box center [818, 370] width 168 height 30
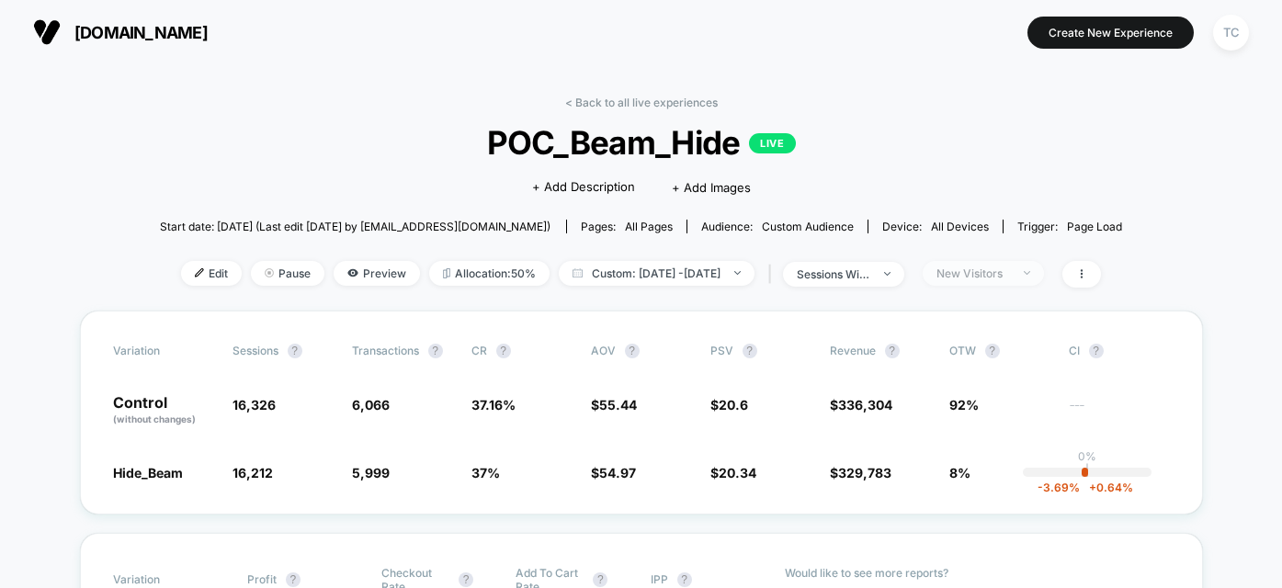
click at [1010, 270] on div "New Visitors" at bounding box center [974, 274] width 74 height 14
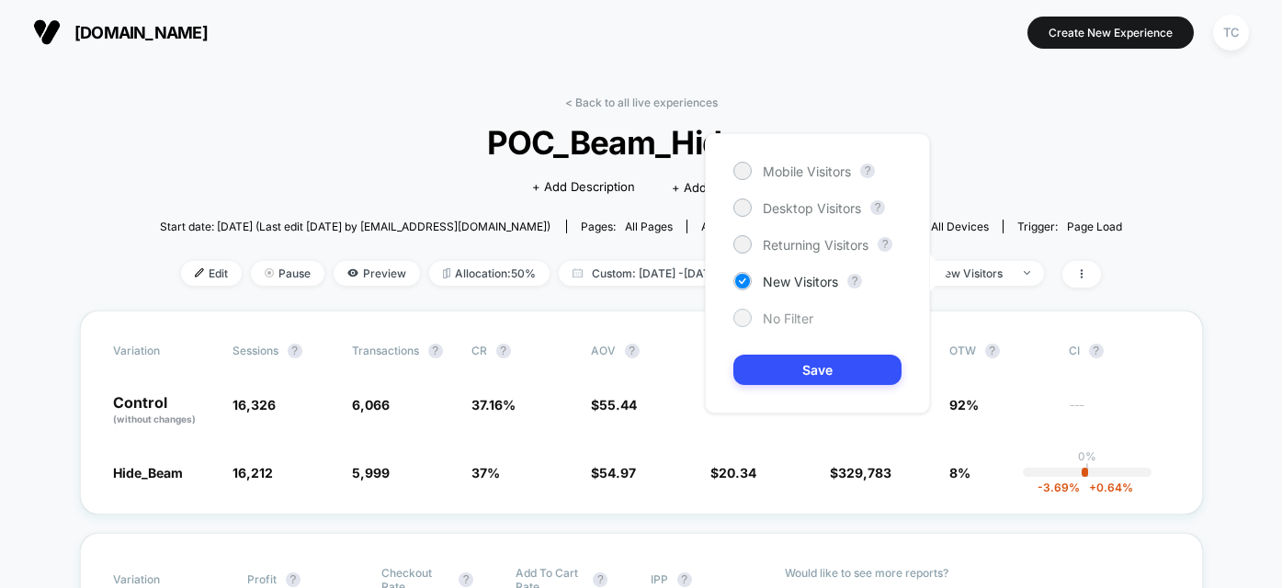
click at [776, 323] on span "No Filter" at bounding box center [788, 319] width 51 height 16
click at [802, 372] on button "Save" at bounding box center [818, 370] width 168 height 30
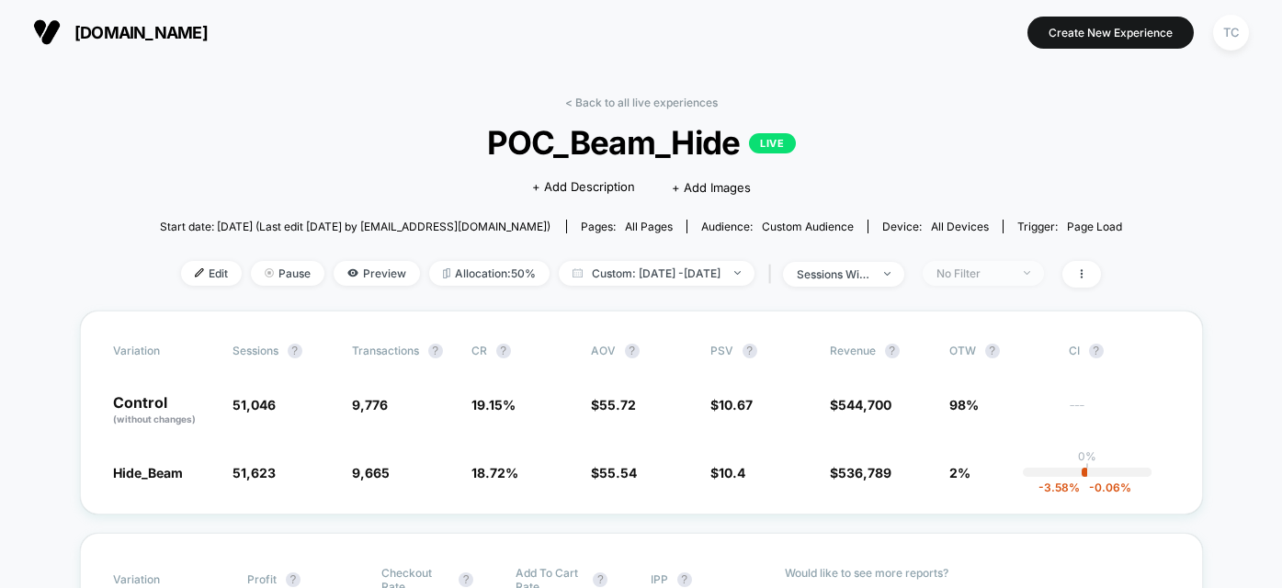
click at [1007, 271] on div "No Filter" at bounding box center [974, 274] width 74 height 14
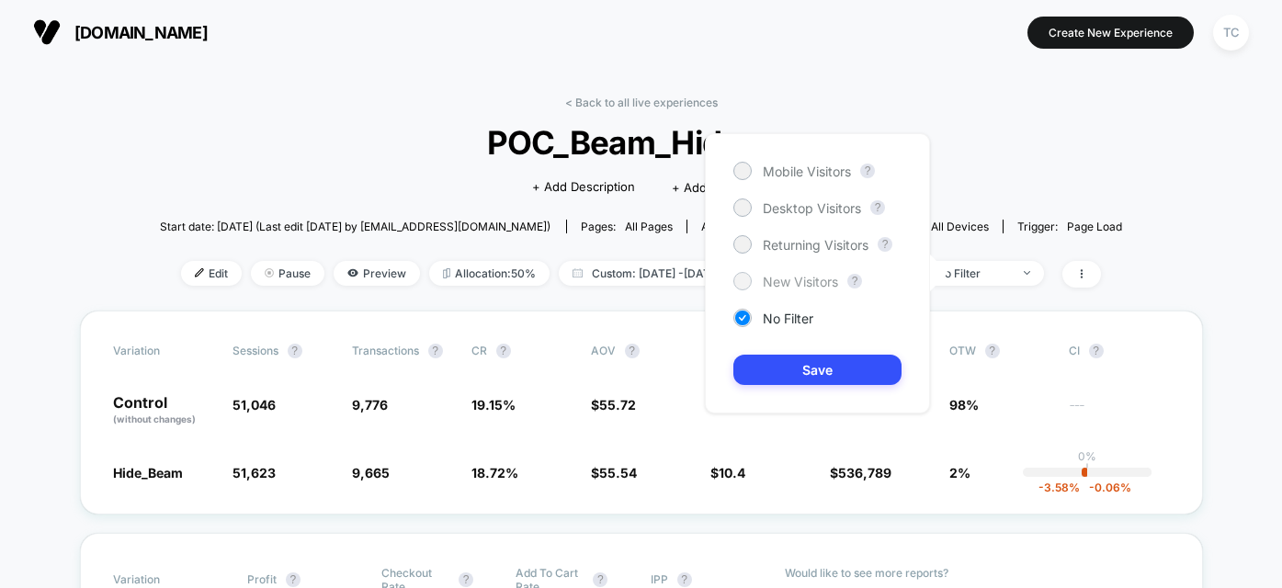
click at [796, 278] on span "New Visitors" at bounding box center [800, 282] width 75 height 16
click at [809, 370] on button "Save" at bounding box center [818, 370] width 168 height 30
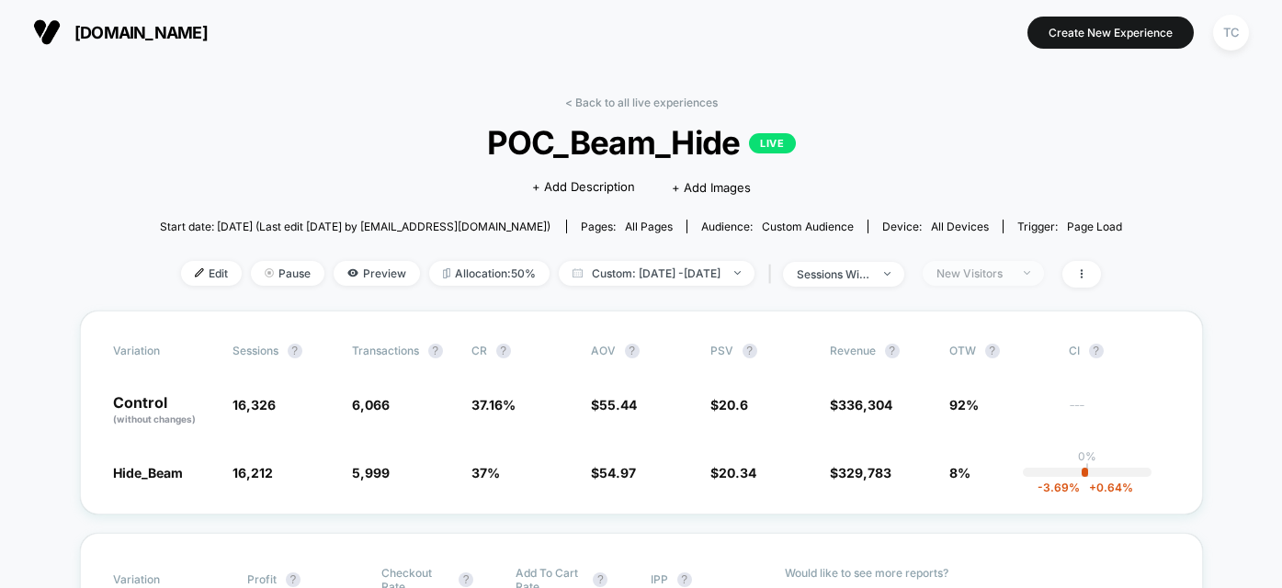
click at [1044, 283] on span "New Visitors" at bounding box center [983, 273] width 121 height 25
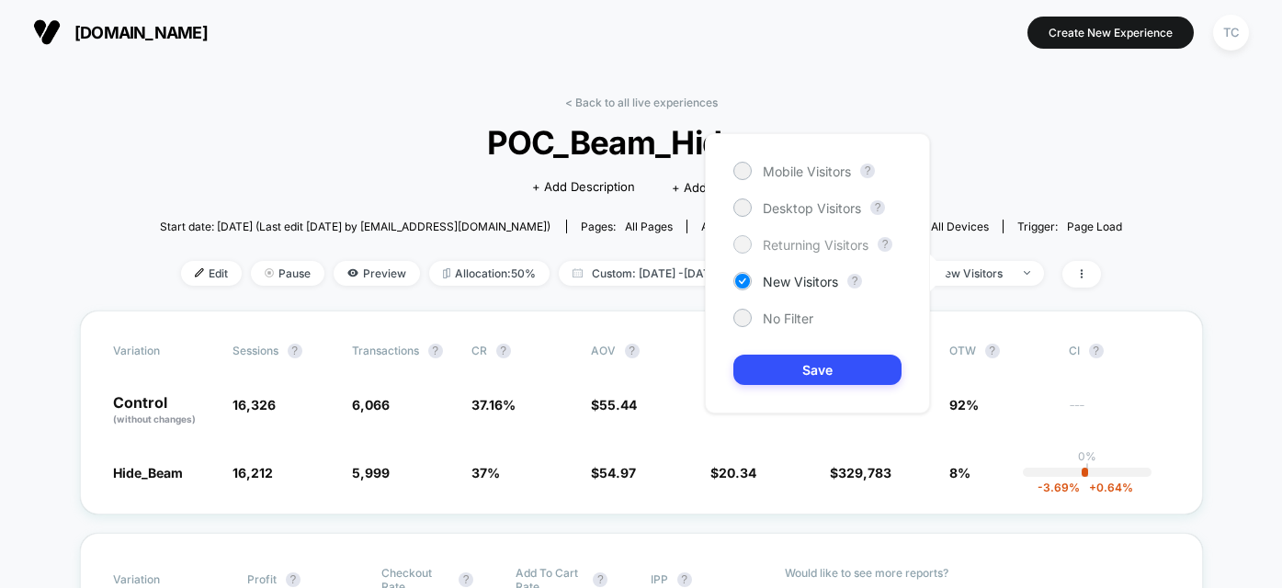
click at [792, 246] on span "Returning Visitors" at bounding box center [816, 245] width 106 height 16
click at [816, 364] on button "Save" at bounding box center [818, 370] width 168 height 30
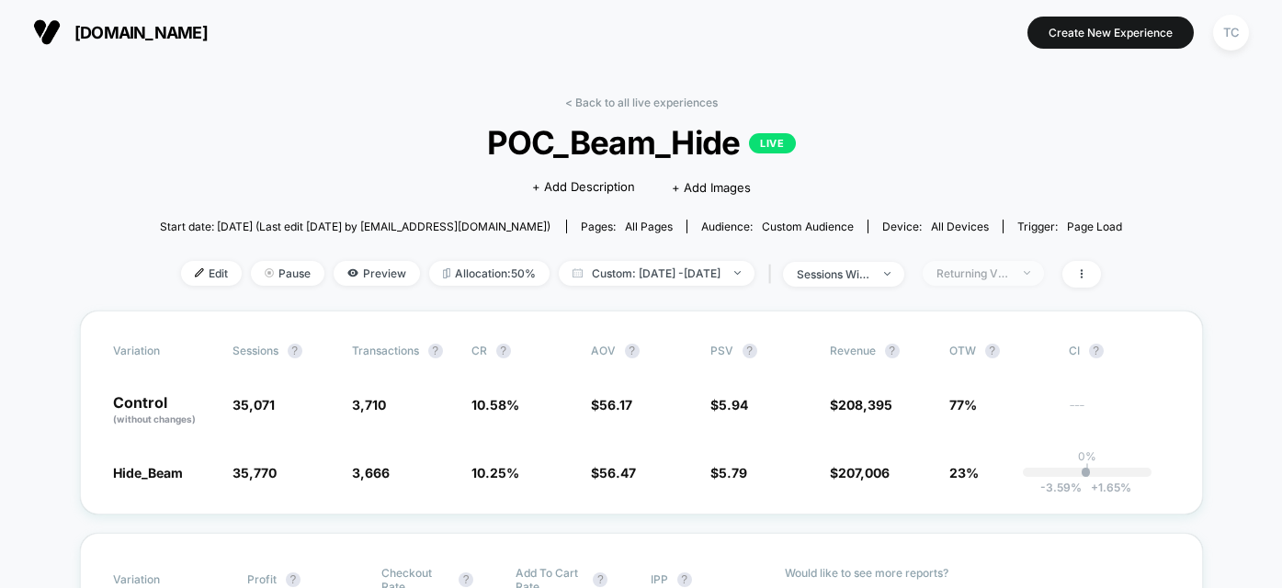
click at [1010, 276] on div "Returning Visitors" at bounding box center [974, 274] width 74 height 14
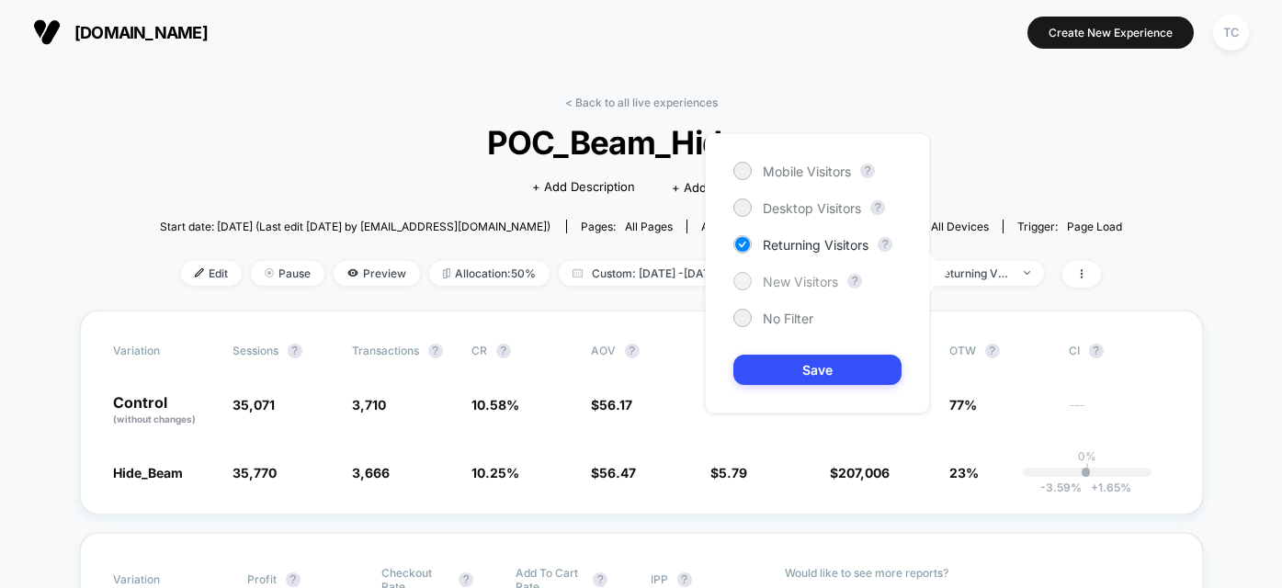
click at [782, 286] on span "New Visitors" at bounding box center [800, 282] width 75 height 16
click at [809, 371] on button "Save" at bounding box center [818, 370] width 168 height 30
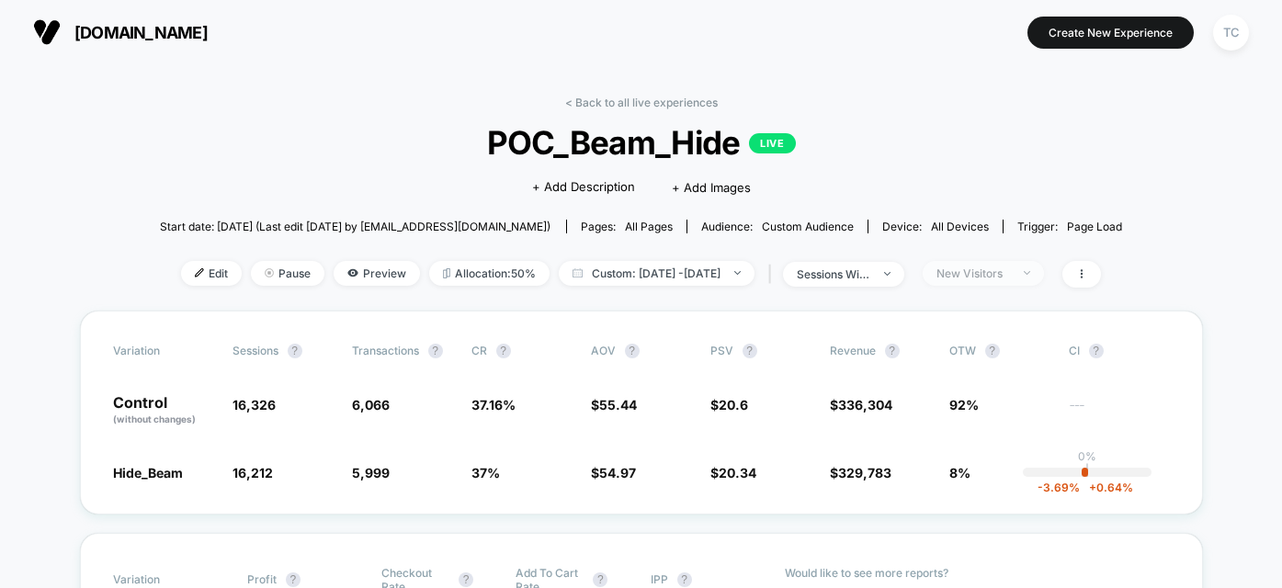
click at [1010, 267] on div "New Visitors" at bounding box center [974, 274] width 74 height 14
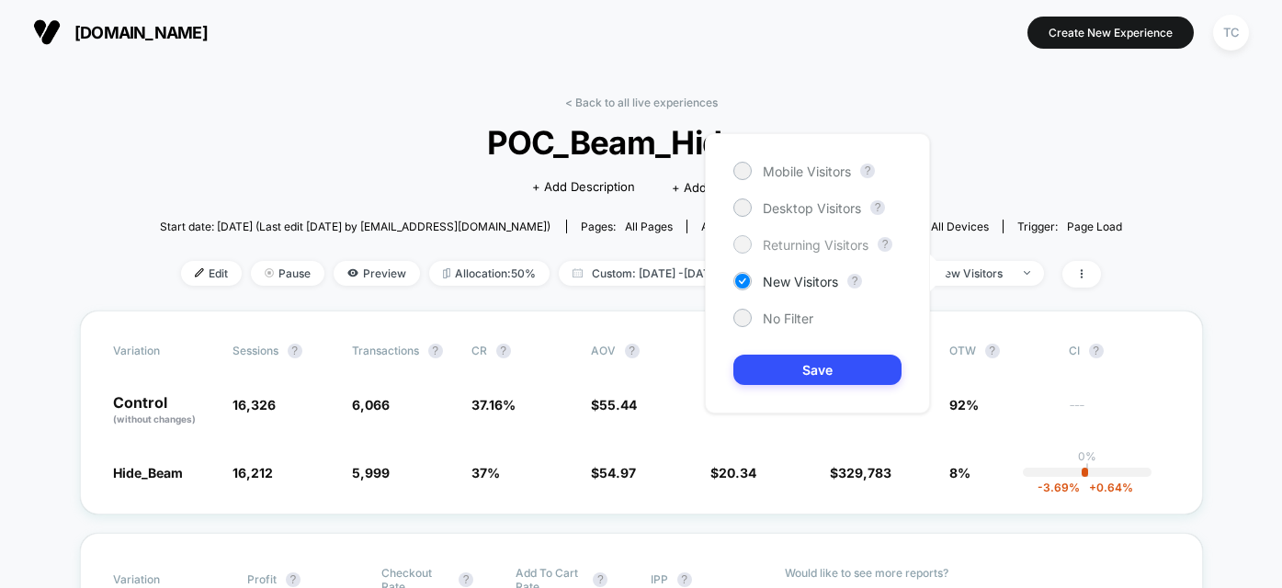
click at [790, 245] on span "Returning Visitors" at bounding box center [816, 245] width 106 height 16
click at [824, 370] on button "Save" at bounding box center [818, 370] width 168 height 30
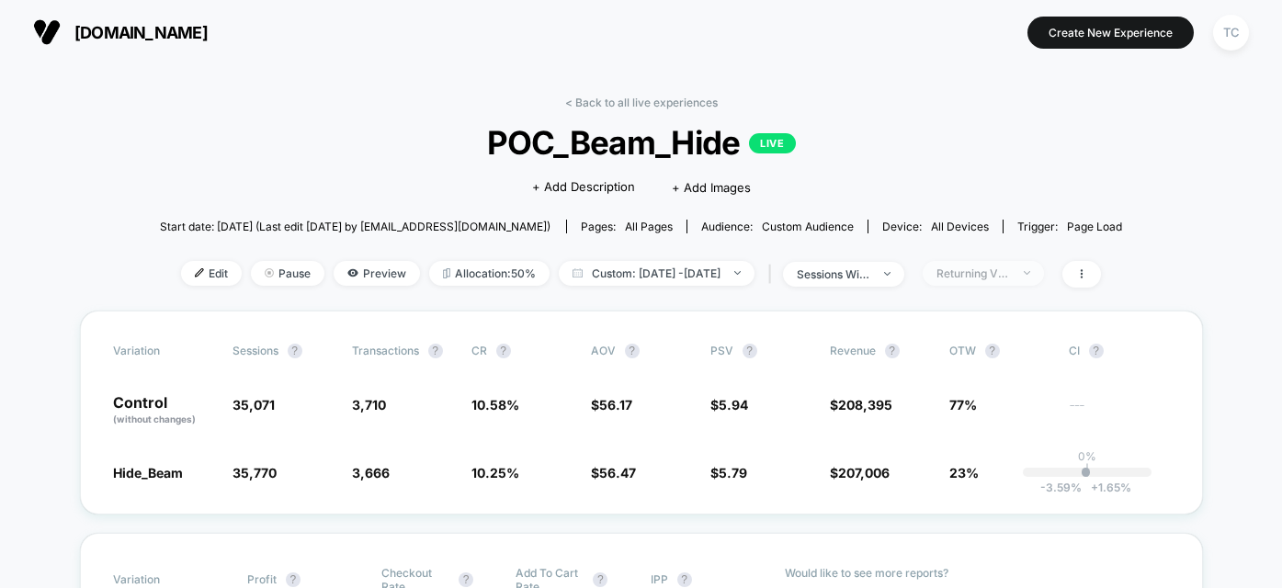
click at [1016, 281] on span "Returning Visitors" at bounding box center [983, 273] width 121 height 25
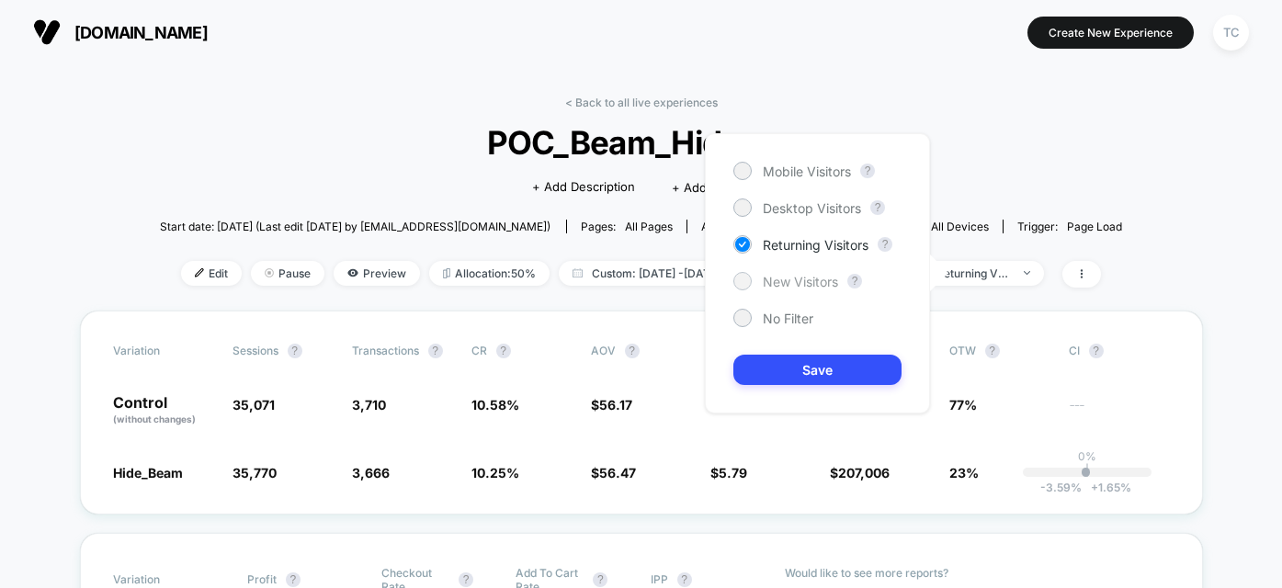
click at [795, 285] on span "New Visitors" at bounding box center [800, 282] width 75 height 16
click at [819, 364] on button "Save" at bounding box center [818, 370] width 168 height 30
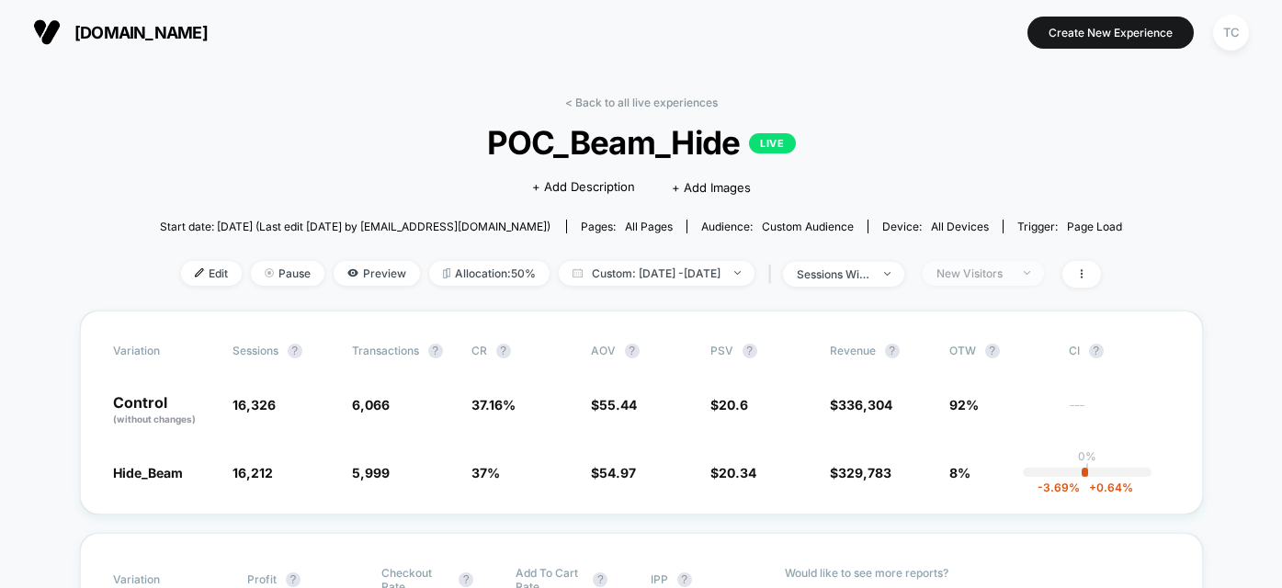
click at [1010, 270] on div "New Visitors" at bounding box center [974, 274] width 74 height 14
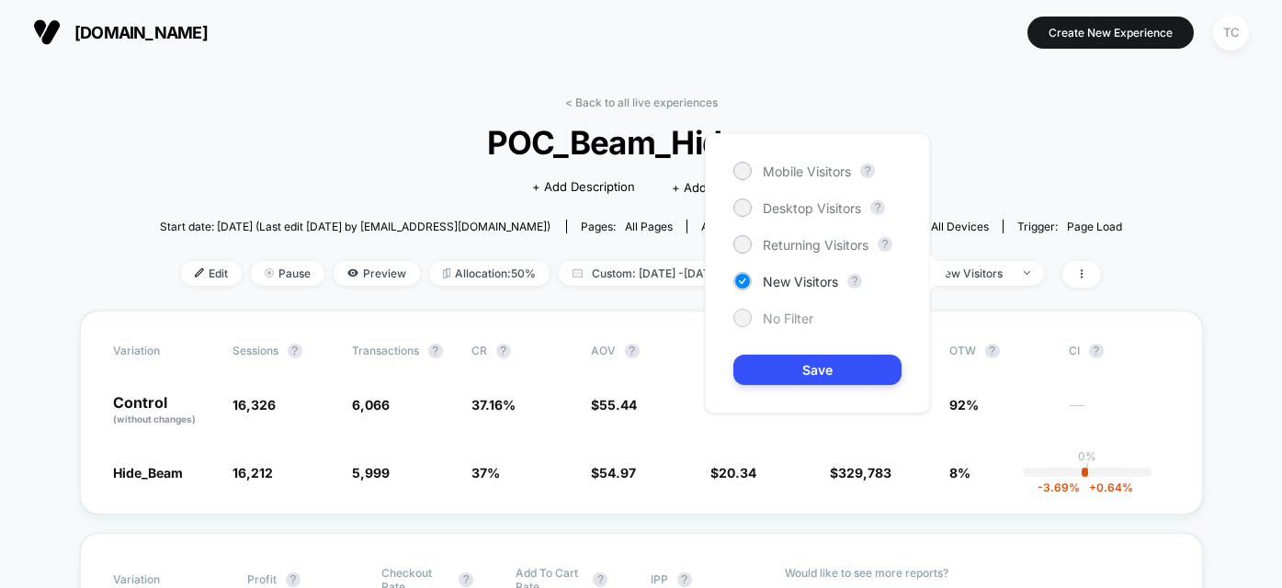
click at [780, 325] on span "No Filter" at bounding box center [788, 319] width 51 height 16
click at [804, 375] on button "Save" at bounding box center [818, 370] width 168 height 30
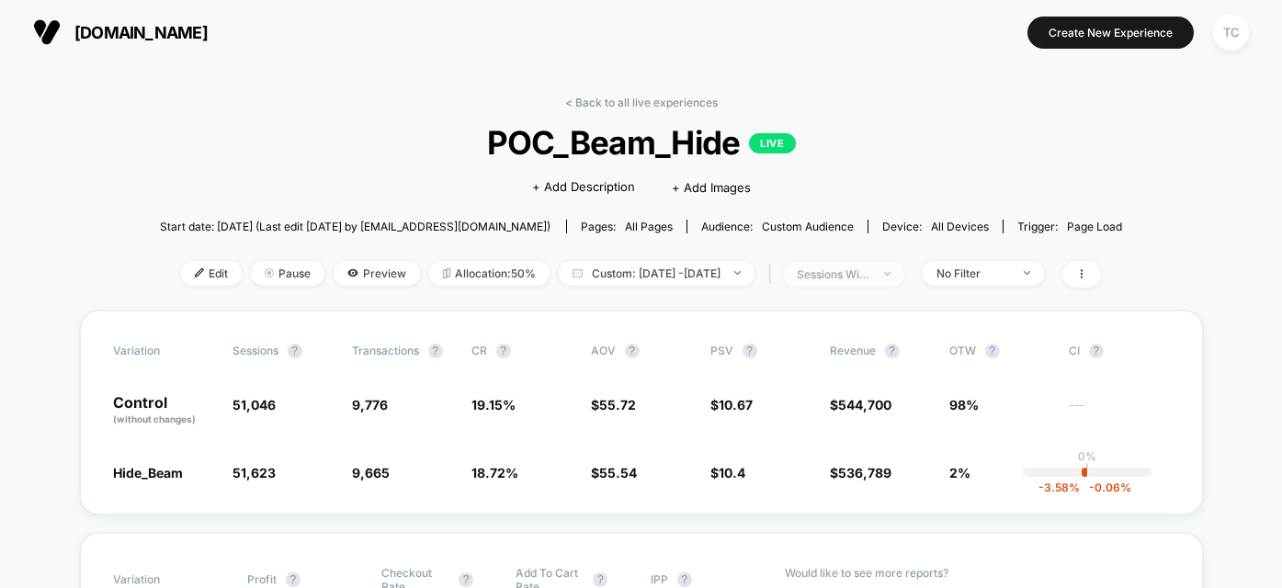
click at [871, 279] on div "sessions with impression" at bounding box center [834, 275] width 74 height 14
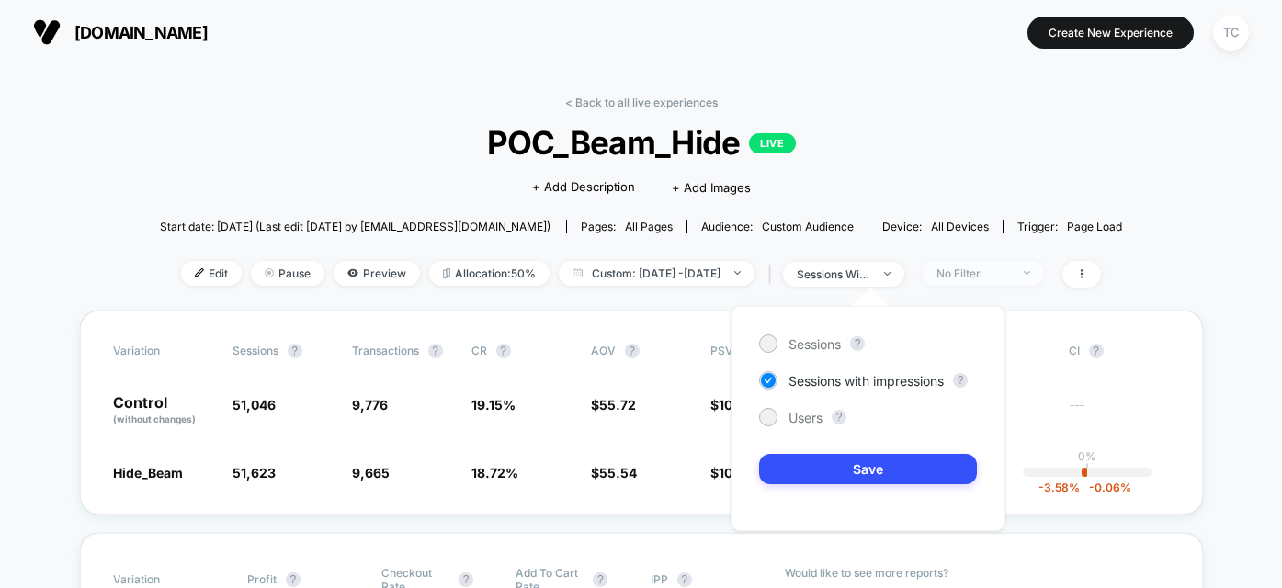
click at [1010, 278] on div "No Filter" at bounding box center [974, 274] width 74 height 14
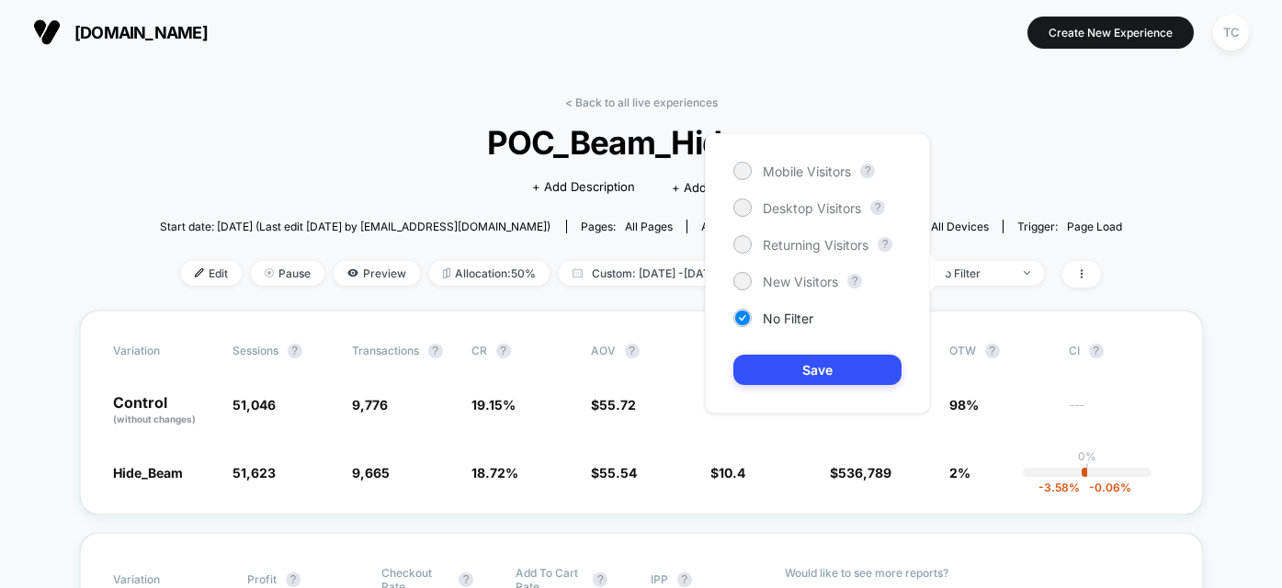
click at [1011, 308] on div "< Back to all live experiences POC_Beam_Hide LIVE Click to edit experience deta…" at bounding box center [641, 203] width 963 height 215
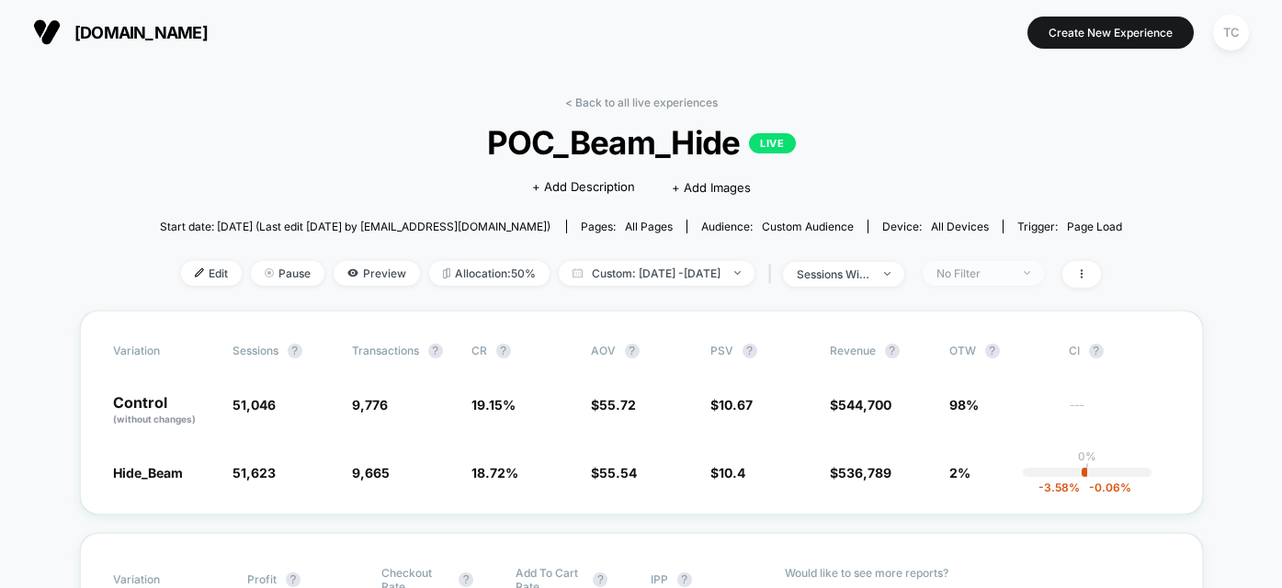
click at [997, 279] on div "No Filter" at bounding box center [974, 274] width 74 height 14
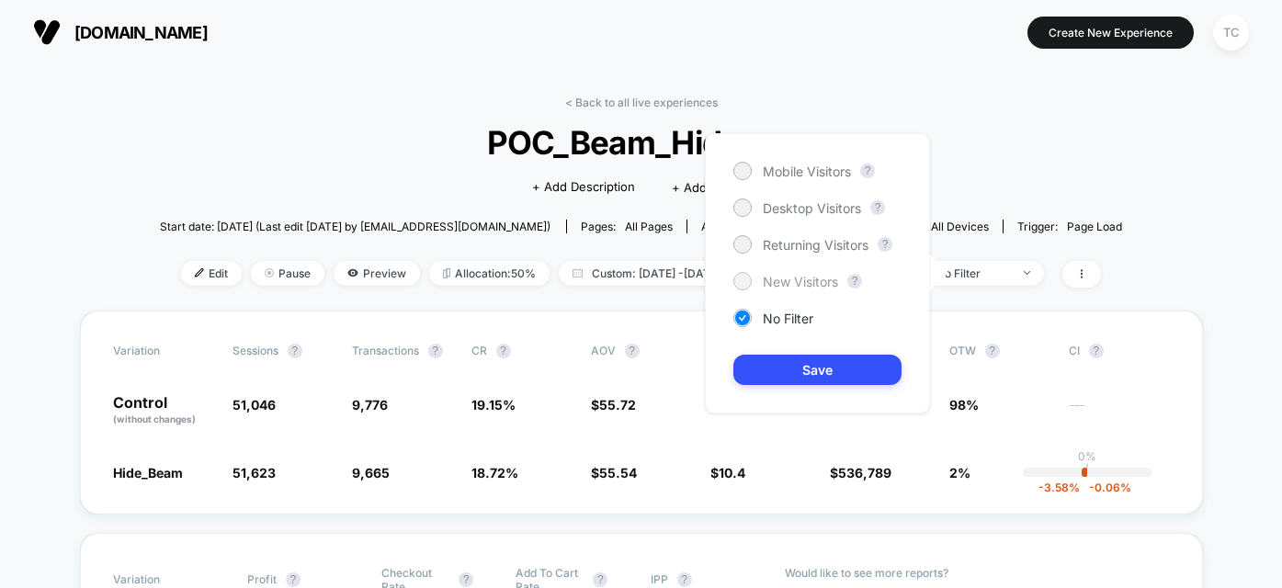
click at [811, 289] on div "New Visitors" at bounding box center [786, 281] width 105 height 18
click at [813, 376] on button "Save" at bounding box center [818, 370] width 168 height 30
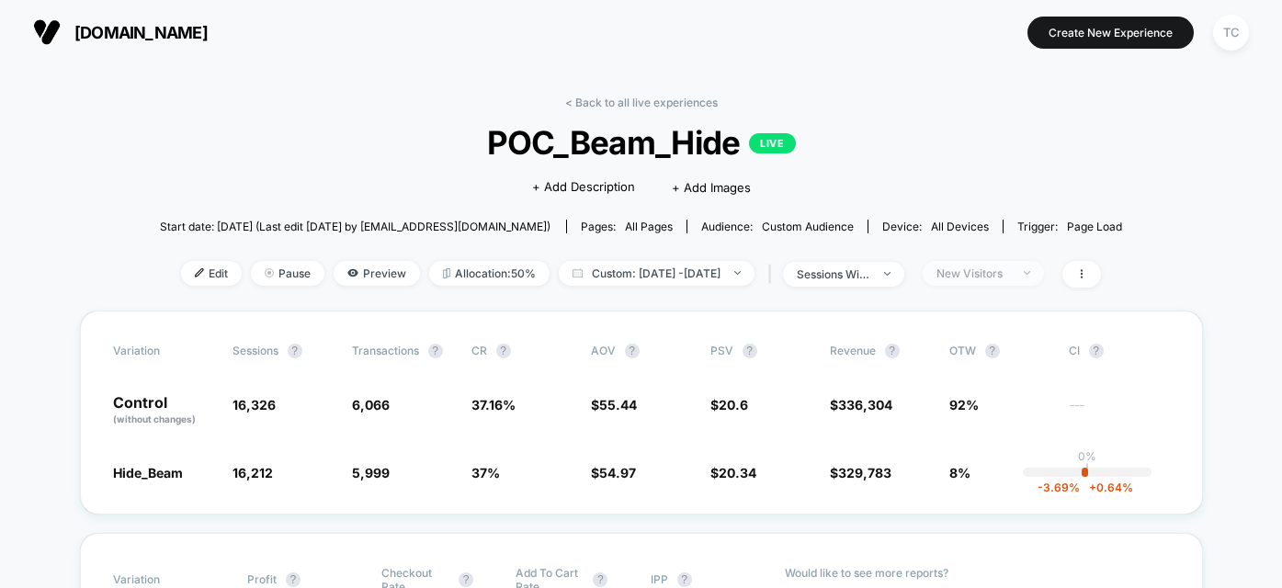
click at [998, 276] on div "New Visitors" at bounding box center [974, 274] width 74 height 14
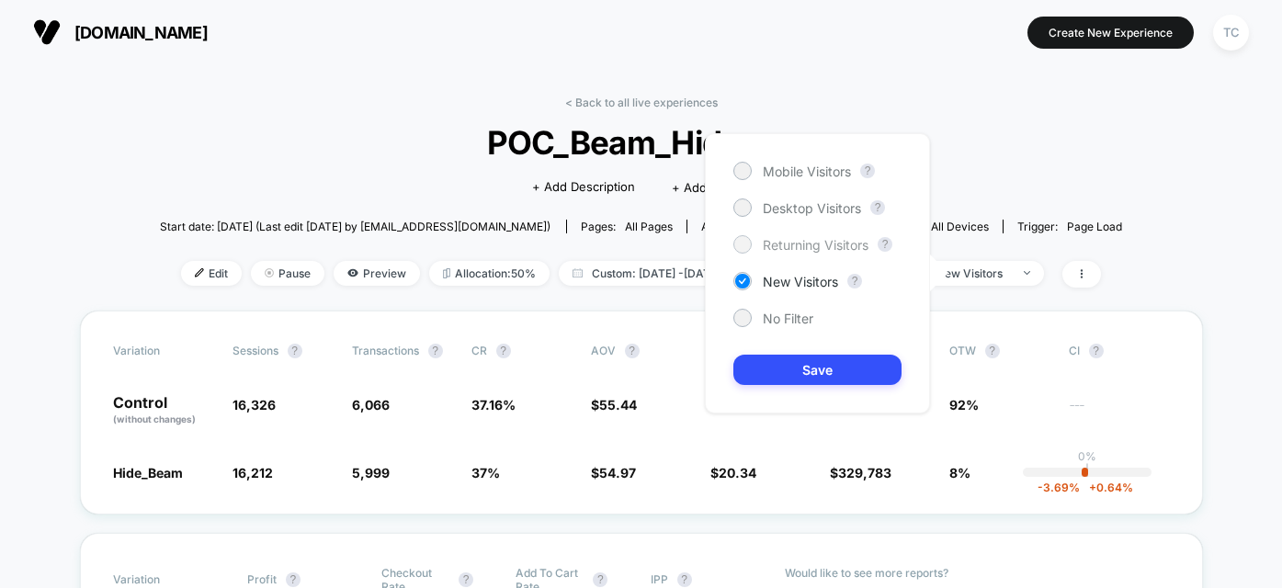
click at [789, 248] on span "Returning Visitors" at bounding box center [816, 245] width 106 height 16
click at [798, 378] on button "Save" at bounding box center [818, 370] width 168 height 30
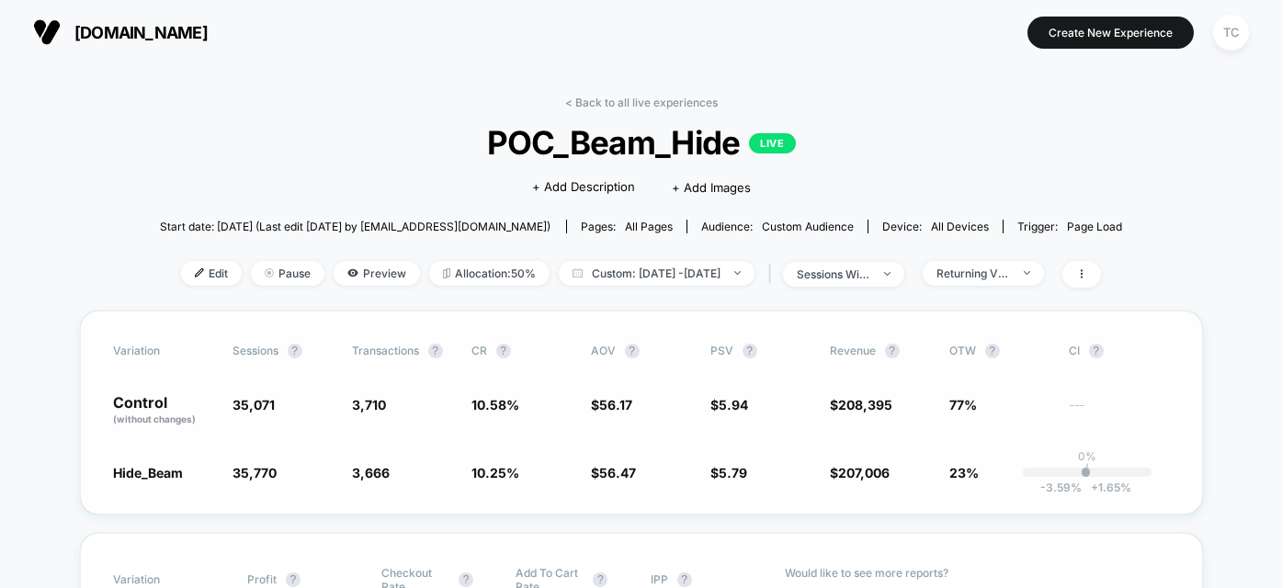
scroll to position [4, 0]
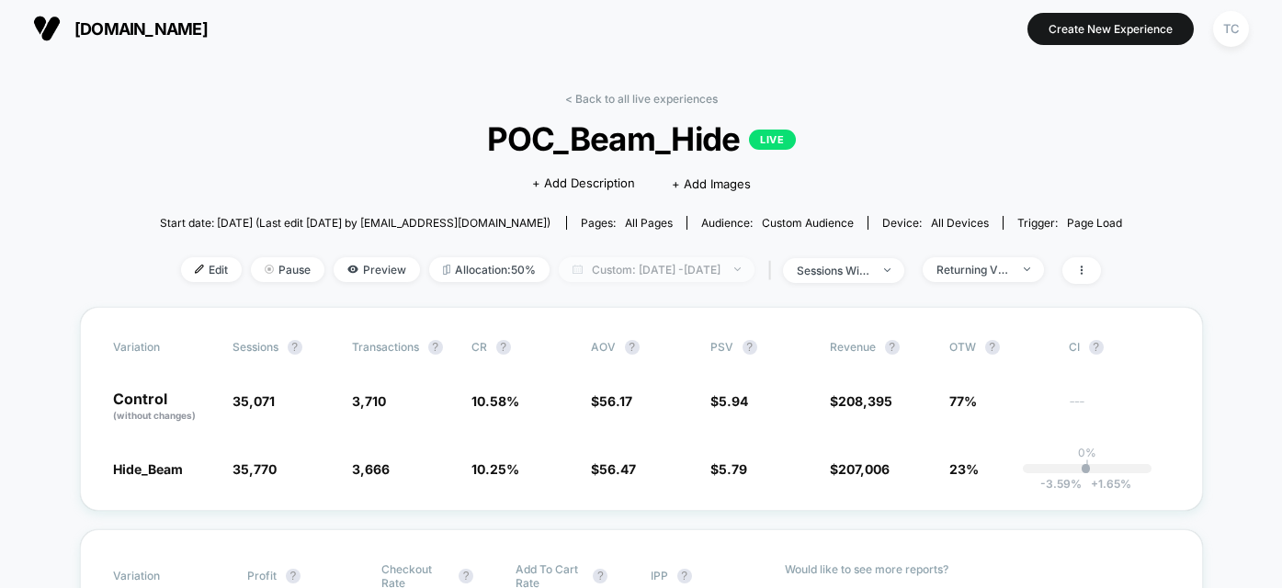
click at [690, 264] on span "Custom: Sep 29, 2025 - Sep 30, 2025" at bounding box center [657, 269] width 196 height 25
select select "*"
select select "****"
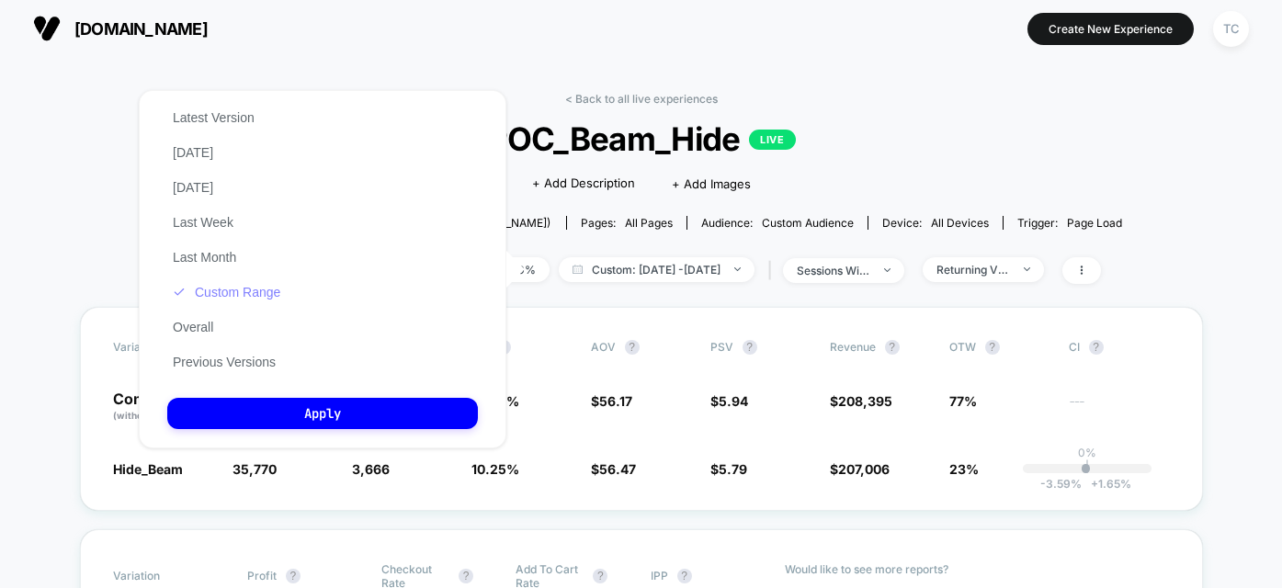
click at [238, 287] on button "Custom Range" at bounding box center [226, 292] width 119 height 17
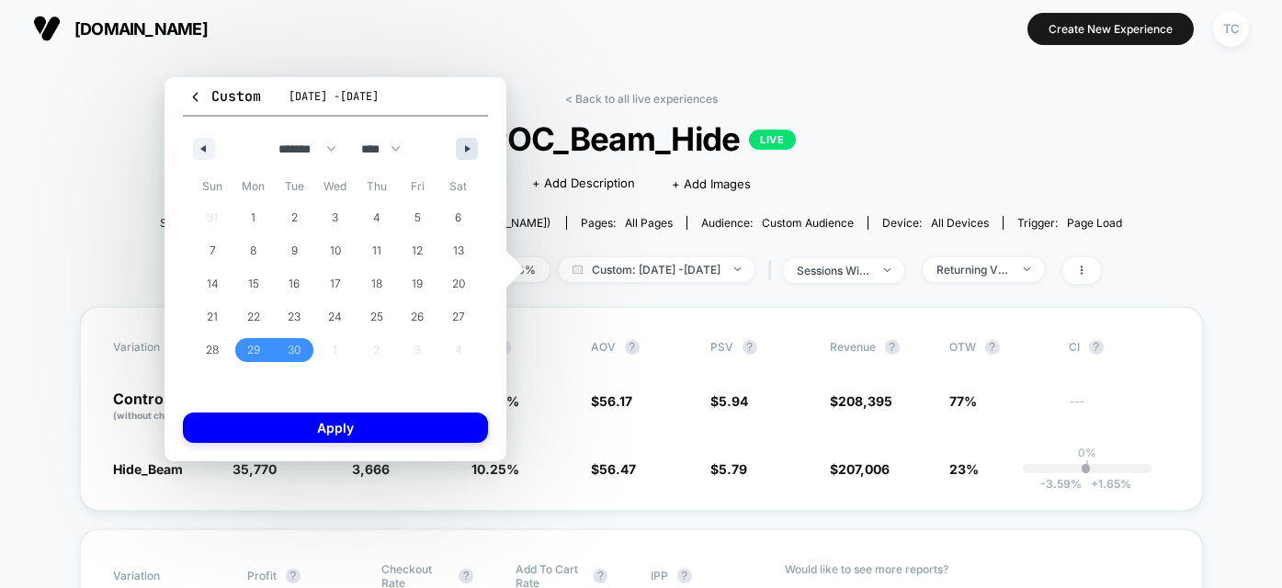
click at [462, 153] on button "button" at bounding box center [467, 149] width 22 height 22
select select "*"
click at [341, 213] on span "1" at bounding box center [335, 218] width 41 height 24
click at [409, 215] on span "3" at bounding box center [417, 218] width 41 height 24
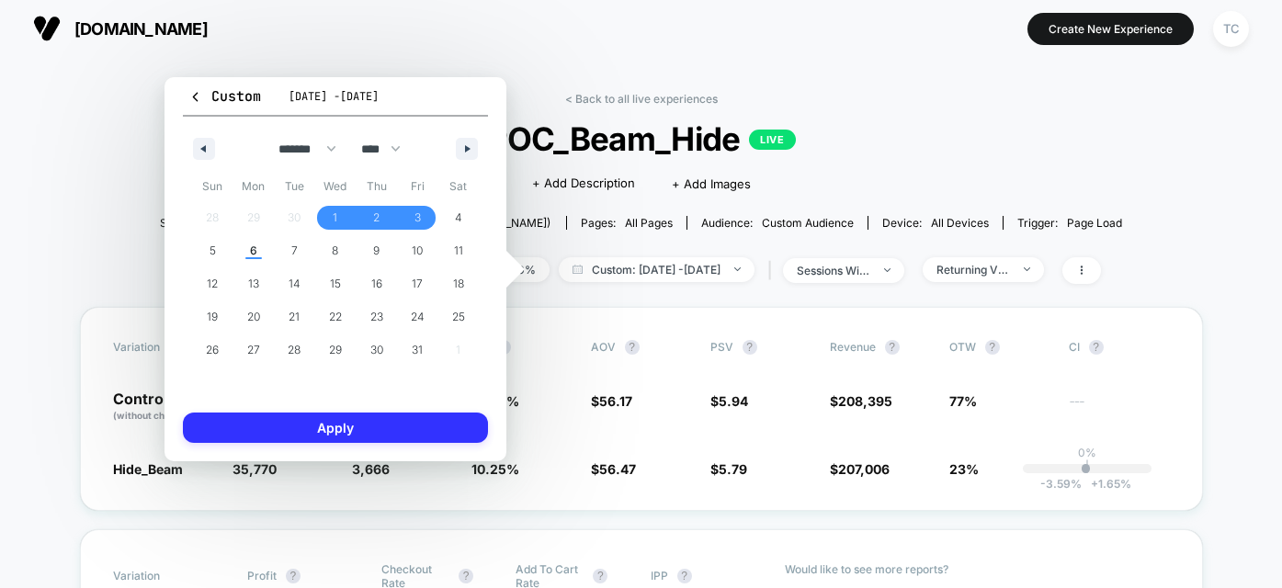
click at [405, 428] on button "Apply" at bounding box center [335, 428] width 305 height 30
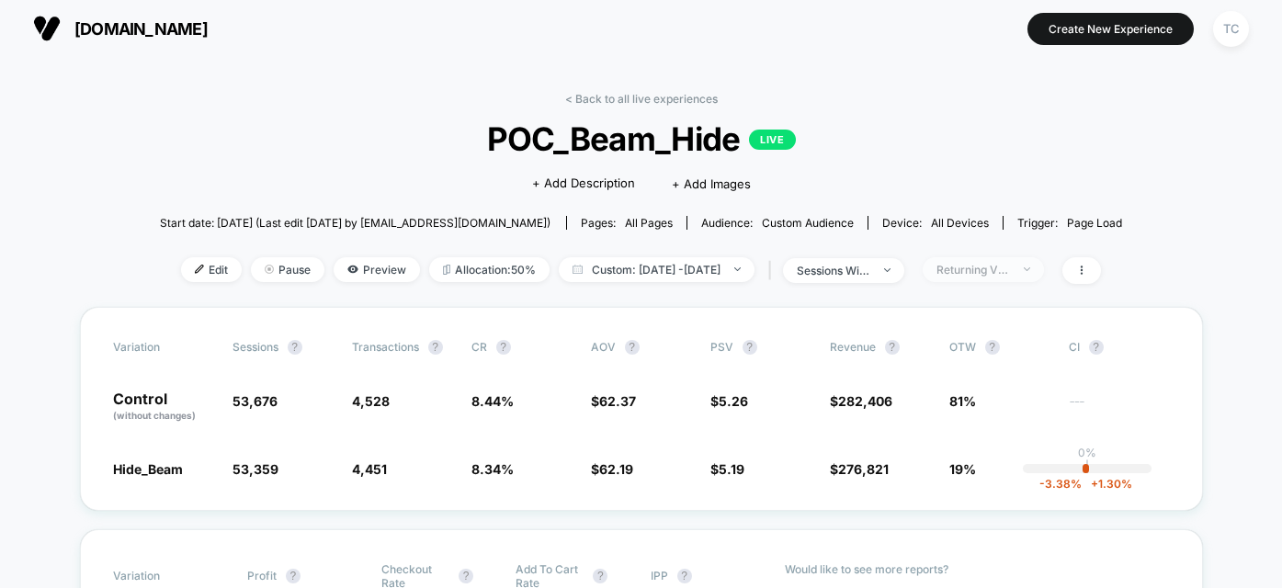
click at [986, 268] on div "Returning Visitors" at bounding box center [974, 270] width 74 height 14
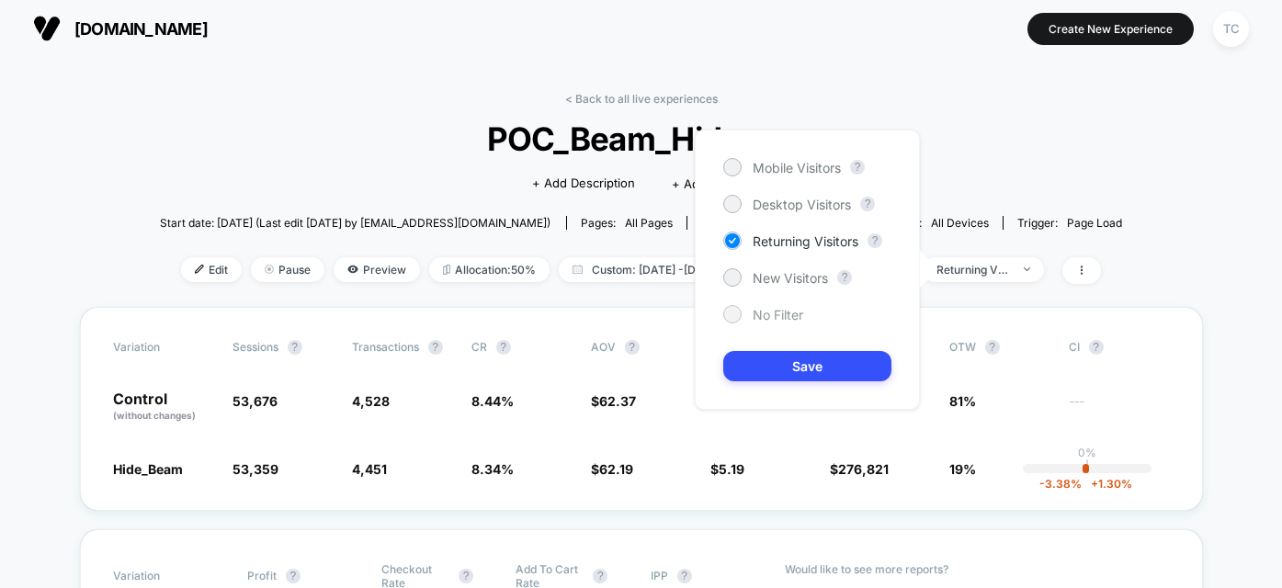
click at [777, 321] on span "No Filter" at bounding box center [778, 315] width 51 height 16
click at [792, 358] on button "Save" at bounding box center [808, 366] width 168 height 30
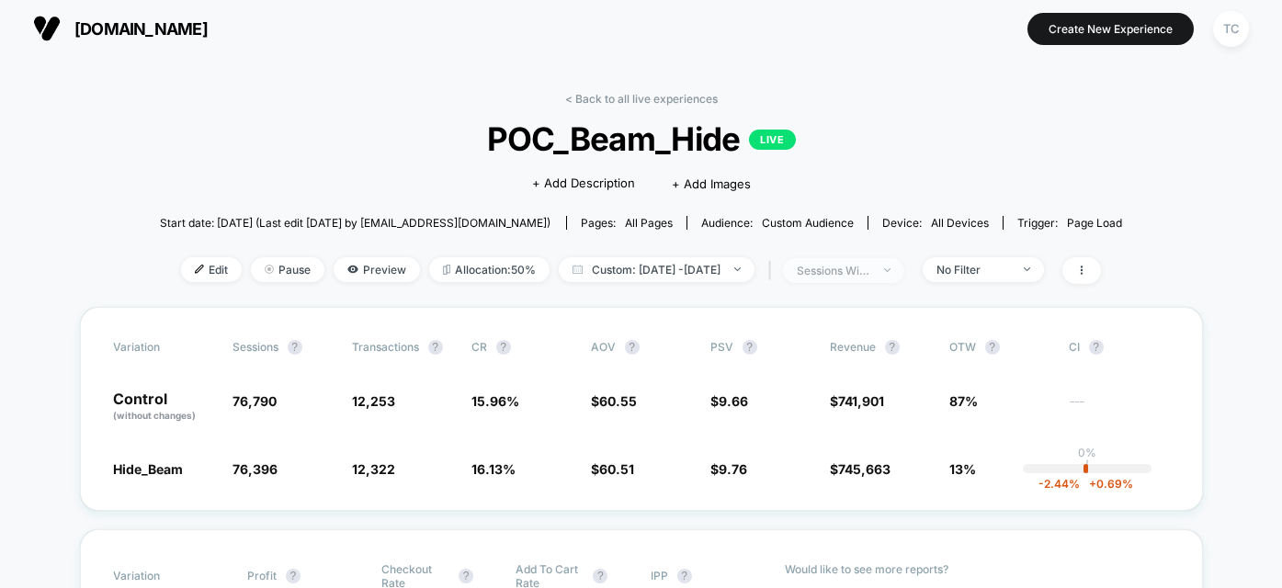
click at [871, 274] on div "sessions with impression" at bounding box center [834, 271] width 74 height 14
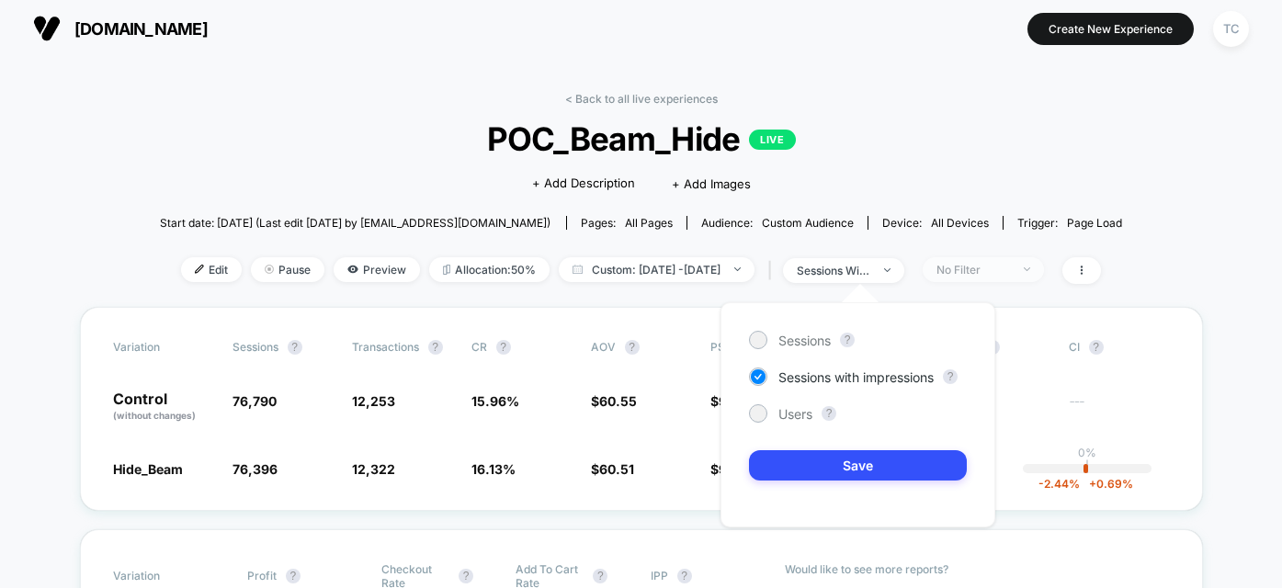
click at [995, 272] on div "No Filter" at bounding box center [974, 270] width 74 height 14
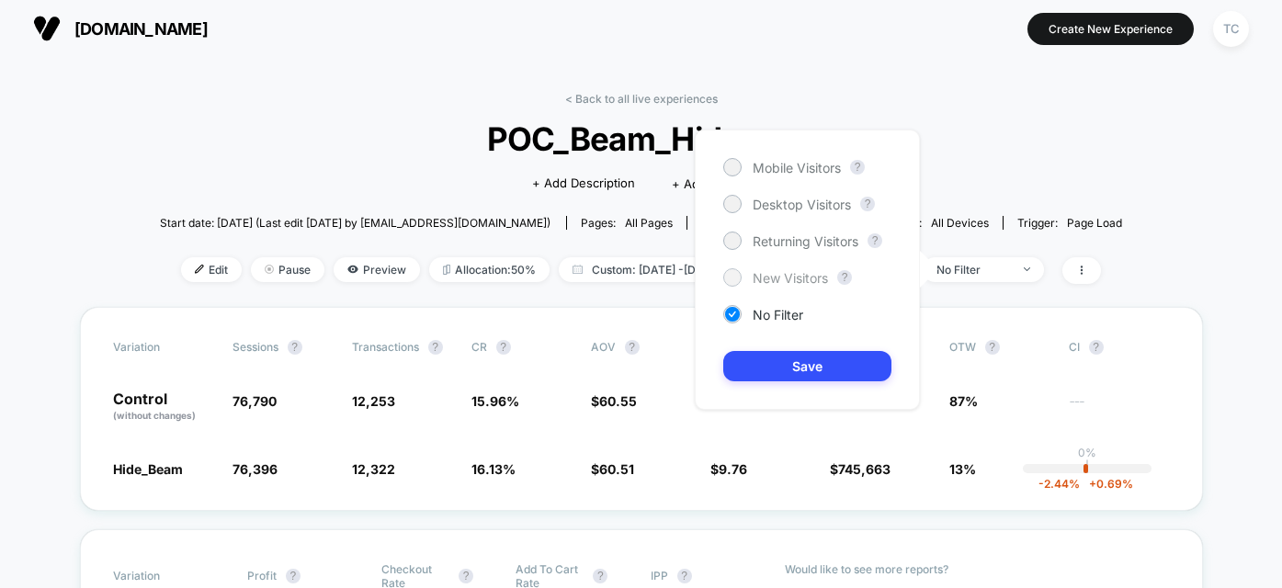
click at [810, 279] on span "New Visitors" at bounding box center [790, 278] width 75 height 16
click at [828, 368] on button "Save" at bounding box center [808, 366] width 168 height 30
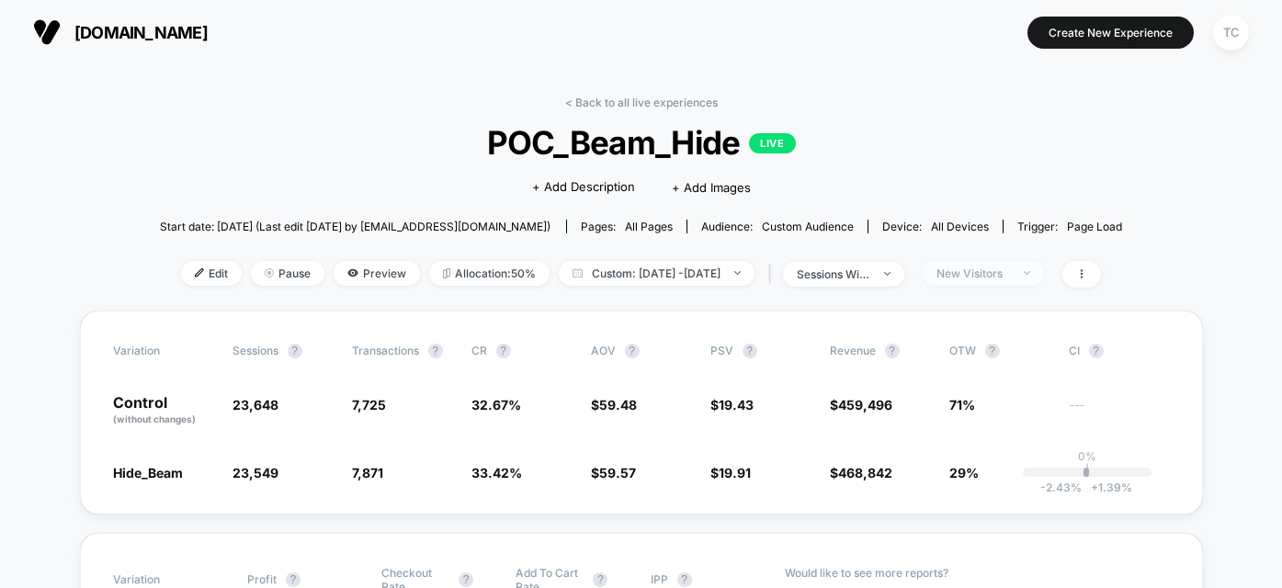
click at [991, 275] on div "New Visitors" at bounding box center [974, 274] width 74 height 14
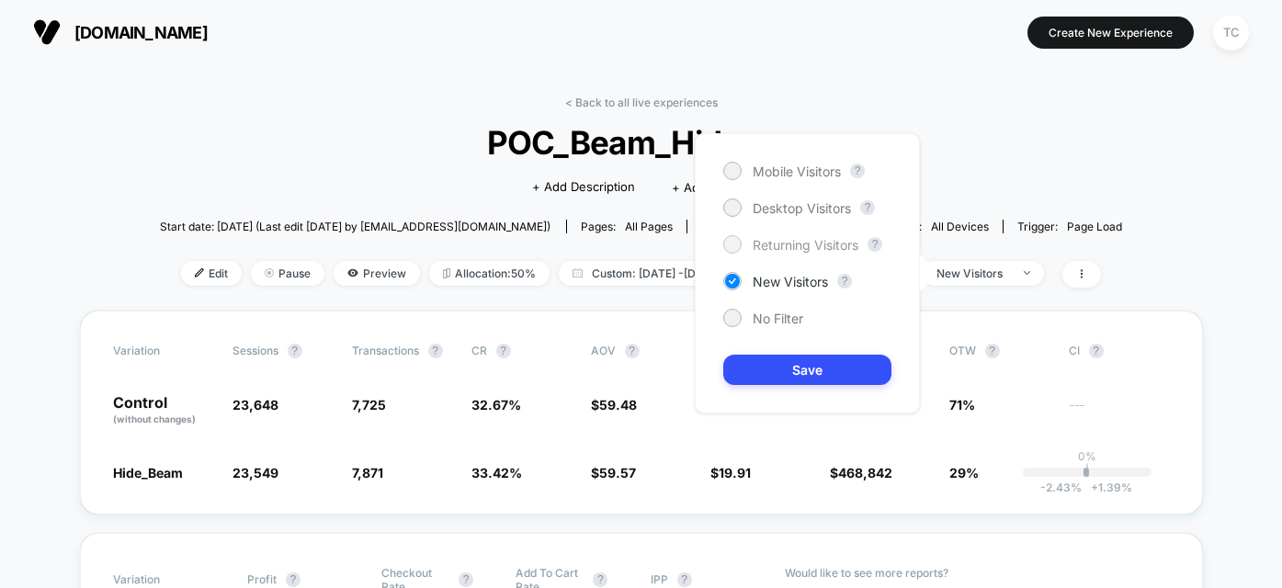
click at [795, 246] on span "Returning Visitors" at bounding box center [806, 245] width 106 height 16
click at [799, 376] on button "Save" at bounding box center [808, 370] width 168 height 30
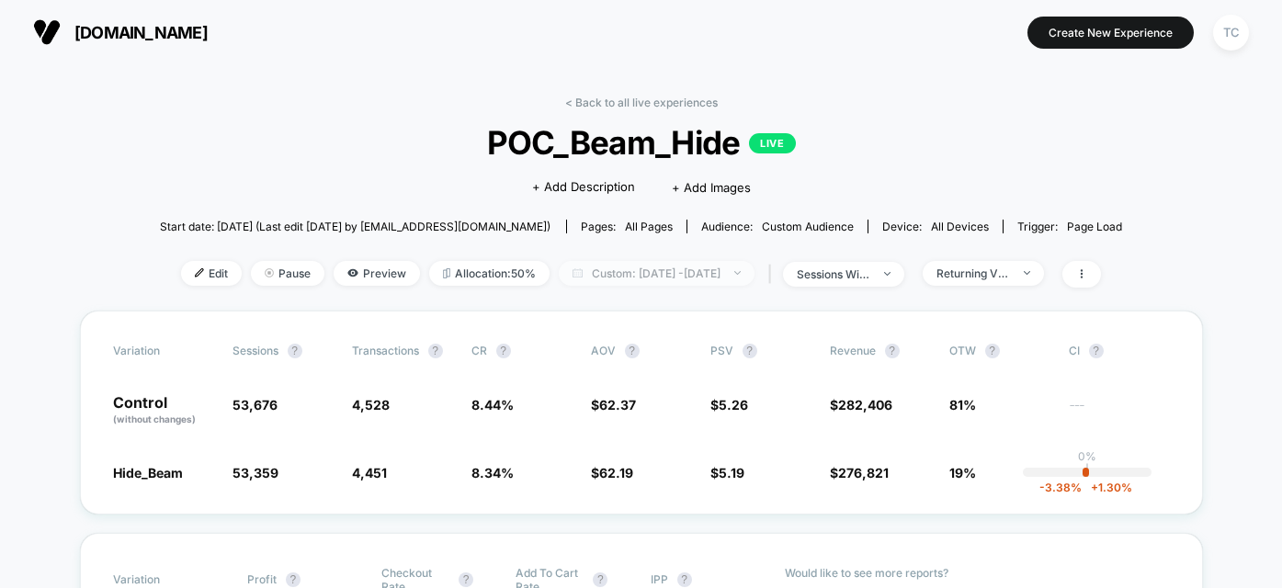
click at [709, 279] on span "Custom: Oct 1, 2025 - Oct 3, 2025" at bounding box center [657, 273] width 196 height 25
select select "*"
select select "****"
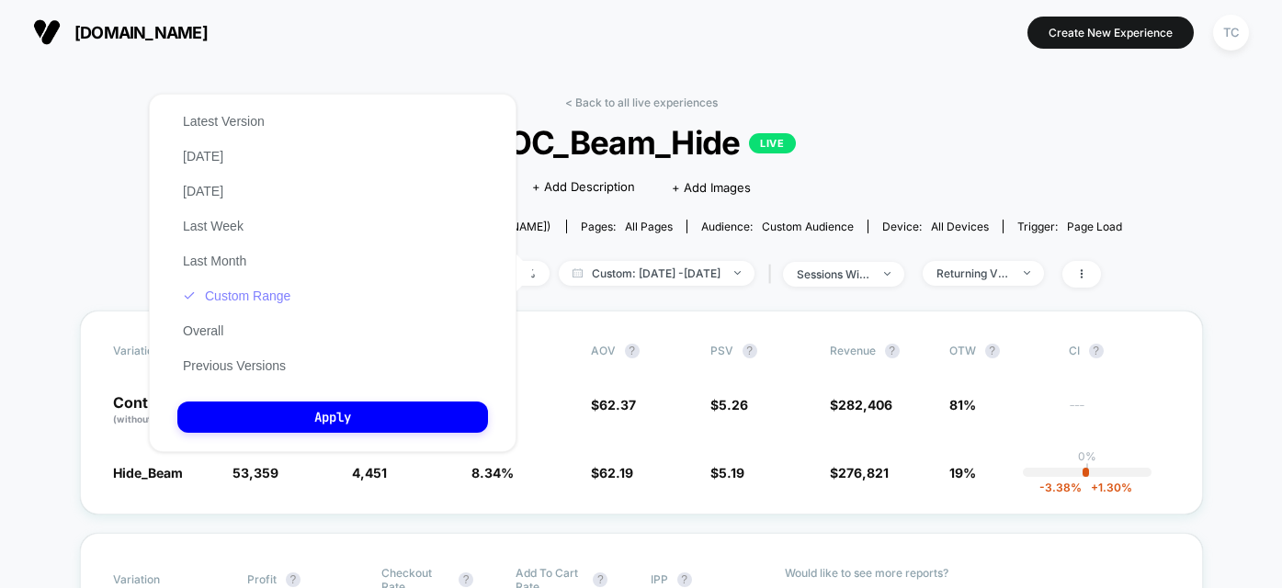
click at [276, 296] on button "Custom Range" at bounding box center [236, 296] width 119 height 17
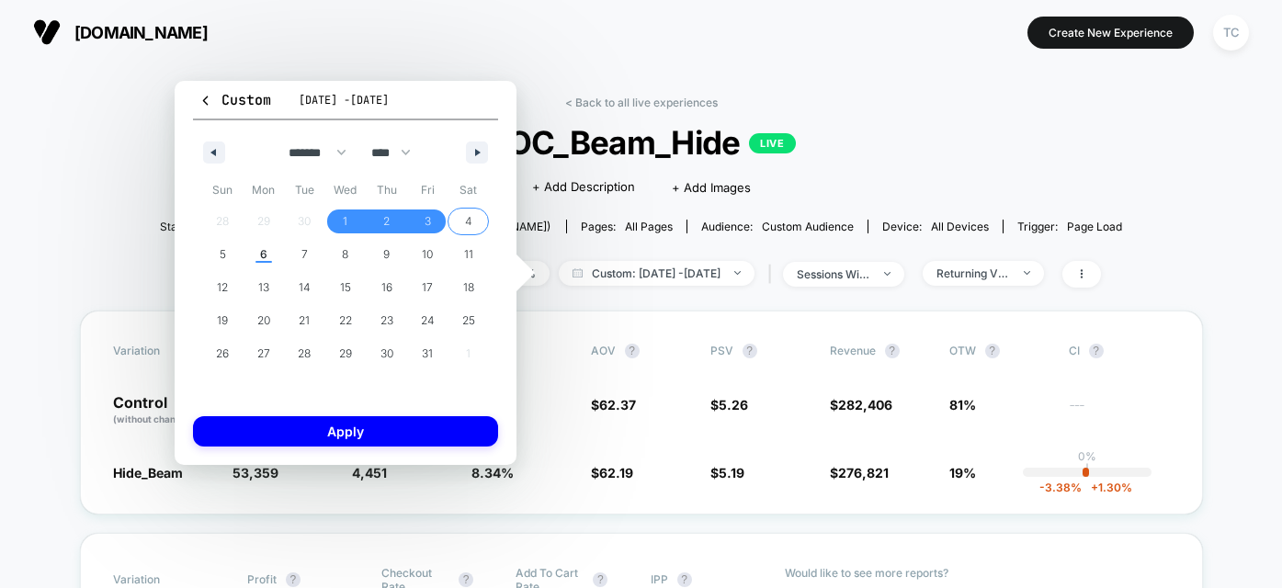
click at [462, 227] on span "4" at bounding box center [468, 222] width 41 height 24
click at [260, 255] on span "6" at bounding box center [263, 254] width 7 height 33
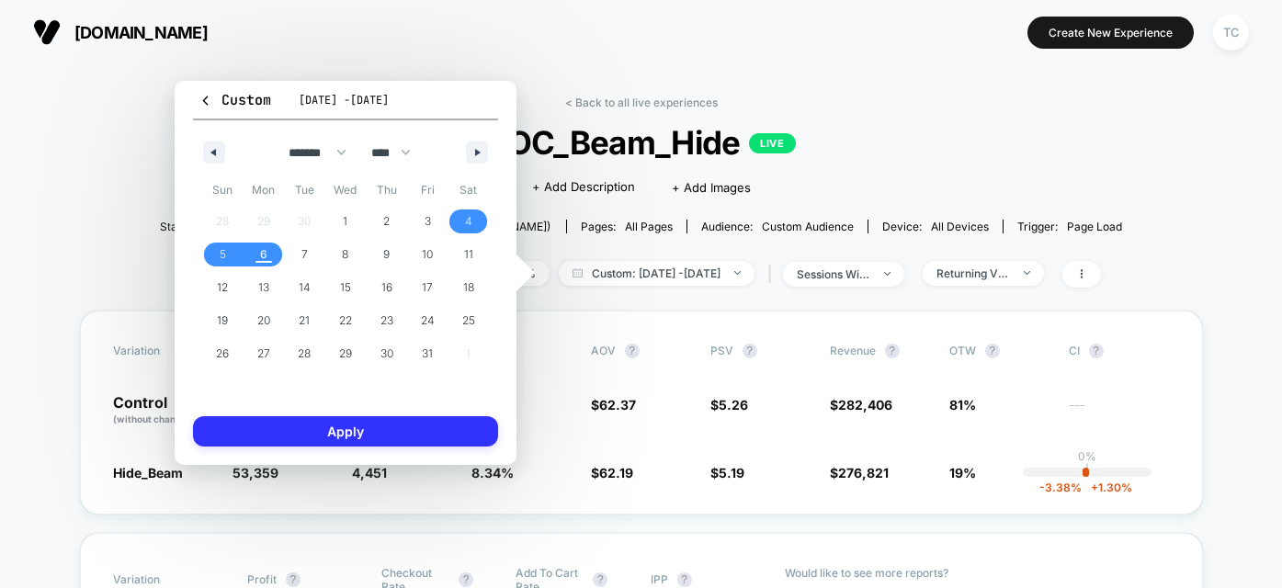
click at [344, 431] on button "Apply" at bounding box center [345, 431] width 305 height 30
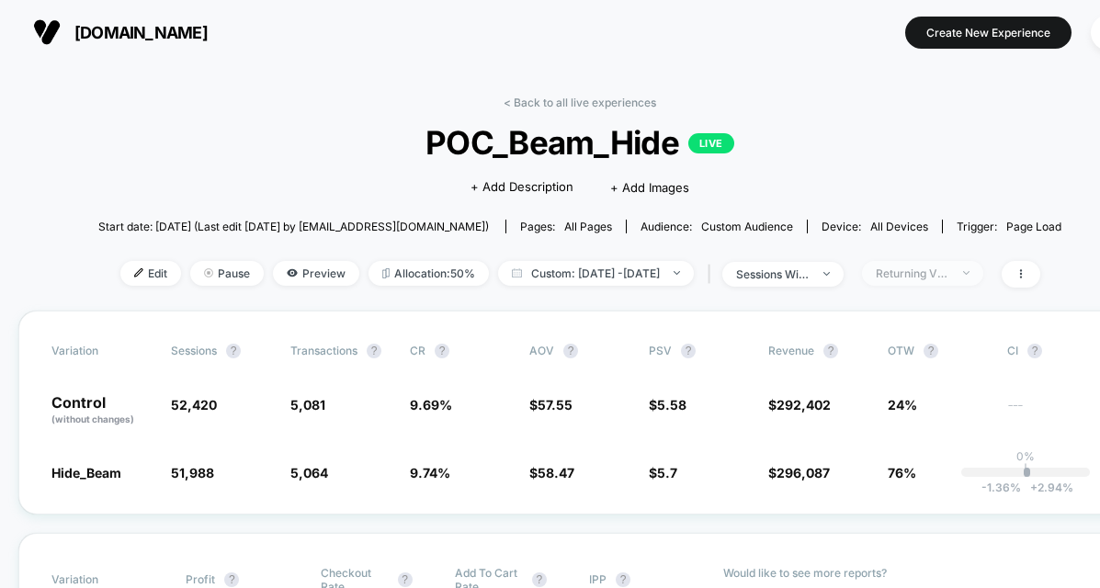
click at [950, 267] on div "Returning Visitors" at bounding box center [913, 274] width 74 height 14
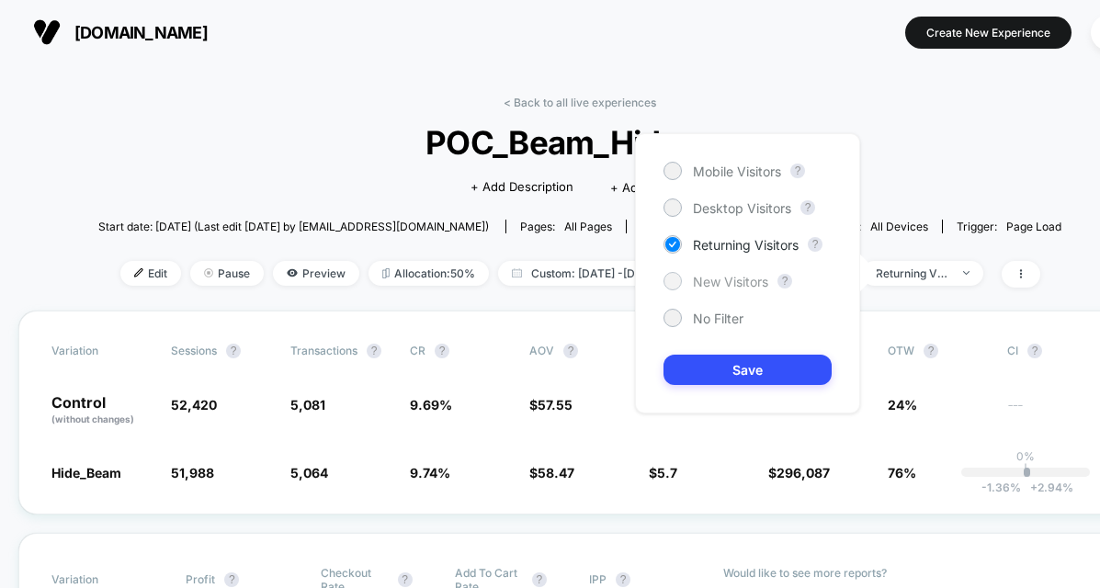
click at [716, 282] on span "New Visitors" at bounding box center [730, 282] width 75 height 16
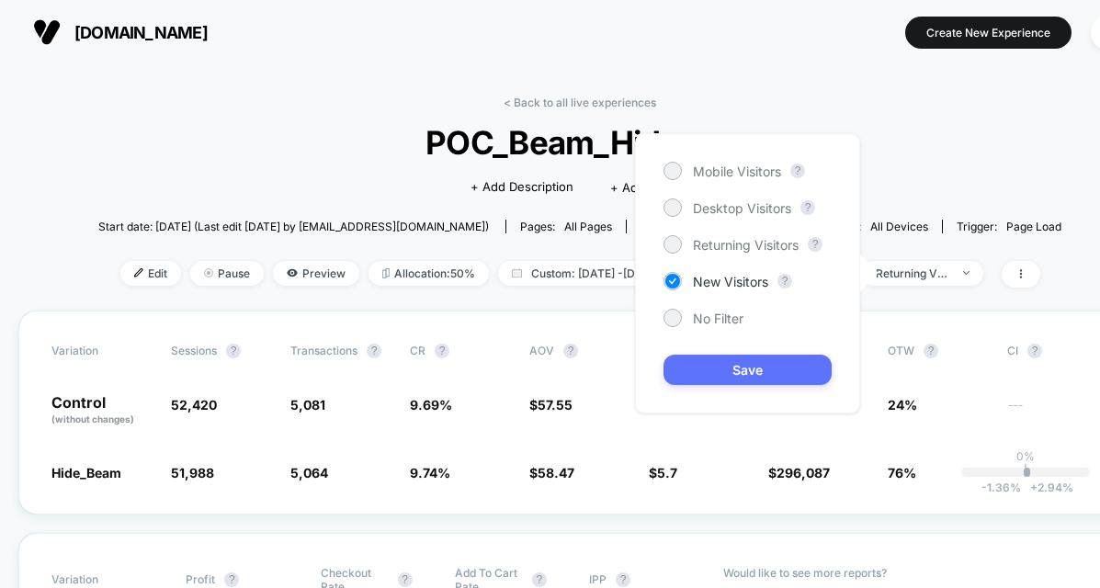
click at [733, 359] on button "Save" at bounding box center [748, 370] width 168 height 30
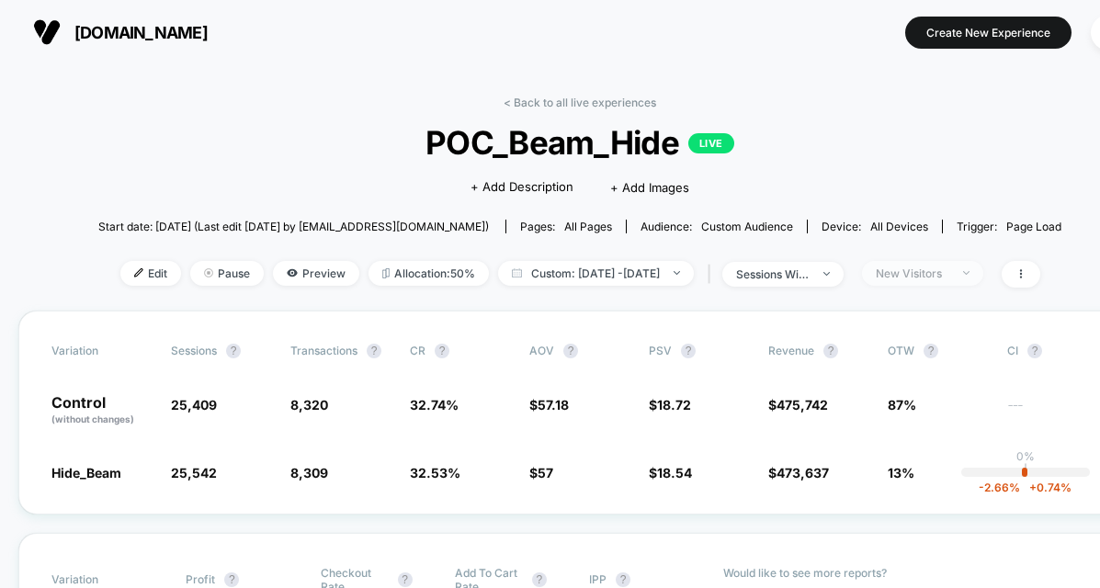
click at [921, 279] on div "New Visitors" at bounding box center [913, 274] width 74 height 14
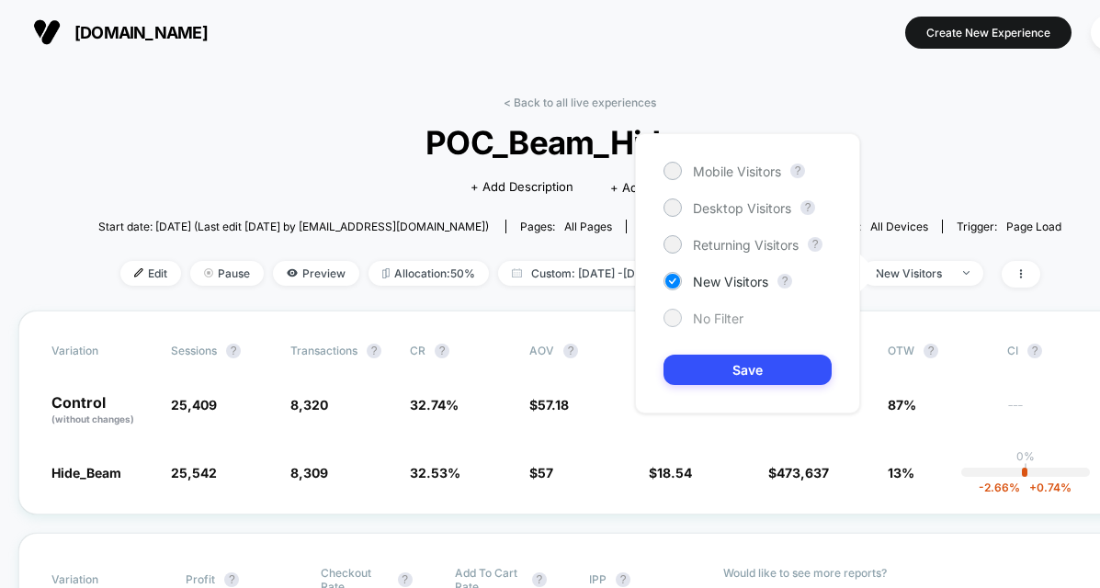
click at [712, 317] on span "No Filter" at bounding box center [718, 319] width 51 height 16
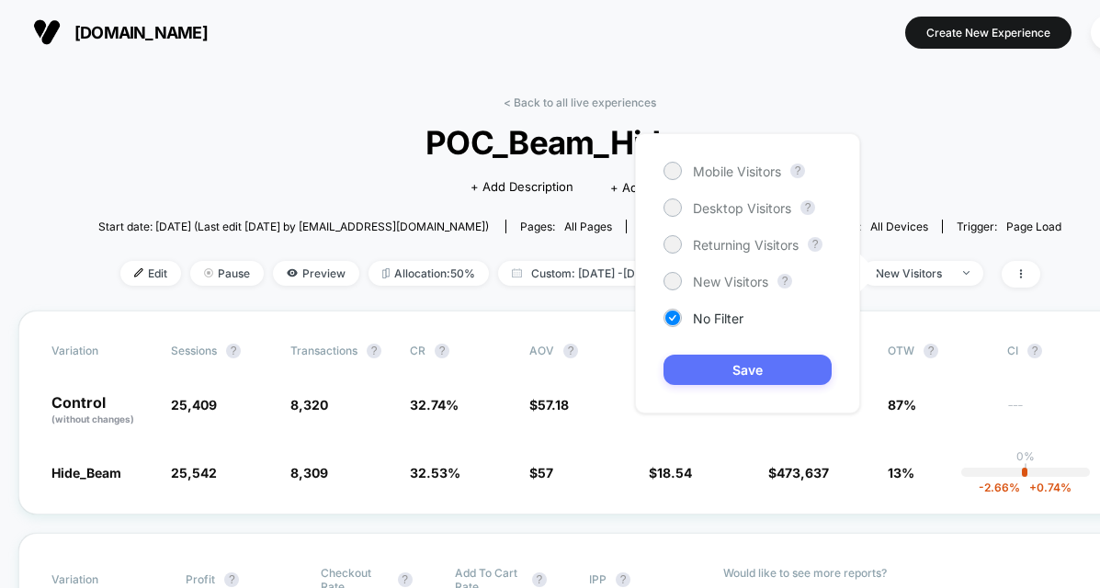
click at [741, 379] on button "Save" at bounding box center [748, 370] width 168 height 30
